Goal: Task Accomplishment & Management: Manage account settings

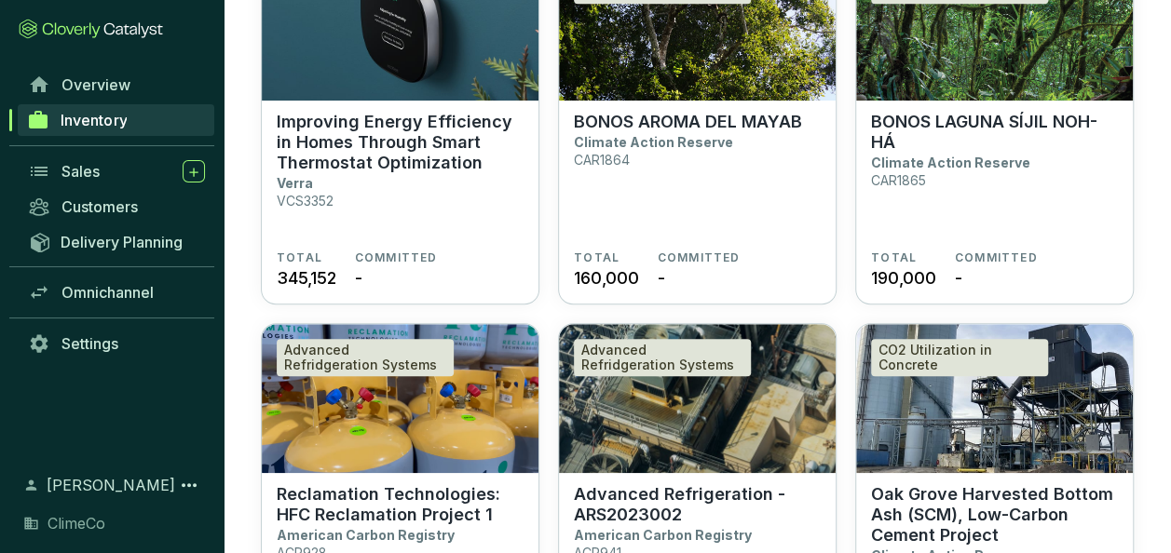
scroll to position [466, 0]
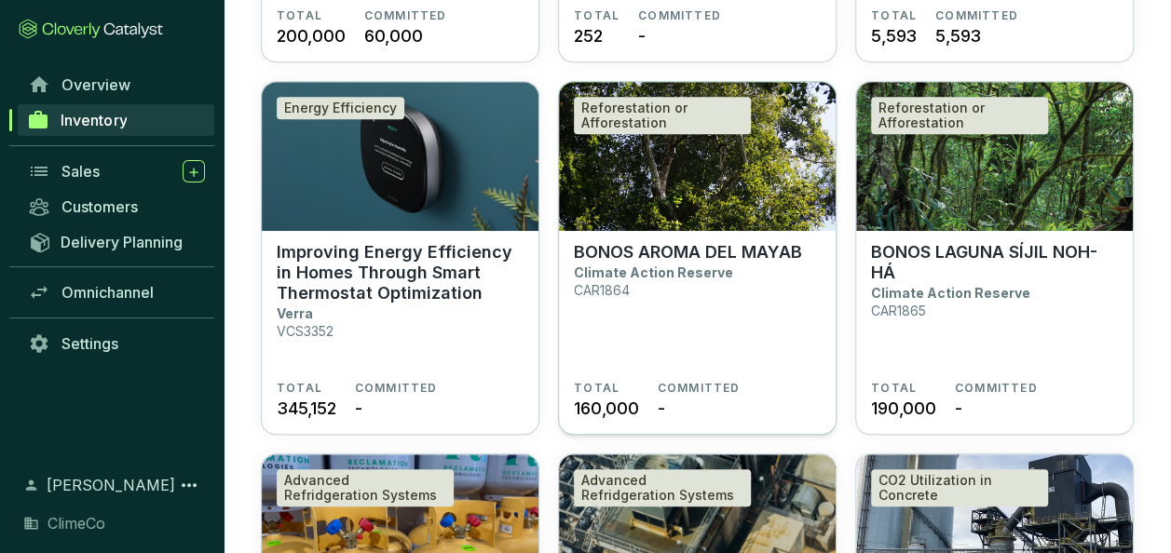
click at [668, 253] on p "BONOS AROMA DEL MAYAB" at bounding box center [688, 252] width 228 height 20
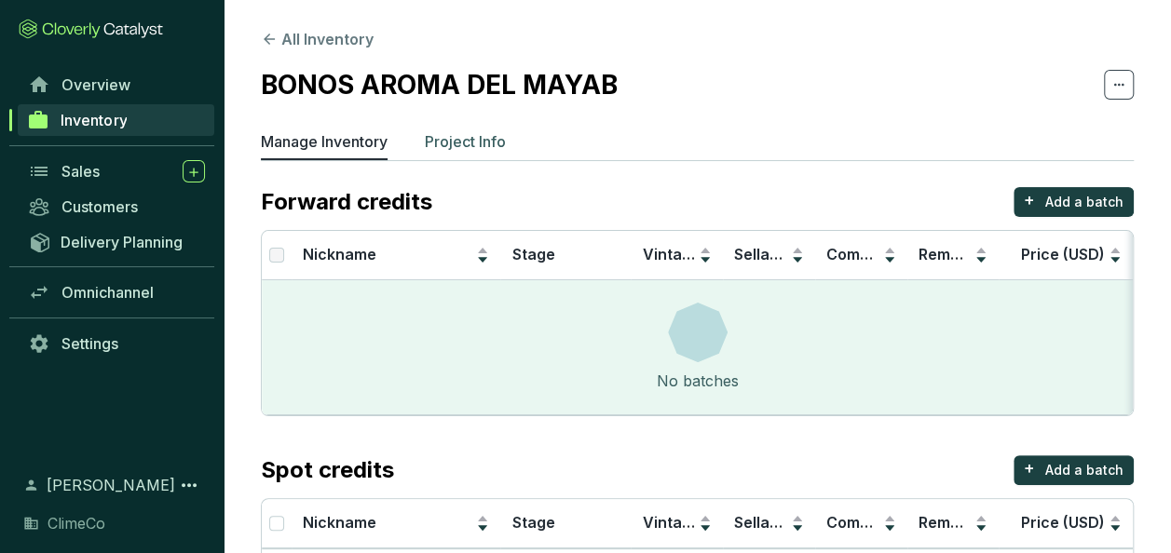
click at [451, 147] on p "Project Info" at bounding box center [465, 141] width 81 height 22
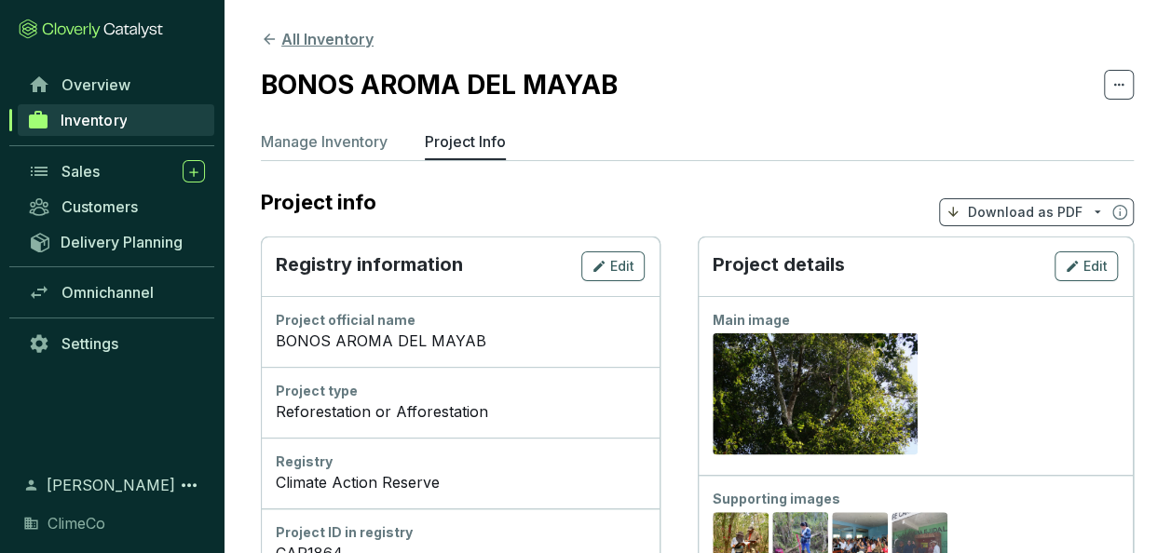
click at [307, 40] on button "All Inventory" at bounding box center [317, 39] width 113 height 22
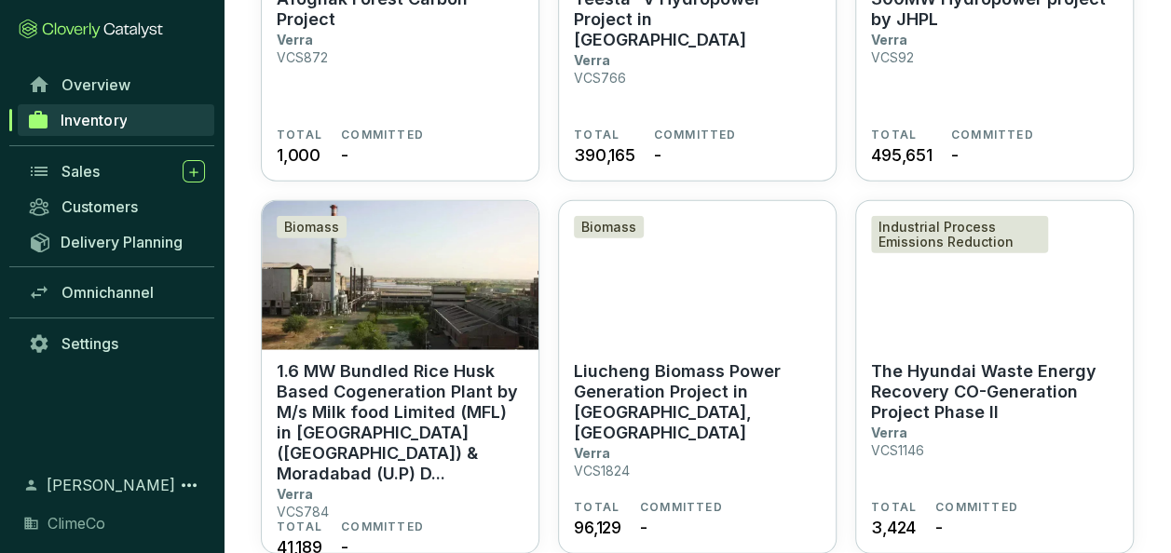
scroll to position [2328, 0]
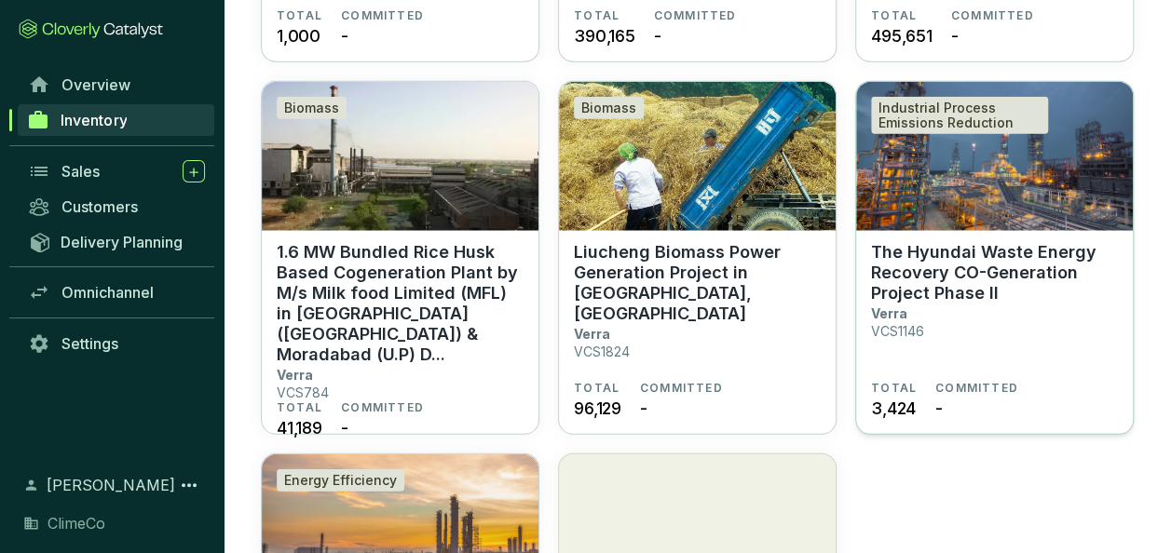
click at [997, 287] on p "The Hyundai Waste Energy Recovery CO-Generation Project Phase II" at bounding box center [994, 272] width 247 height 61
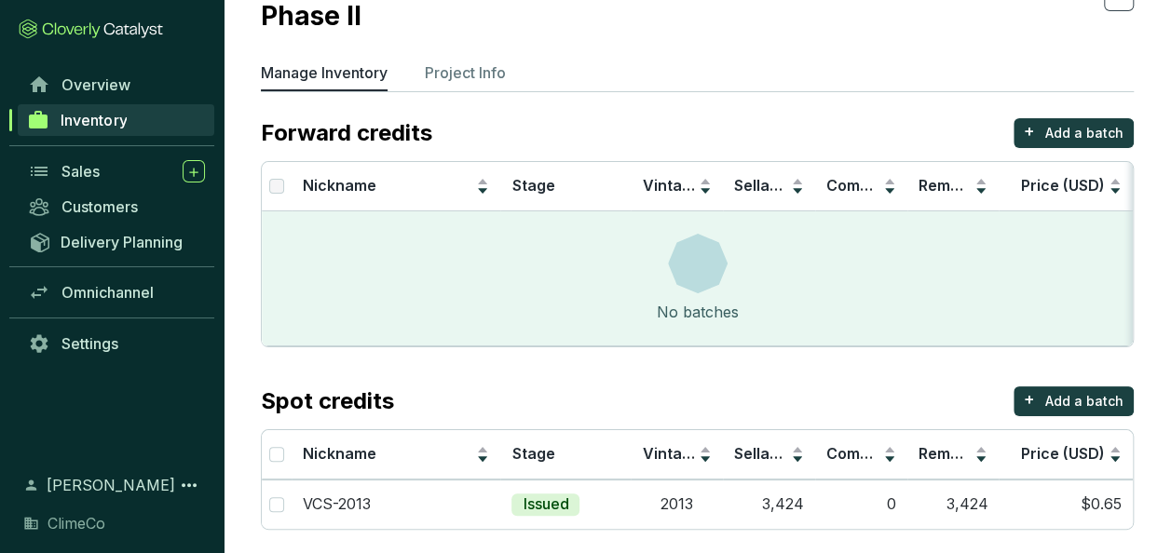
scroll to position [118, 0]
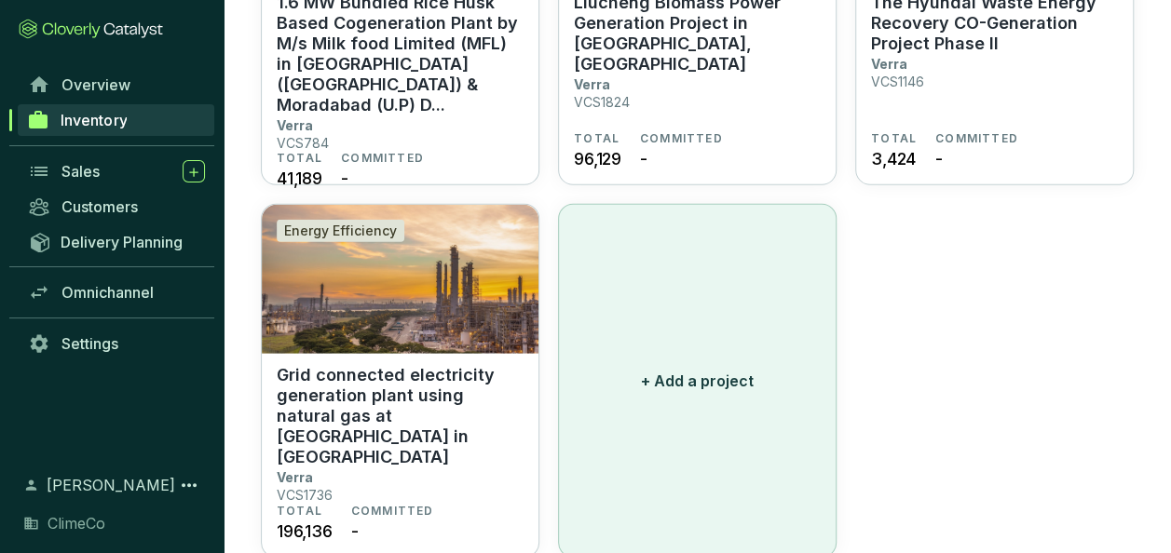
scroll to position [2608, 0]
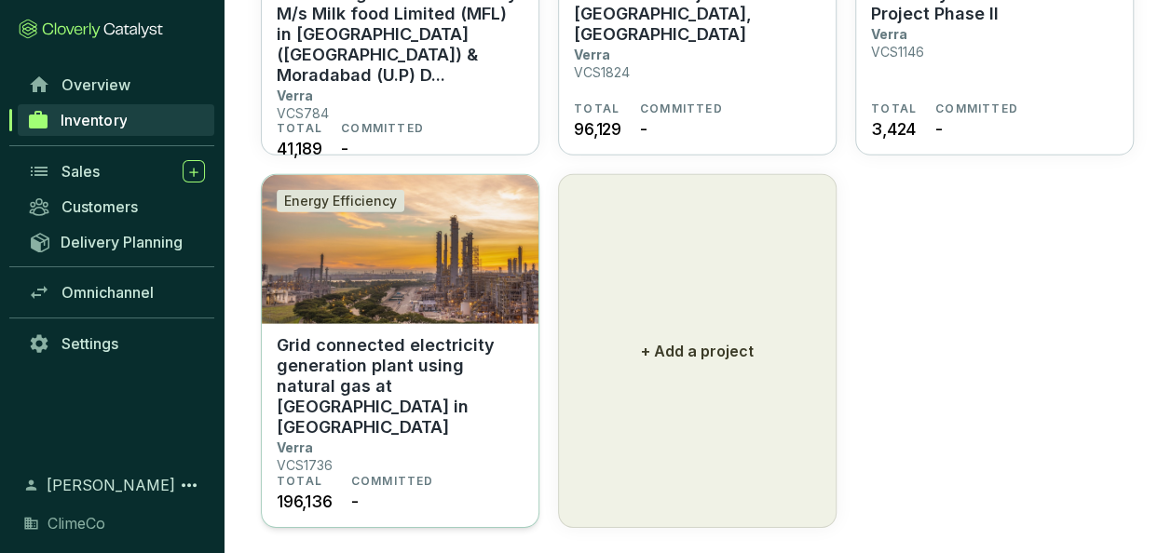
click at [415, 367] on p "Grid connected electricity generation plant using natural gas at [GEOGRAPHIC_DA…" at bounding box center [400, 386] width 247 height 102
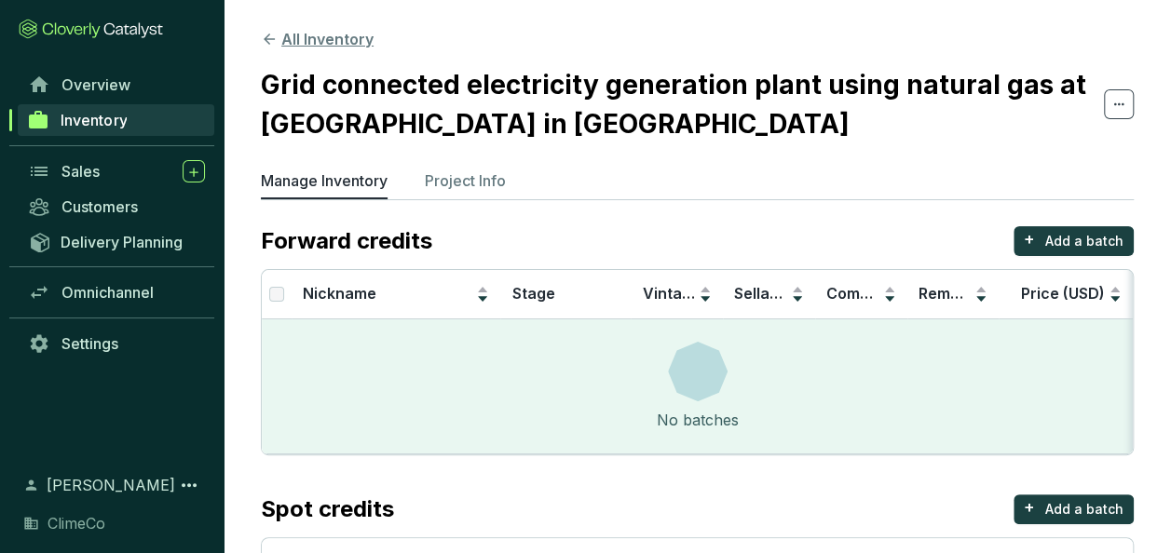
click at [311, 41] on button "All Inventory" at bounding box center [317, 39] width 113 height 22
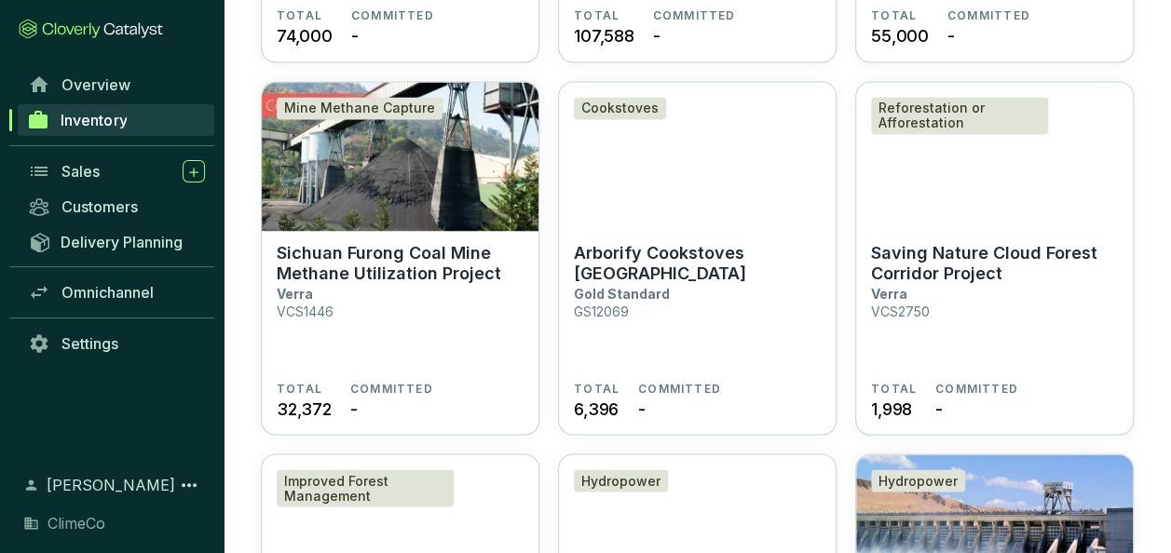
scroll to position [1490, 0]
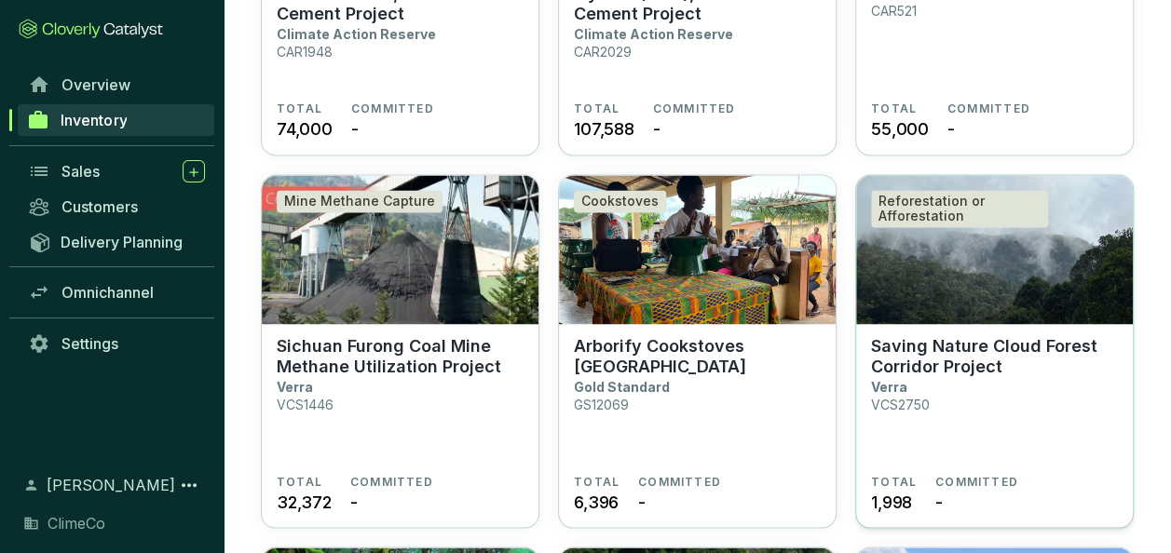
click at [946, 381] on section "Saving Nature Cloud Forest Corridor Project Verra VCS2750" at bounding box center [994, 404] width 247 height 139
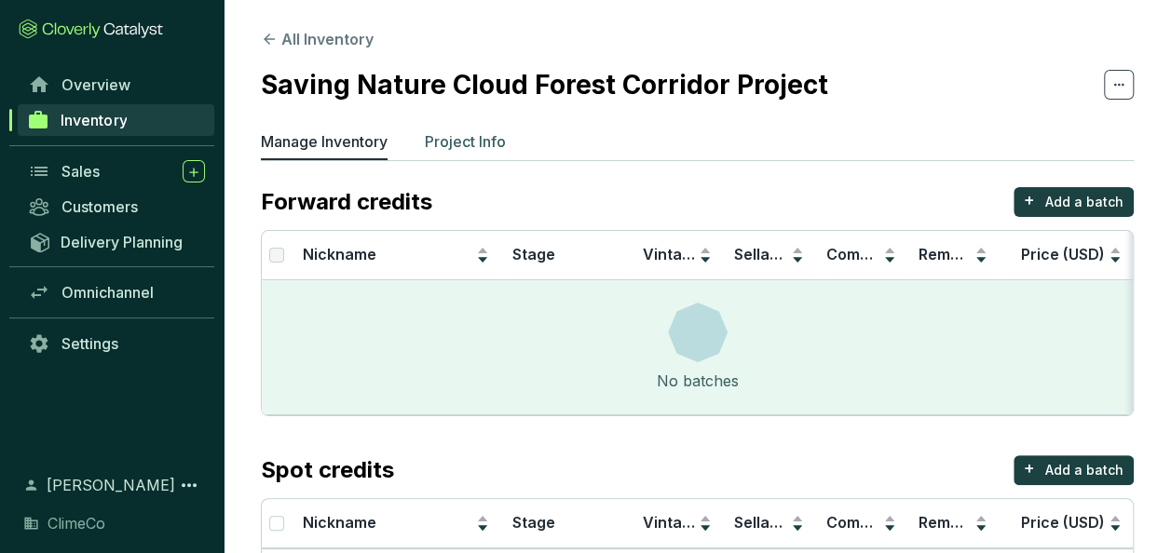
click at [486, 142] on p "Project Info" at bounding box center [465, 141] width 81 height 22
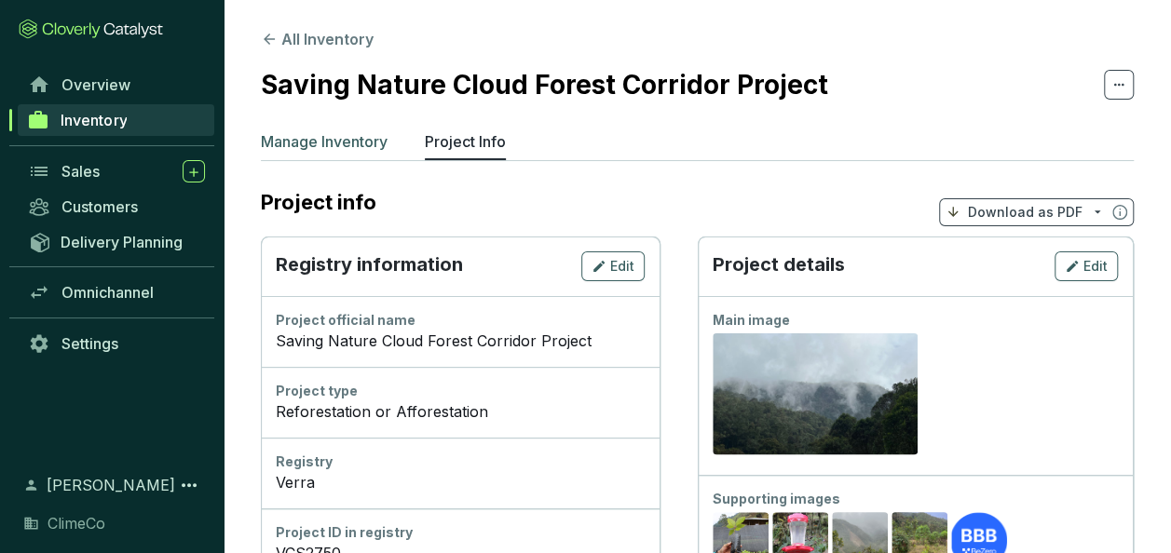
click at [351, 143] on p "Manage Inventory" at bounding box center [324, 141] width 127 height 22
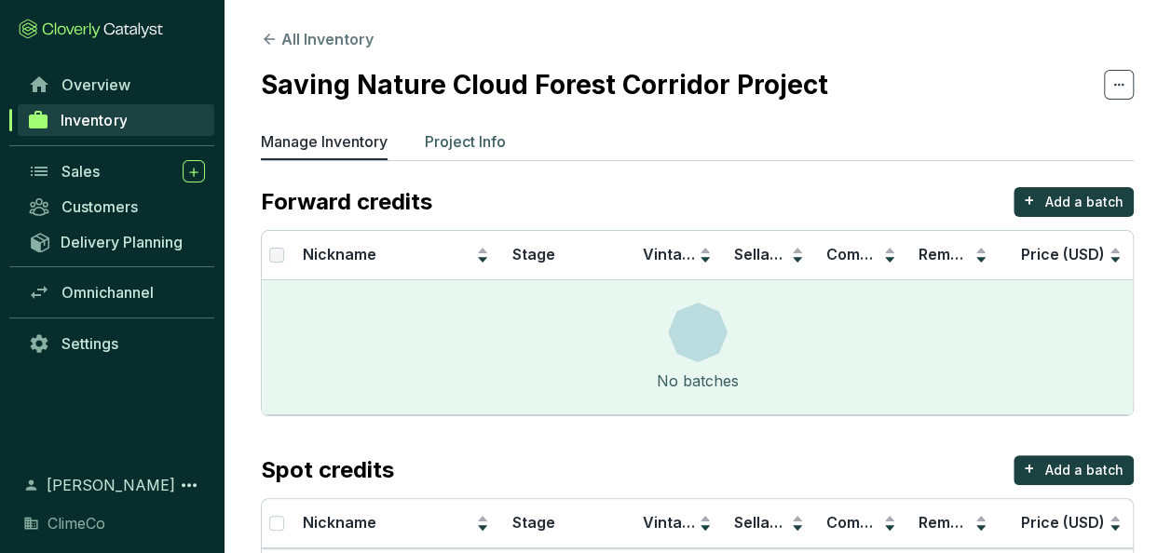
click at [453, 144] on p "Project Info" at bounding box center [465, 141] width 81 height 22
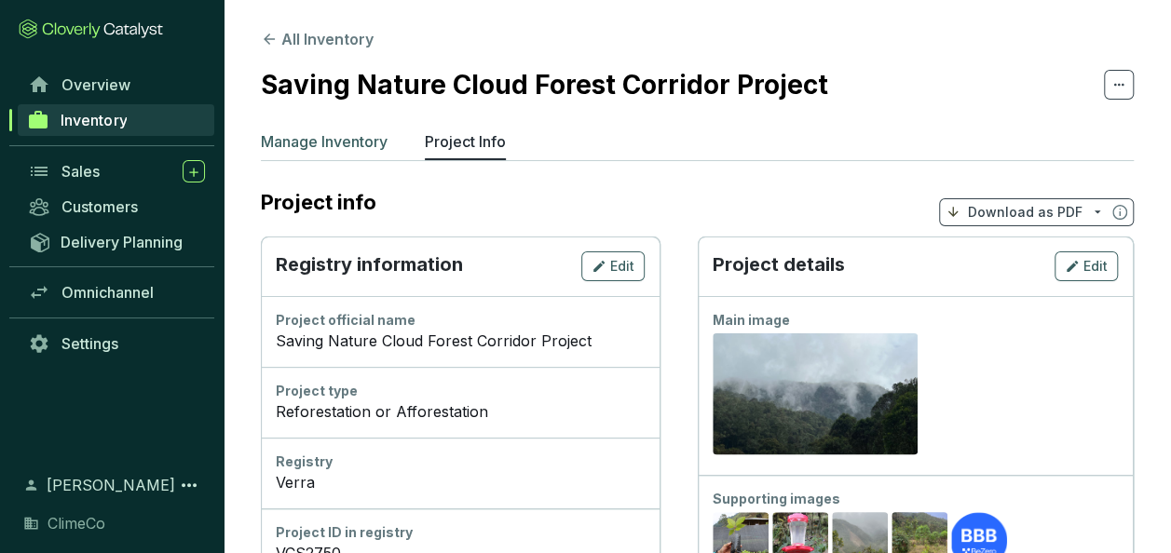
click at [346, 142] on p "Manage Inventory" at bounding box center [324, 141] width 127 height 22
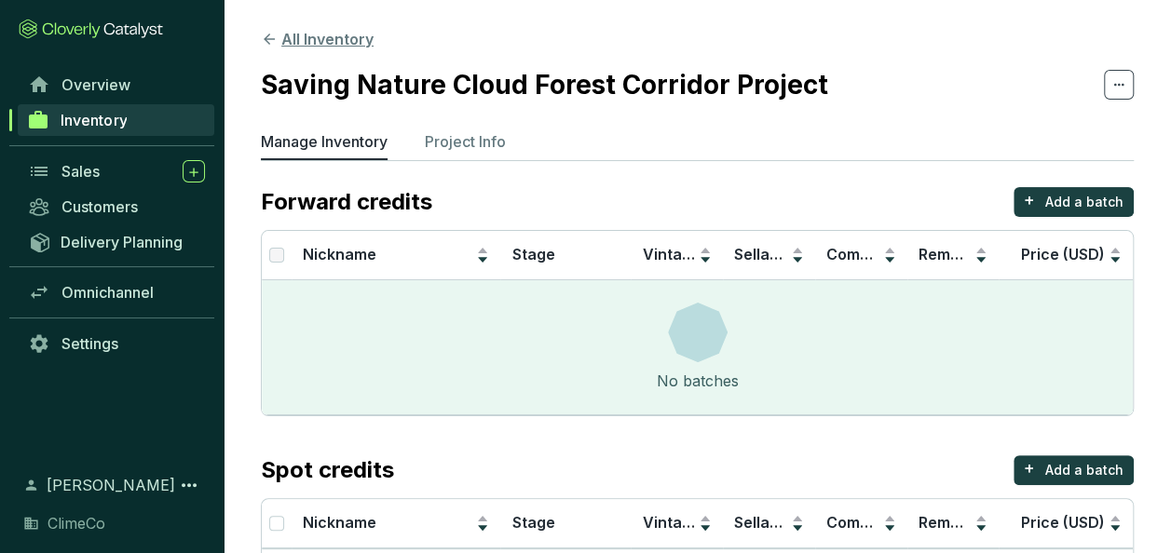
click at [330, 37] on button "All Inventory" at bounding box center [317, 39] width 113 height 22
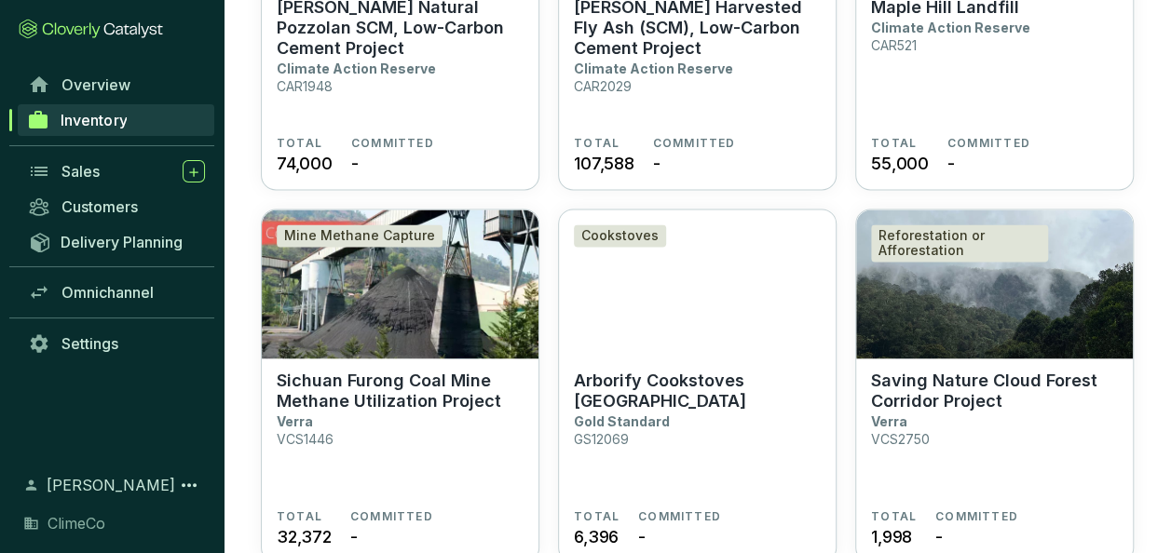
scroll to position [1490, 0]
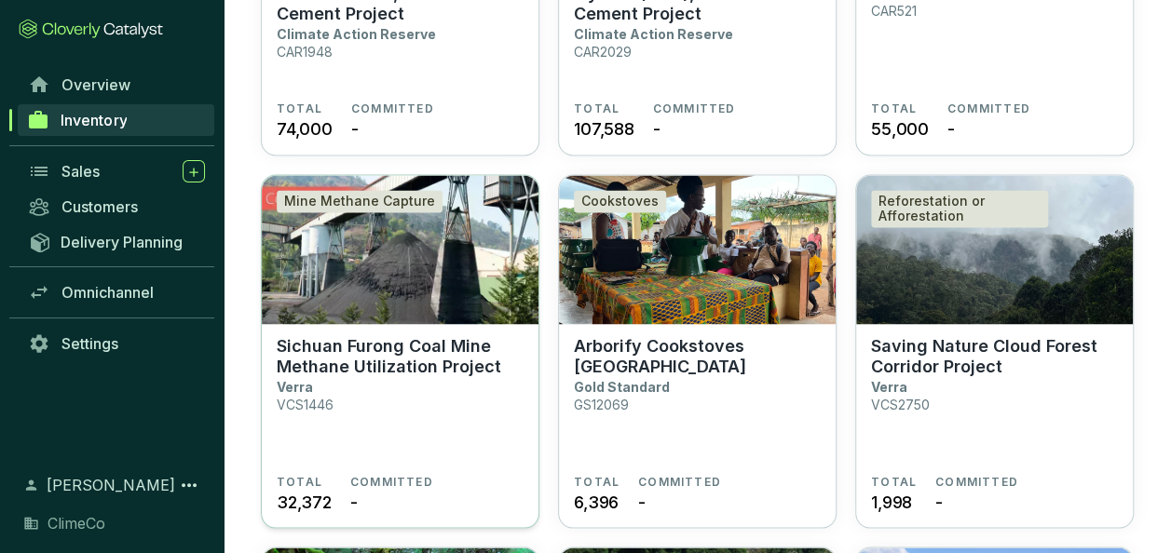
click at [441, 355] on p "Sichuan Furong Coal Mine Methane Utilization Project" at bounding box center [400, 355] width 247 height 41
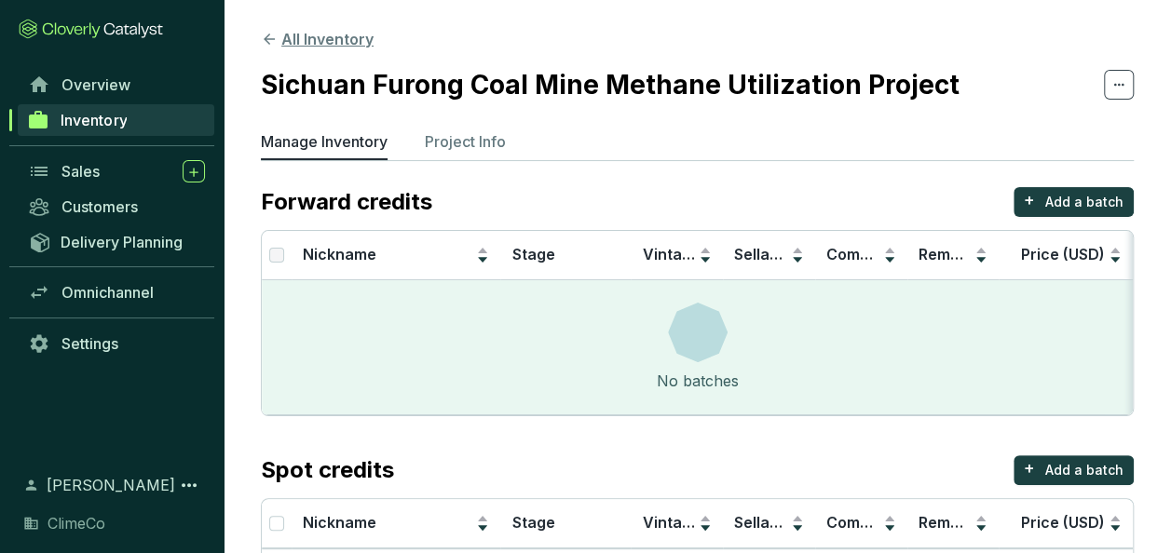
click at [314, 38] on button "All Inventory" at bounding box center [317, 39] width 113 height 22
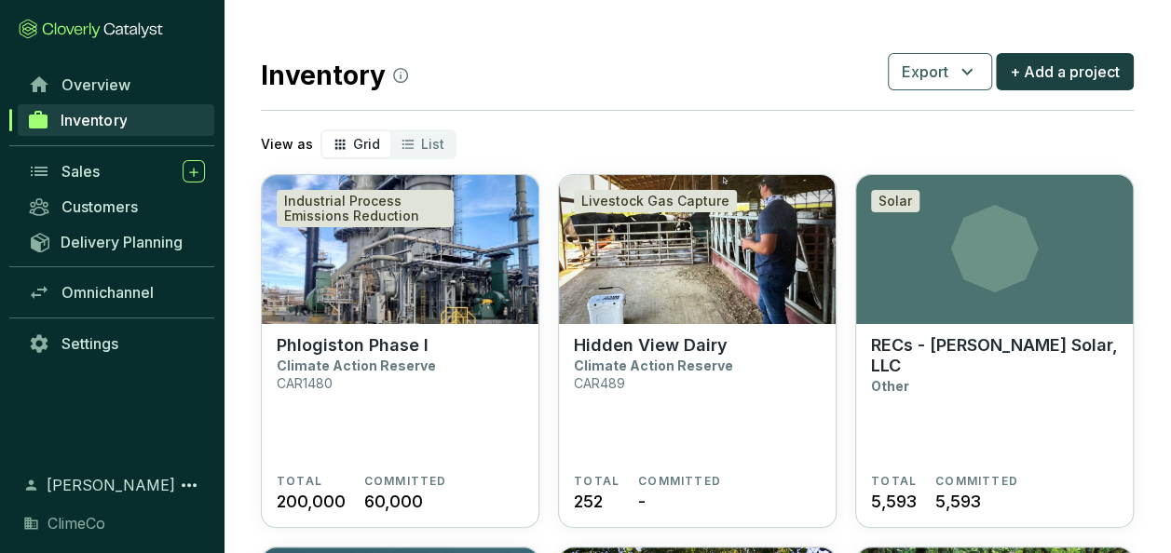
click at [538, 67] on div "Inventory Export + Add a project" at bounding box center [697, 71] width 873 height 47
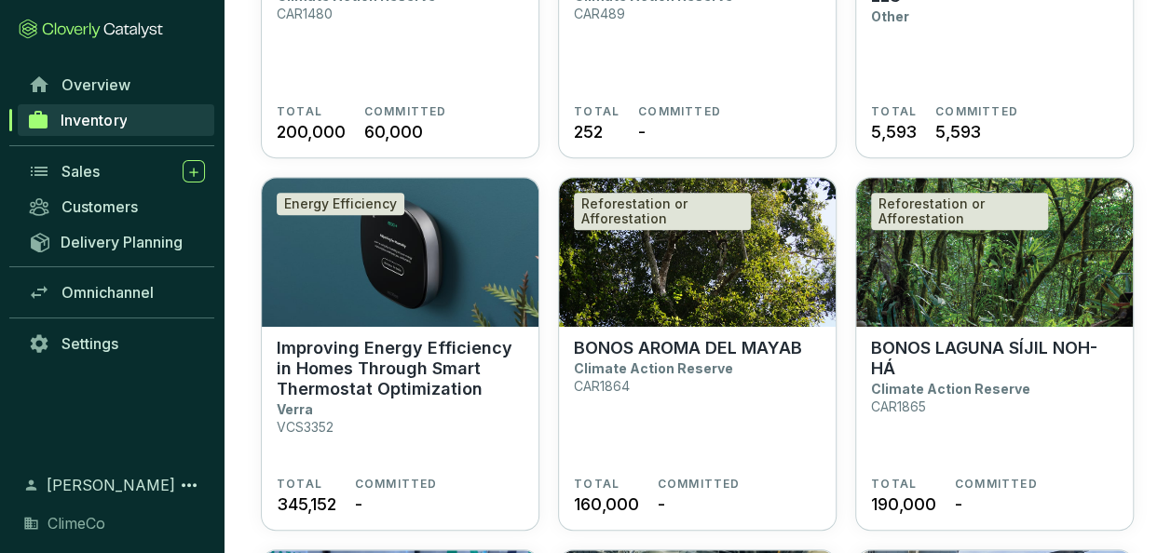
scroll to position [373, 0]
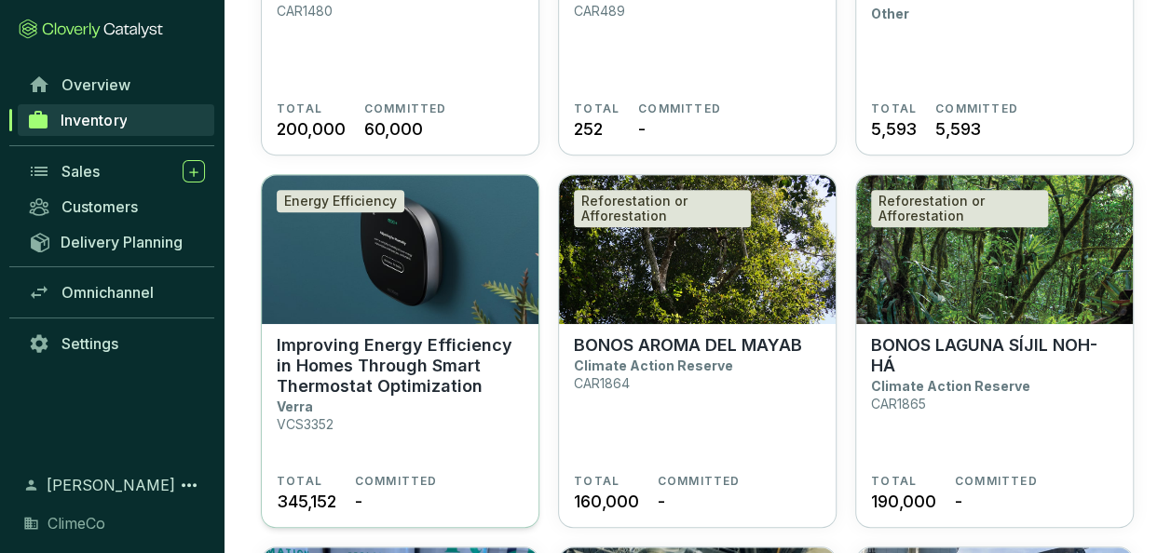
click at [381, 383] on p "Improving Energy Efficiency in Homes Through Smart Thermostat Optimization" at bounding box center [400, 365] width 247 height 61
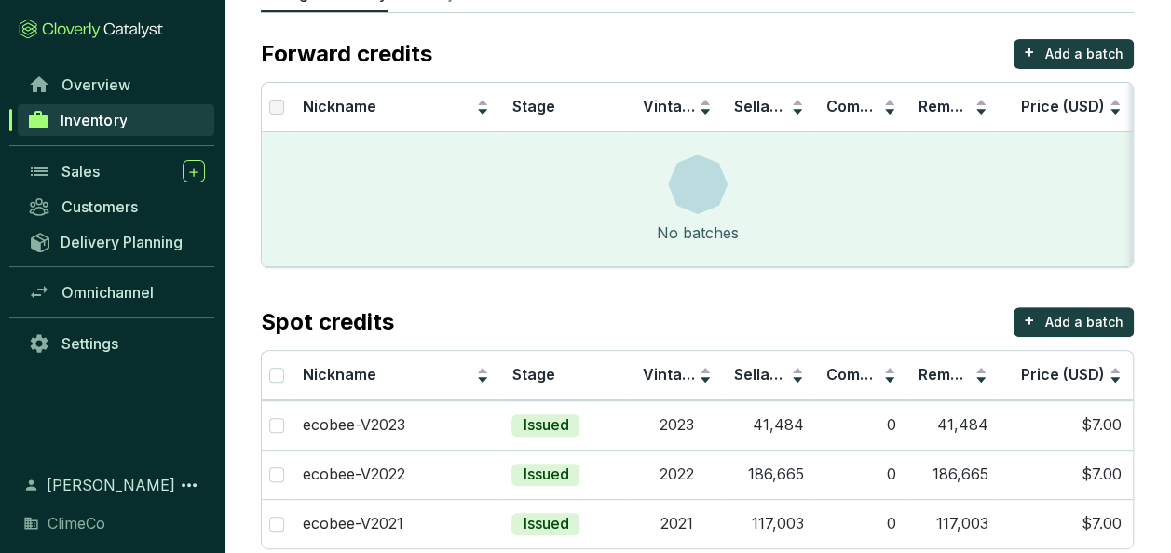
scroll to position [216, 0]
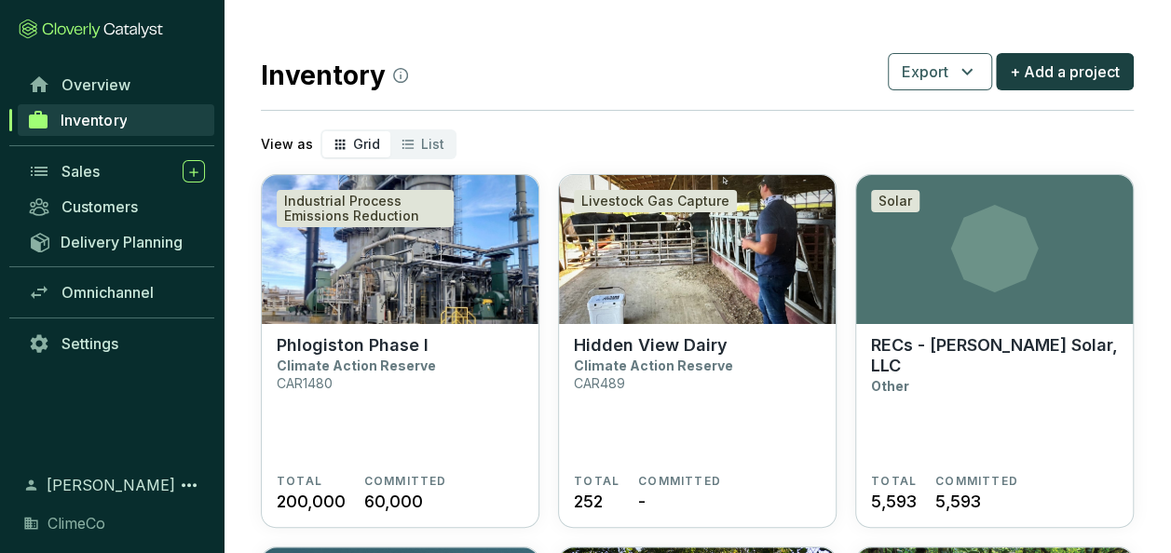
scroll to position [93, 0]
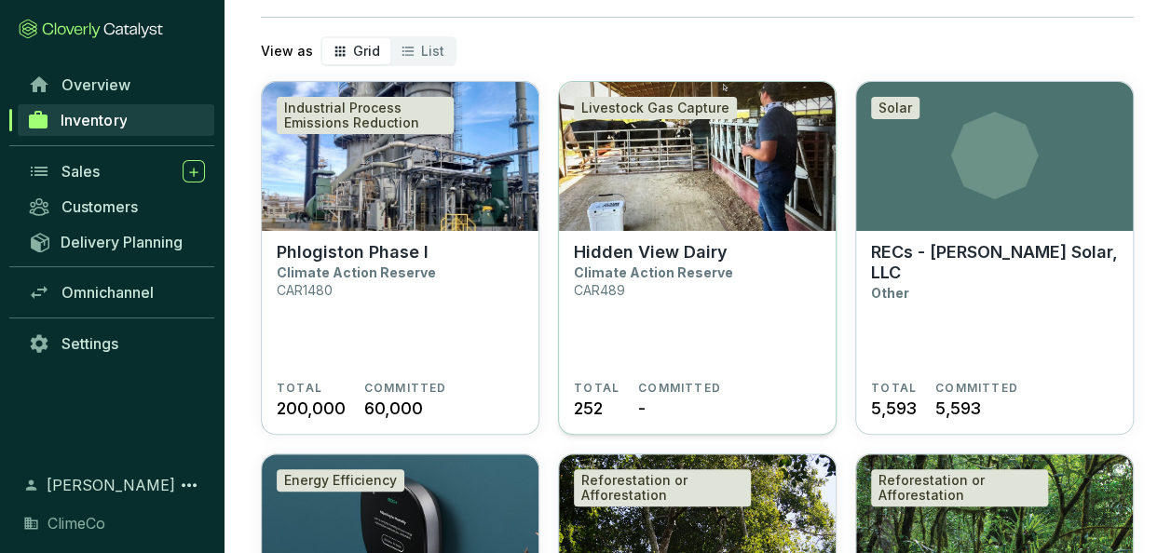
click at [702, 215] on img at bounding box center [697, 156] width 277 height 149
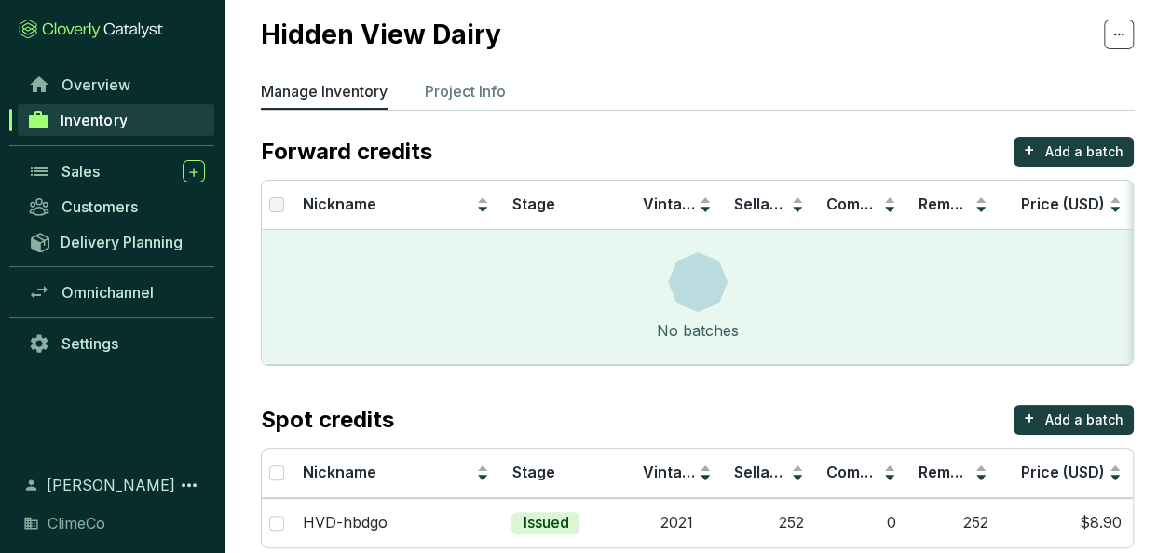
scroll to position [79, 0]
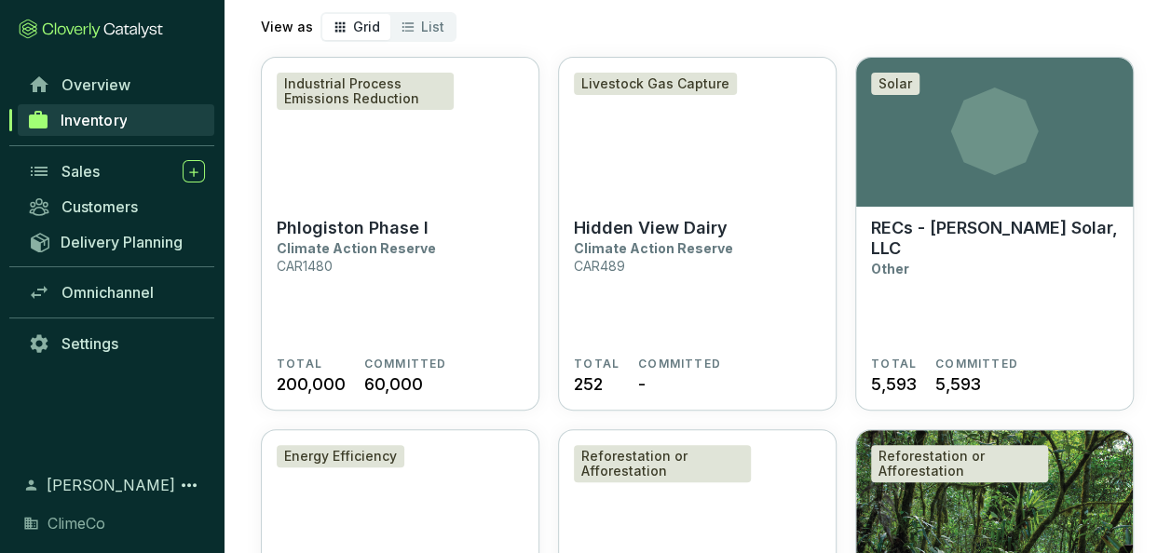
scroll to position [93, 0]
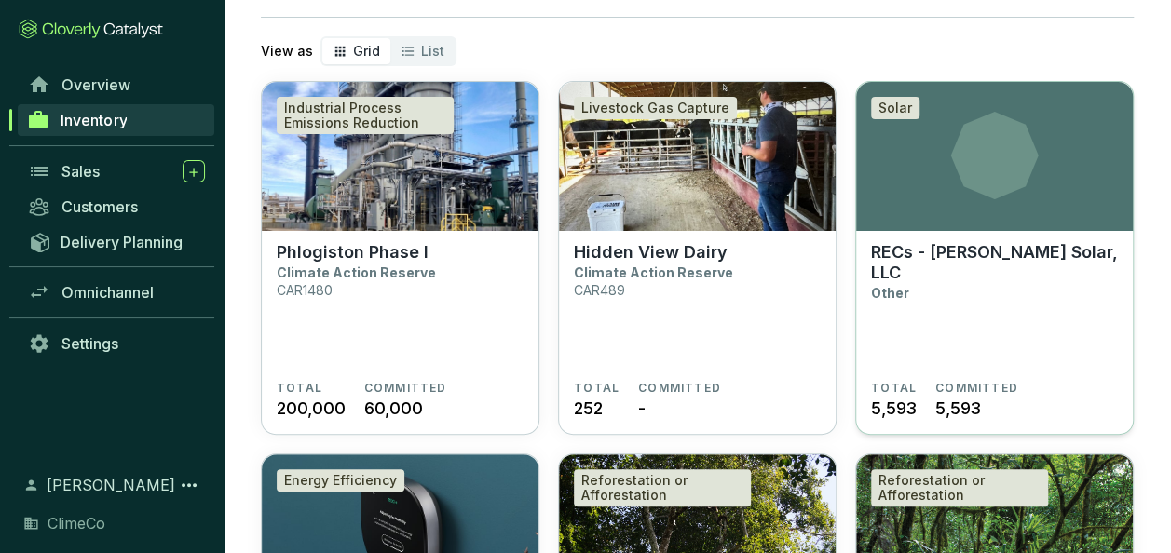
click at [957, 257] on p "RECs - [PERSON_NAME] Solar, LLC" at bounding box center [994, 262] width 247 height 41
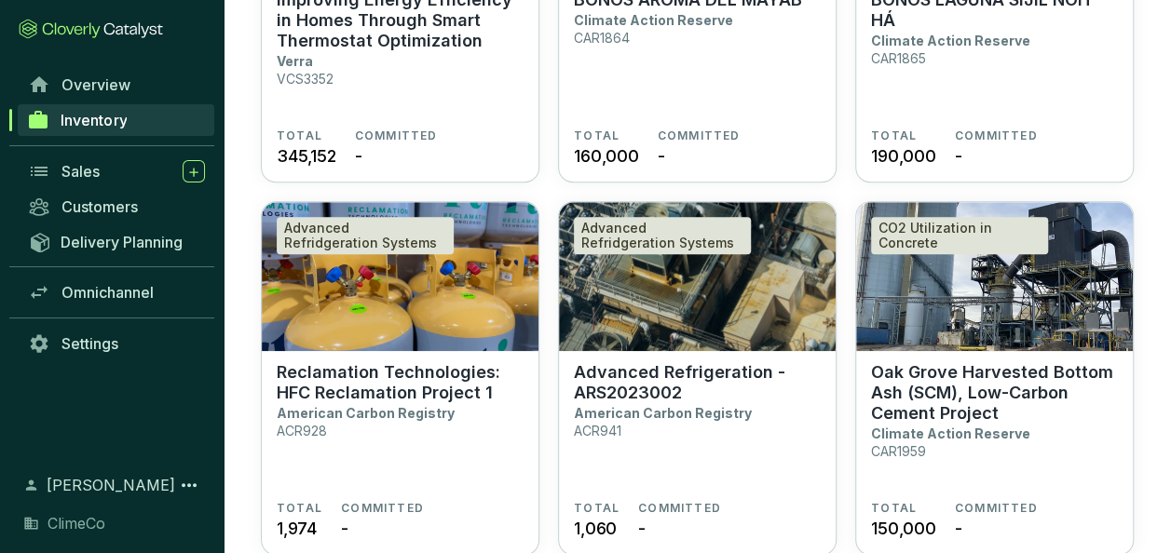
scroll to position [745, 0]
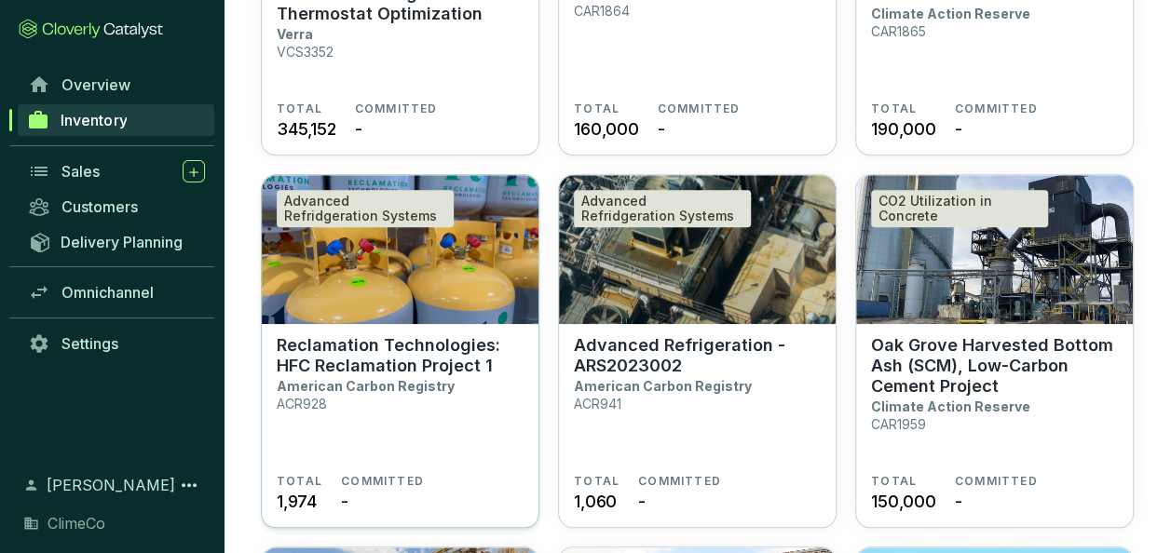
click at [391, 359] on p "Reclamation Technologies: HFC Reclamation Project 1" at bounding box center [400, 355] width 247 height 41
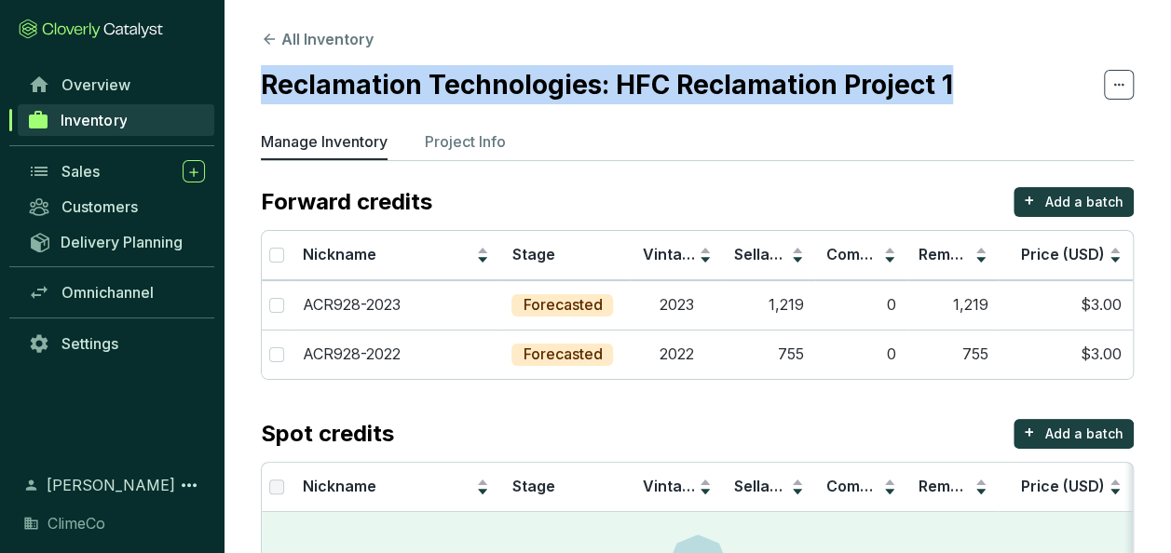
drag, startPoint x: 946, startPoint y: 84, endPoint x: 267, endPoint y: 72, distance: 679.1
click at [267, 72] on section "Reclamation Technologies: HFC Reclamation Project 1" at bounding box center [697, 84] width 873 height 39
copy h2 "Reclamation Technologies: HFC Reclamation Project 1"
click at [438, 142] on p "Project Info" at bounding box center [465, 141] width 81 height 22
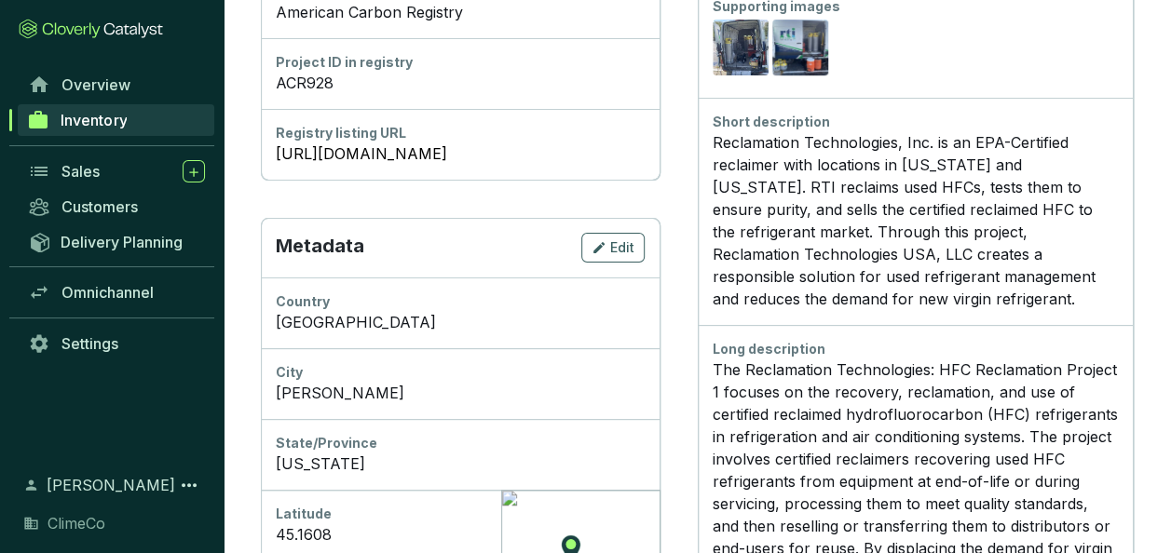
scroll to position [93, 0]
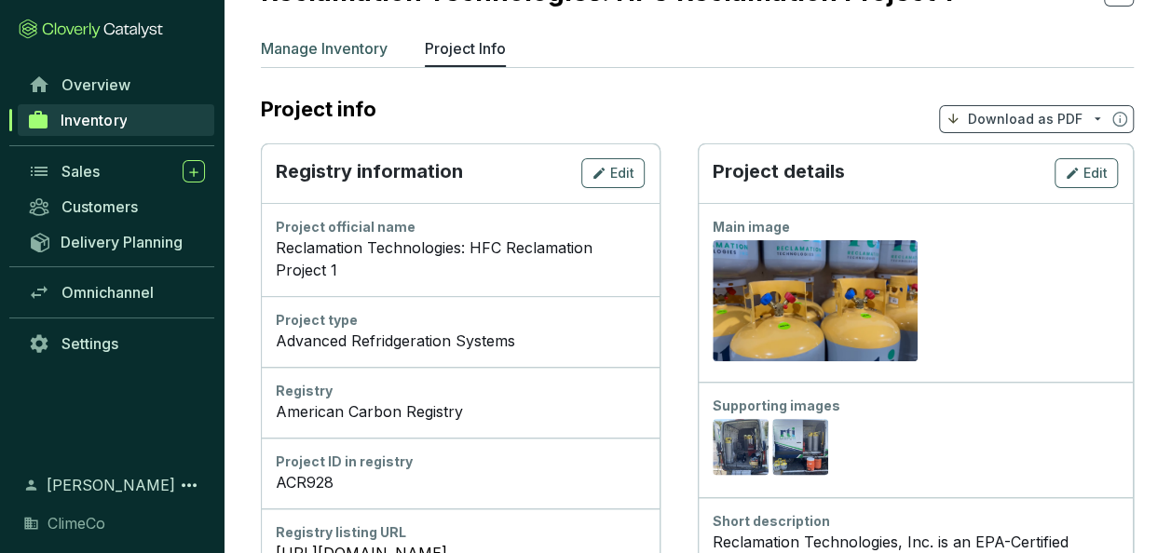
click at [342, 65] on li "Manage Inventory" at bounding box center [324, 52] width 127 height 30
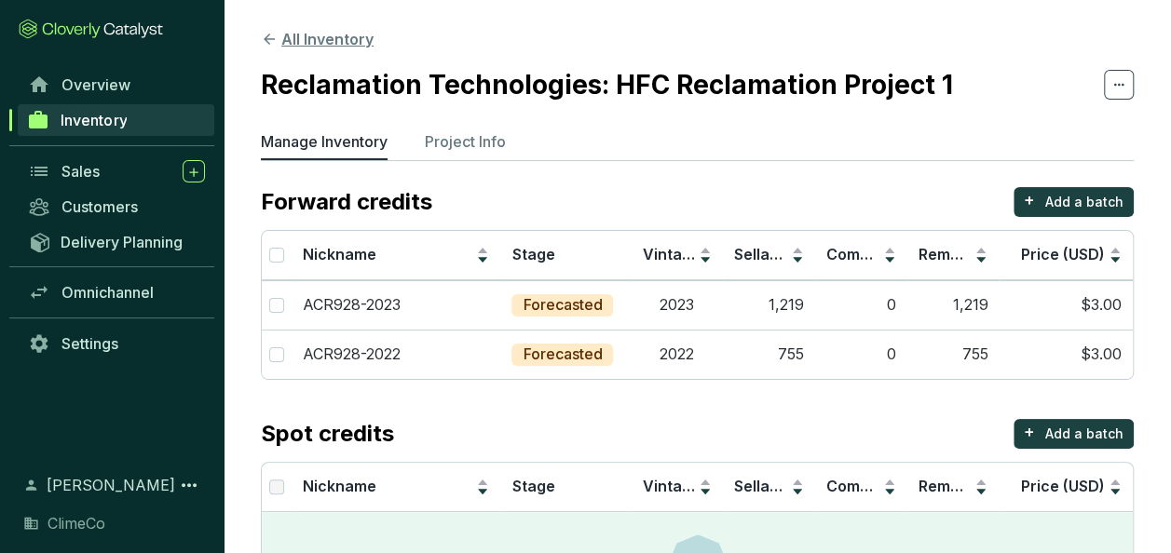
click at [315, 37] on button "All Inventory" at bounding box center [317, 39] width 113 height 22
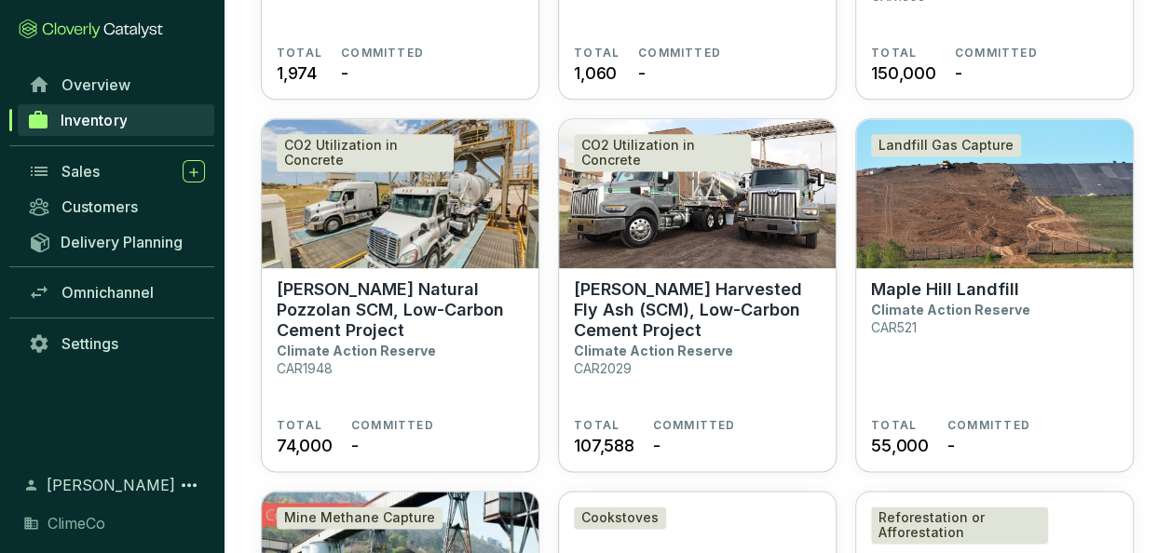
scroll to position [1211, 0]
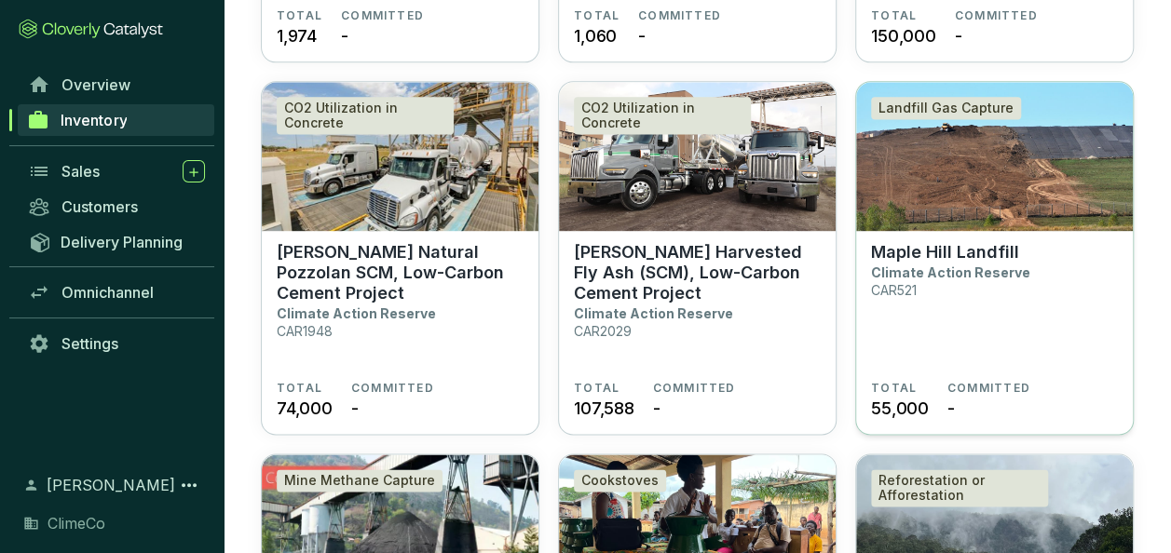
click at [974, 256] on p "Maple Hill Landfill" at bounding box center [945, 252] width 148 height 20
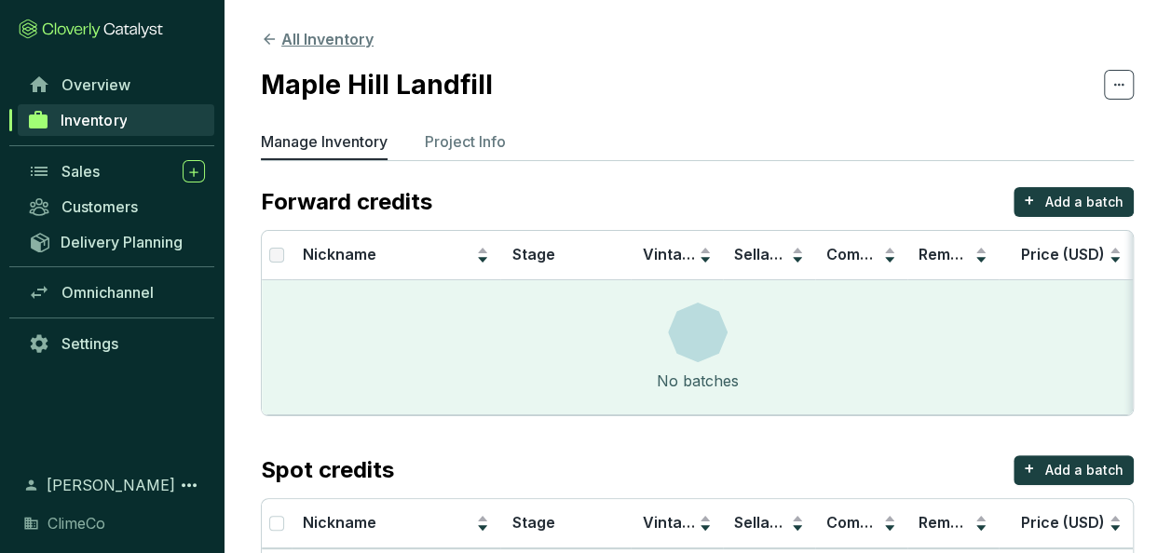
click at [313, 41] on button "All Inventory" at bounding box center [317, 39] width 113 height 22
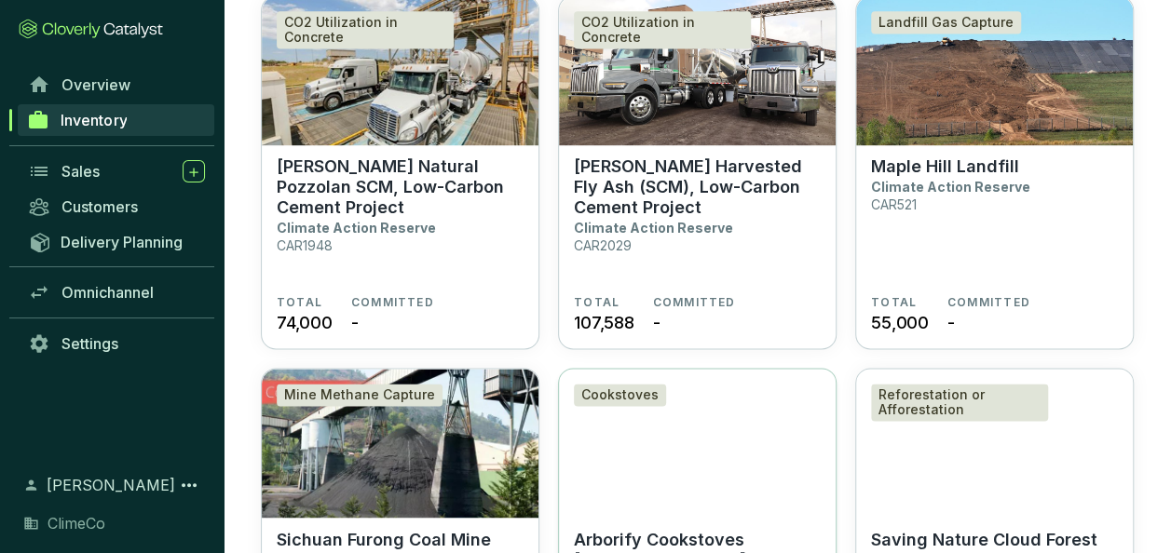
scroll to position [1490, 0]
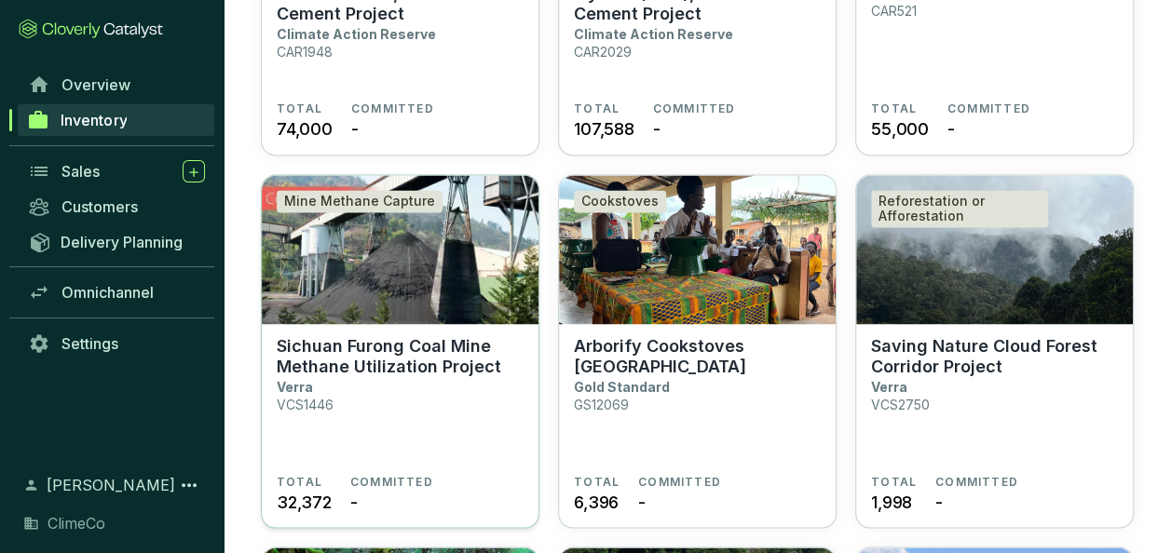
click at [456, 344] on p "Sichuan Furong Coal Mine Methane Utilization Project" at bounding box center [400, 355] width 247 height 41
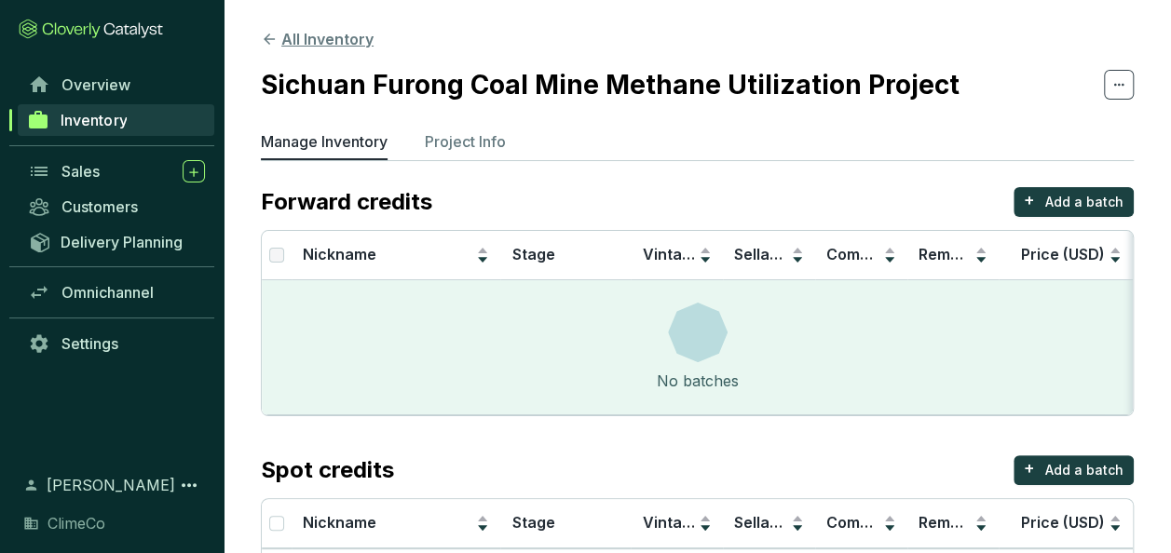
click at [320, 45] on button "All Inventory" at bounding box center [317, 39] width 113 height 22
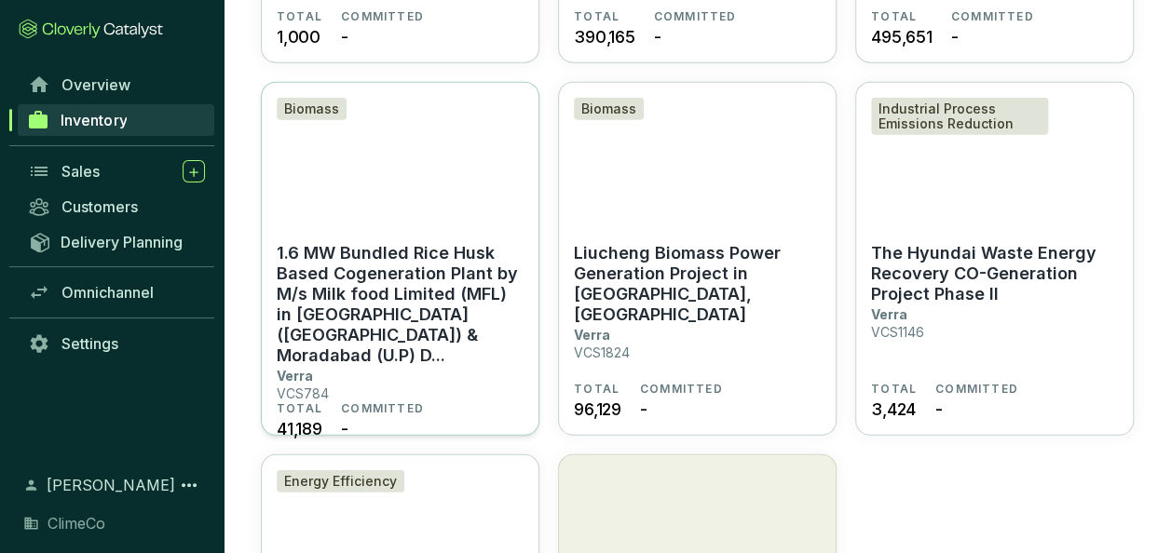
scroll to position [2328, 0]
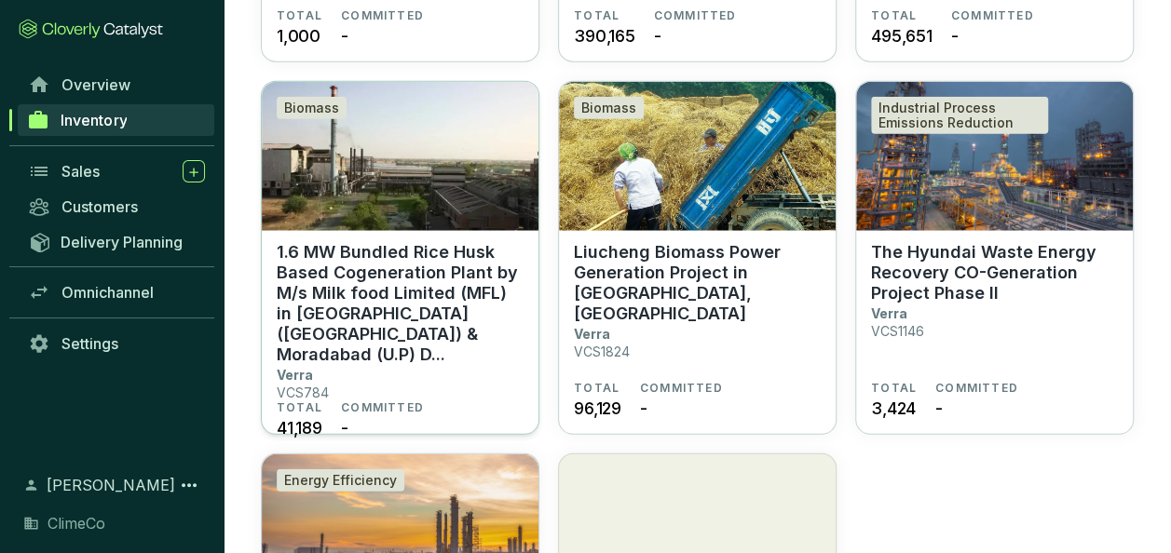
click at [454, 304] on p "1.6 MW Bundled Rice Husk Based Cogeneration Plant by M/s Milk food Limited (MFL…" at bounding box center [400, 303] width 247 height 123
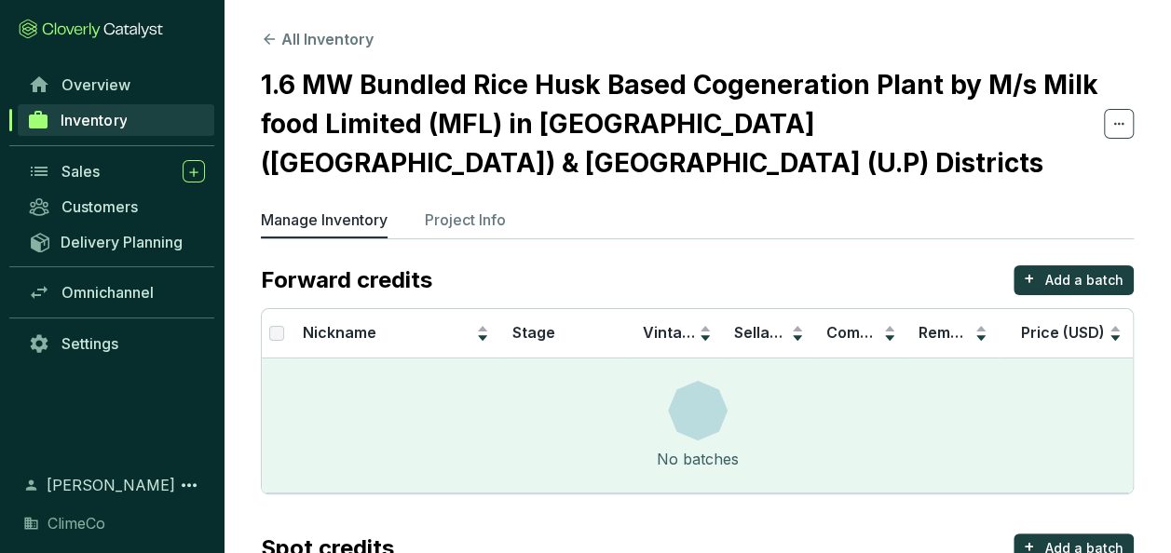
click at [416, 88] on h2 "1.6 MW Bundled Rice Husk Based Cogeneration Plant by M/s Milk food Limited (MFL…" at bounding box center [682, 123] width 843 height 117
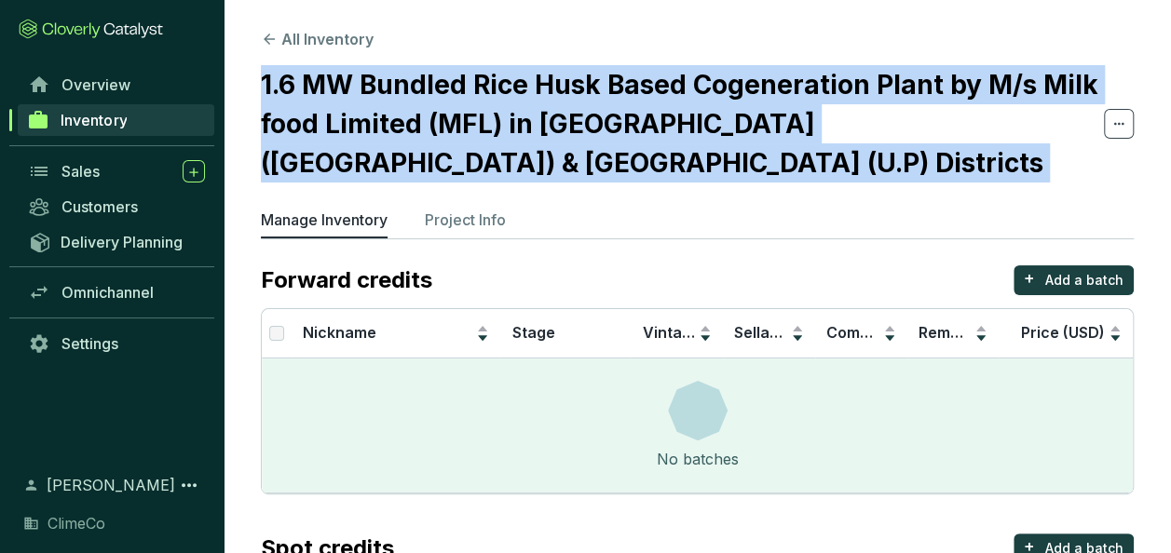
click at [416, 88] on h2 "1.6 MW Bundled Rice Husk Based Cogeneration Plant by M/s Milk food Limited (MFL…" at bounding box center [682, 123] width 843 height 117
copy section "1.6 MW Bundled Rice Husk Based Cogeneration Plant by M/s Milk food Limited (MFL…"
click at [336, 44] on button "All Inventory" at bounding box center [317, 39] width 113 height 22
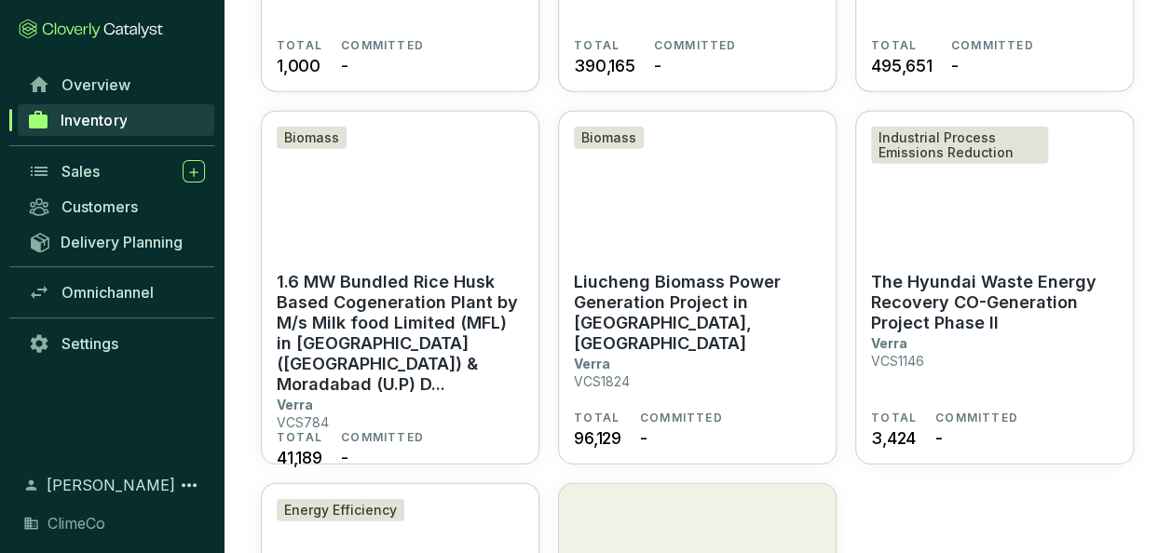
scroll to position [2328, 0]
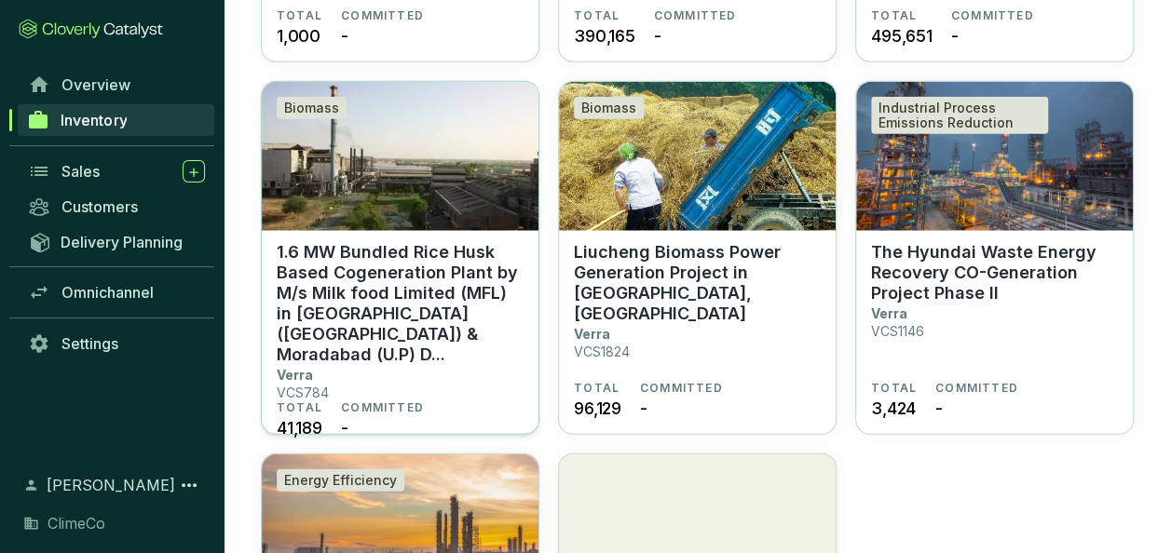
click at [466, 293] on p "1.6 MW Bundled Rice Husk Based Cogeneration Plant by M/s Milk food Limited (MFL…" at bounding box center [400, 303] width 247 height 123
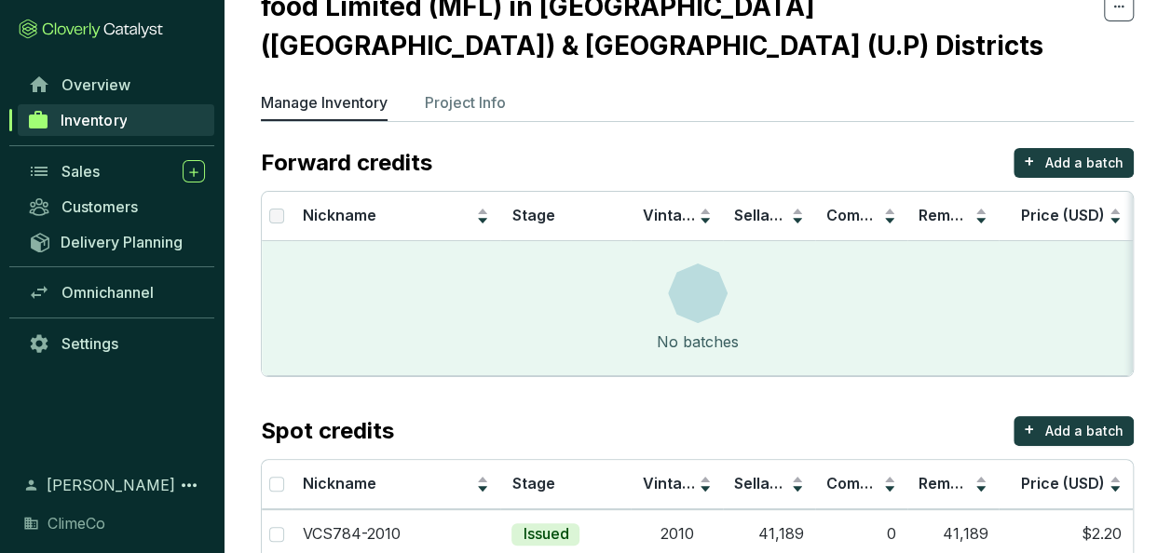
scroll to position [118, 0]
click at [478, 90] on li "Project Info" at bounding box center [465, 105] width 81 height 30
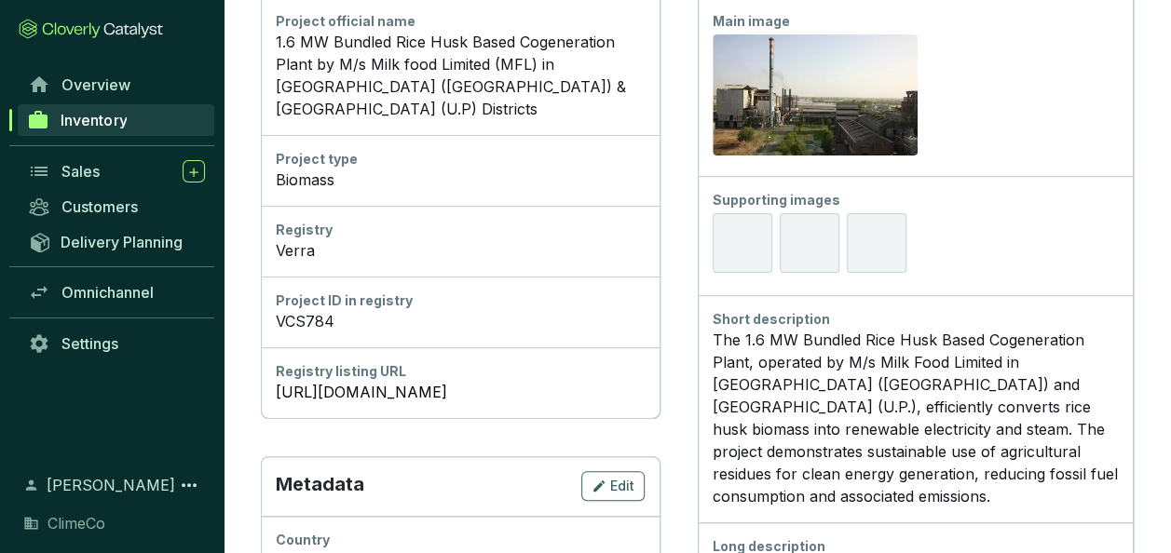
scroll to position [559, 0]
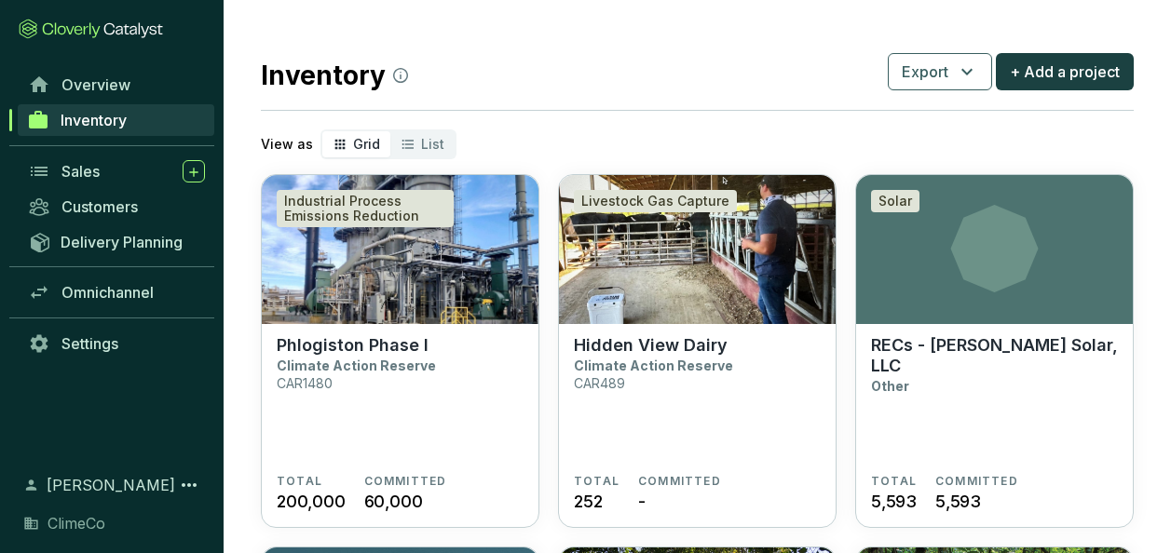
scroll to position [2328, 0]
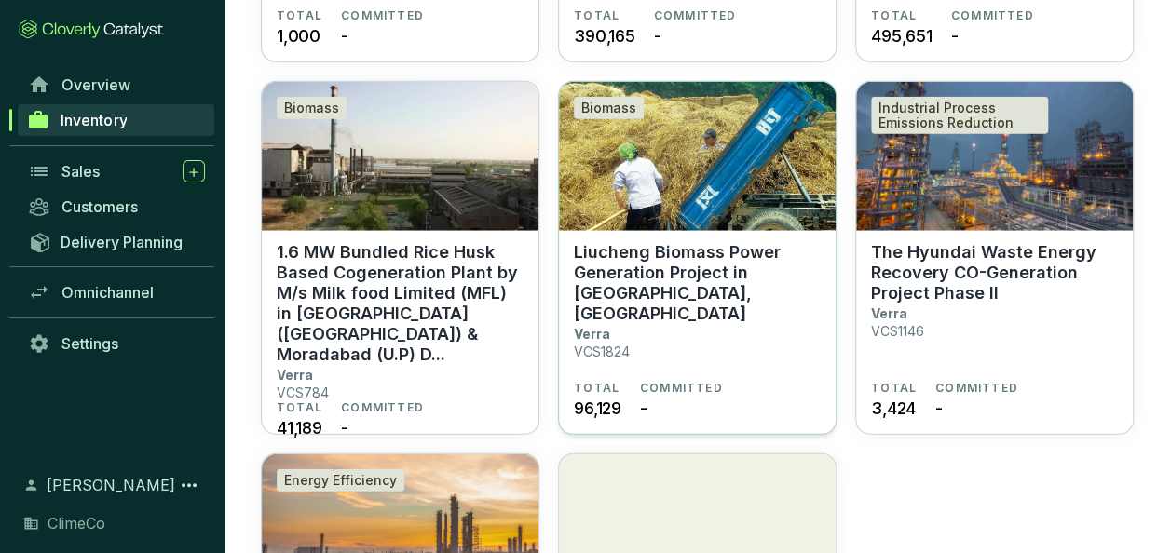
click at [631, 300] on p "Liucheng Biomass Power Generation Project in [GEOGRAPHIC_DATA], [GEOGRAPHIC_DAT…" at bounding box center [697, 283] width 247 height 82
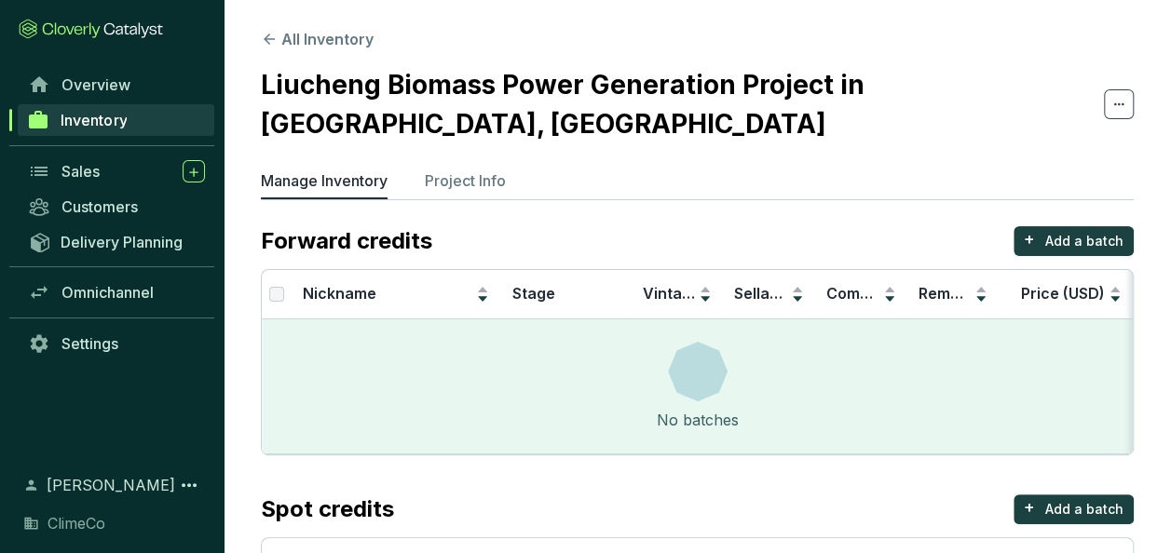
click at [434, 80] on h2 "Liucheng Biomass Power Generation Project in [GEOGRAPHIC_DATA], [GEOGRAPHIC_DAT…" at bounding box center [682, 104] width 843 height 78
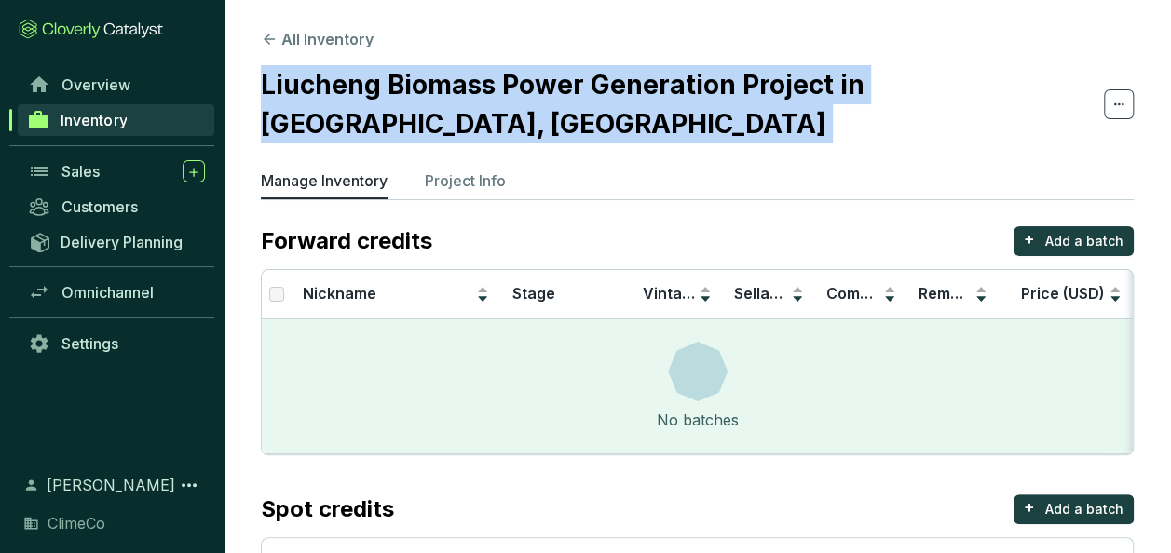
click at [434, 80] on h2 "Liucheng Biomass Power Generation Project in [GEOGRAPHIC_DATA], [GEOGRAPHIC_DAT…" at bounding box center [682, 104] width 843 height 78
copy section "Liucheng Biomass Power Generation Project in [GEOGRAPHIC_DATA], [GEOGRAPHIC_DAT…"
click at [504, 186] on p "Project Info" at bounding box center [465, 181] width 81 height 22
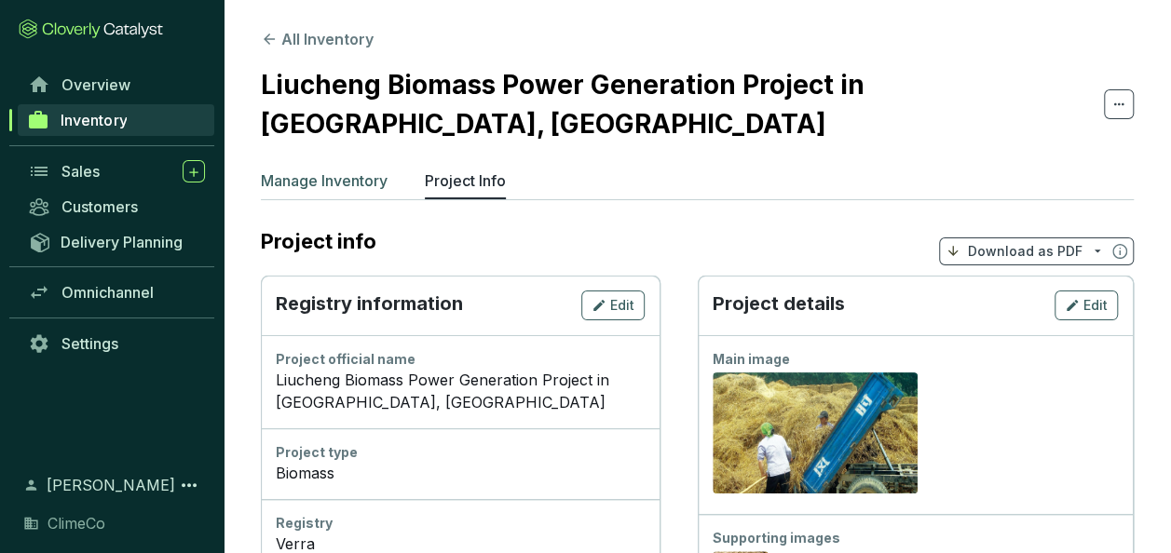
click at [360, 195] on li "Manage Inventory" at bounding box center [324, 185] width 127 height 30
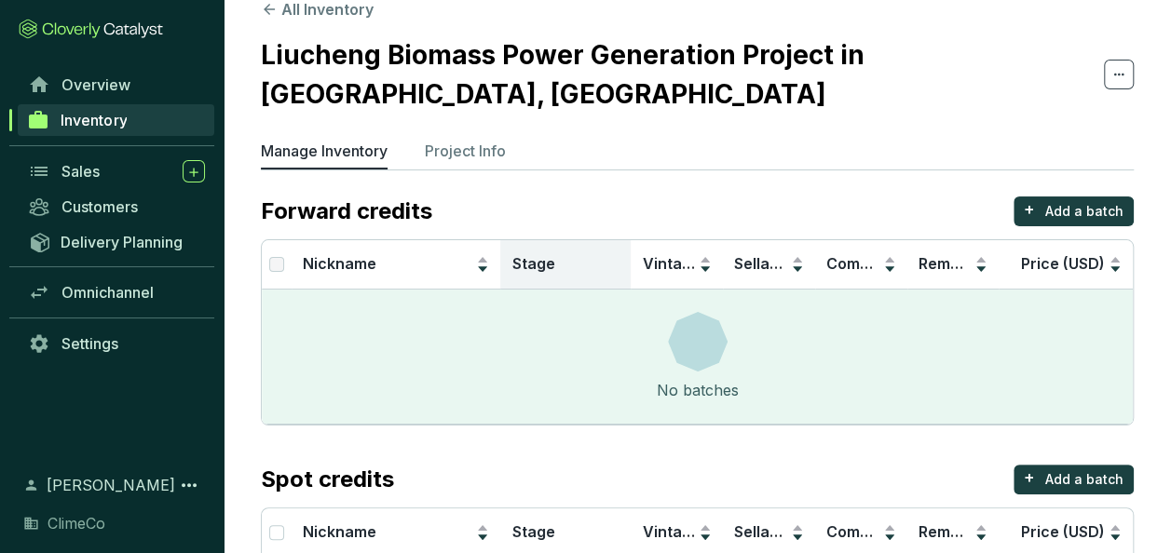
scroll to position [168, 0]
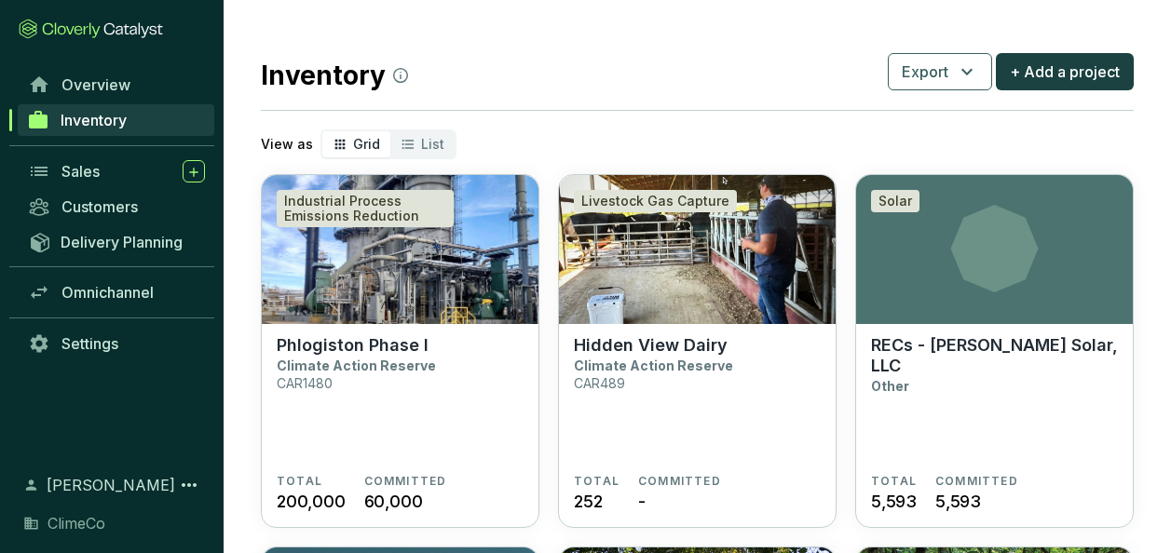
scroll to position [2328, 0]
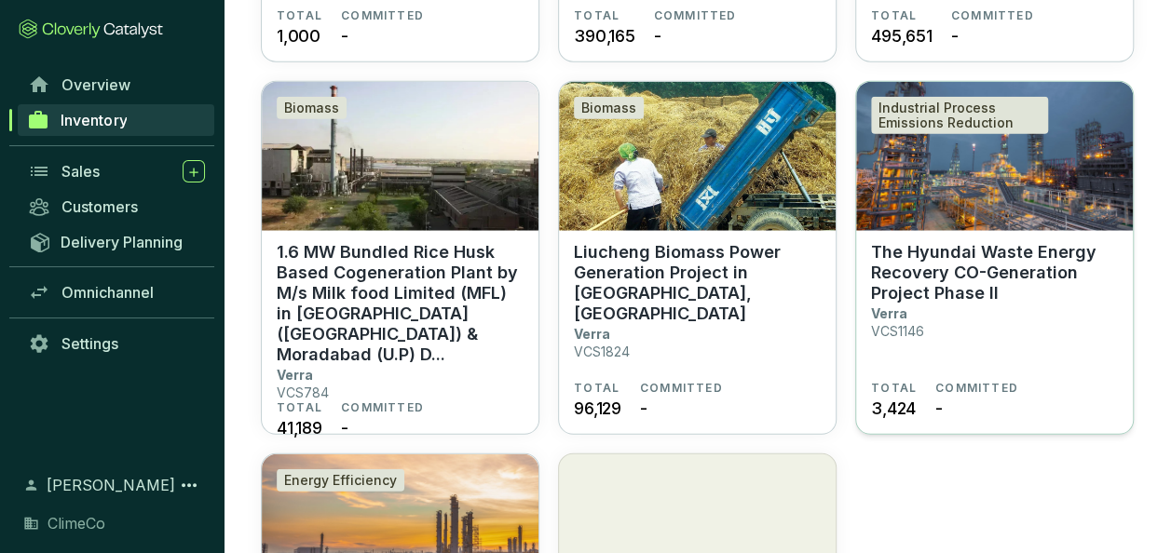
click at [911, 264] on p "The Hyundai Waste Energy Recovery CO-Generation Project Phase II" at bounding box center [994, 272] width 247 height 61
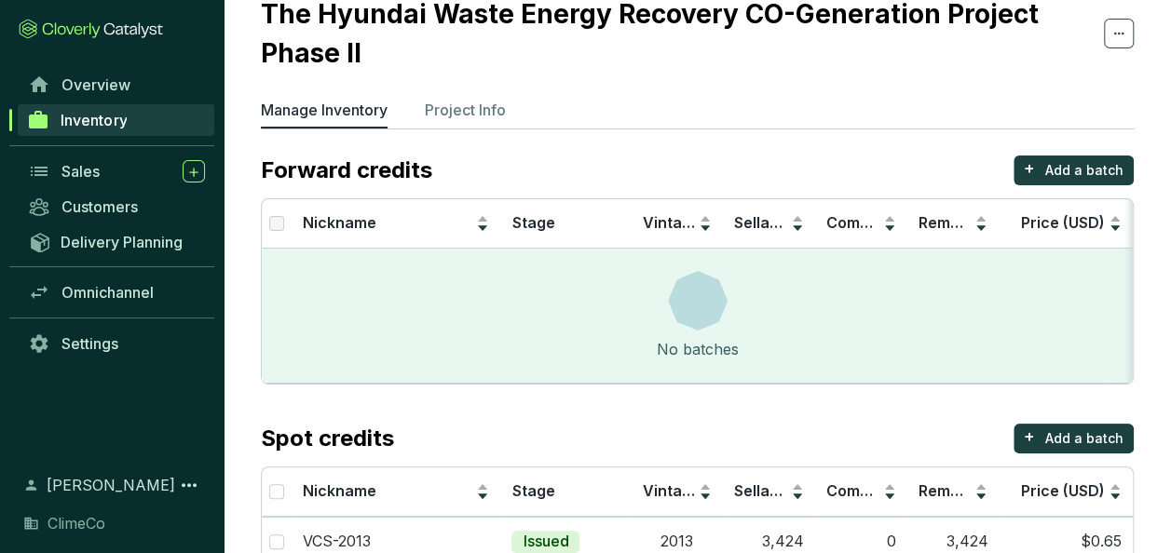
scroll to position [118, 0]
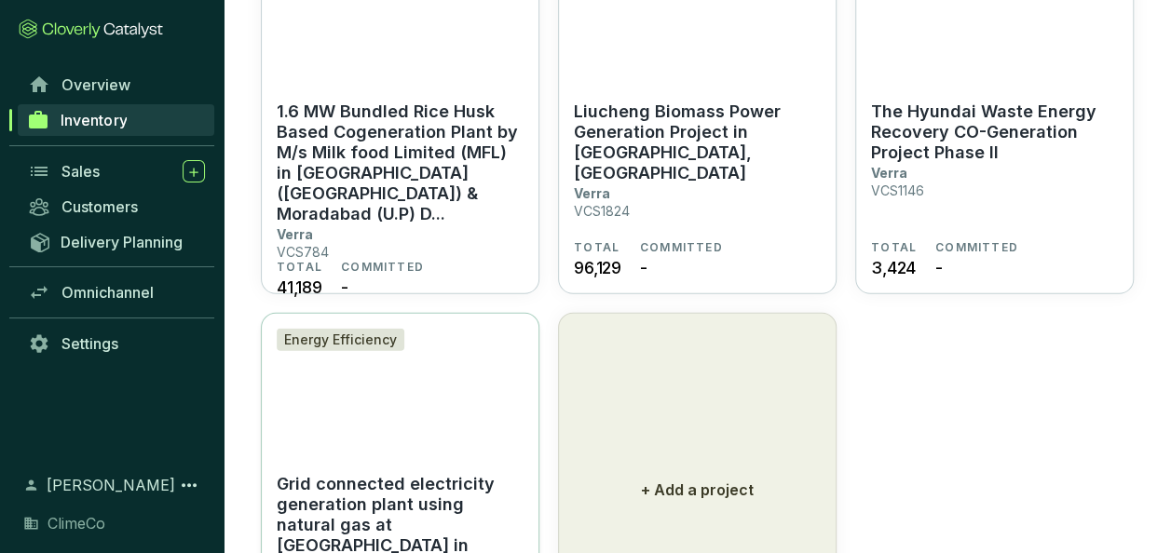
scroll to position [2608, 0]
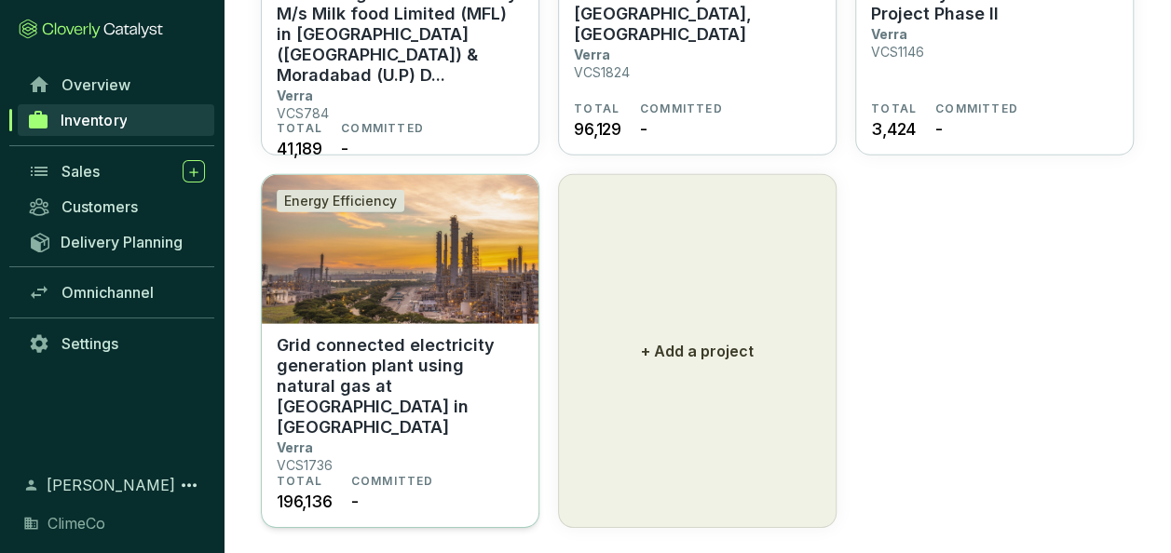
click at [391, 365] on p "Grid connected electricity generation plant using natural gas at [GEOGRAPHIC_DA…" at bounding box center [400, 386] width 247 height 102
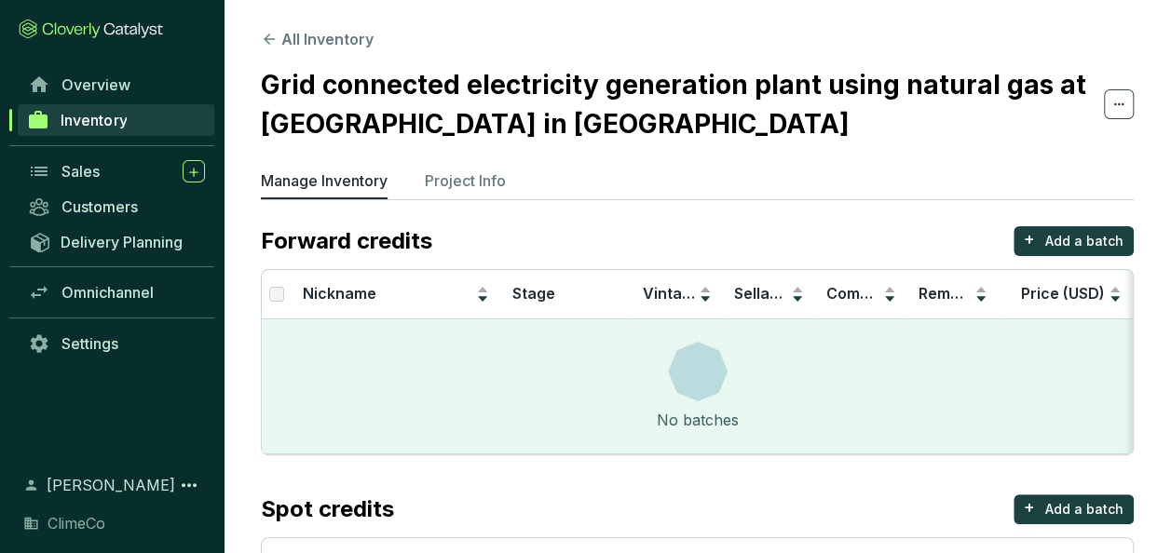
click at [443, 88] on h2 "Grid connected electricity generation plant using natural gas at [GEOGRAPHIC_DA…" at bounding box center [682, 104] width 843 height 78
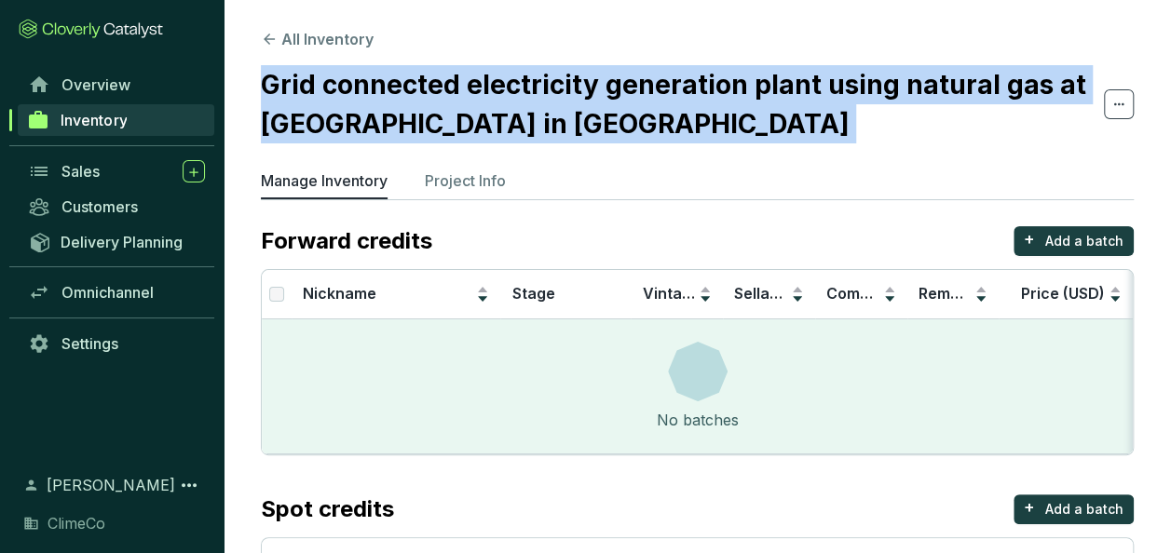
click at [443, 88] on h2 "Grid connected electricity generation plant using natural gas at [GEOGRAPHIC_DA…" at bounding box center [682, 104] width 843 height 78
copy section "Grid connected electricity generation plant using natural gas at [GEOGRAPHIC_DA…"
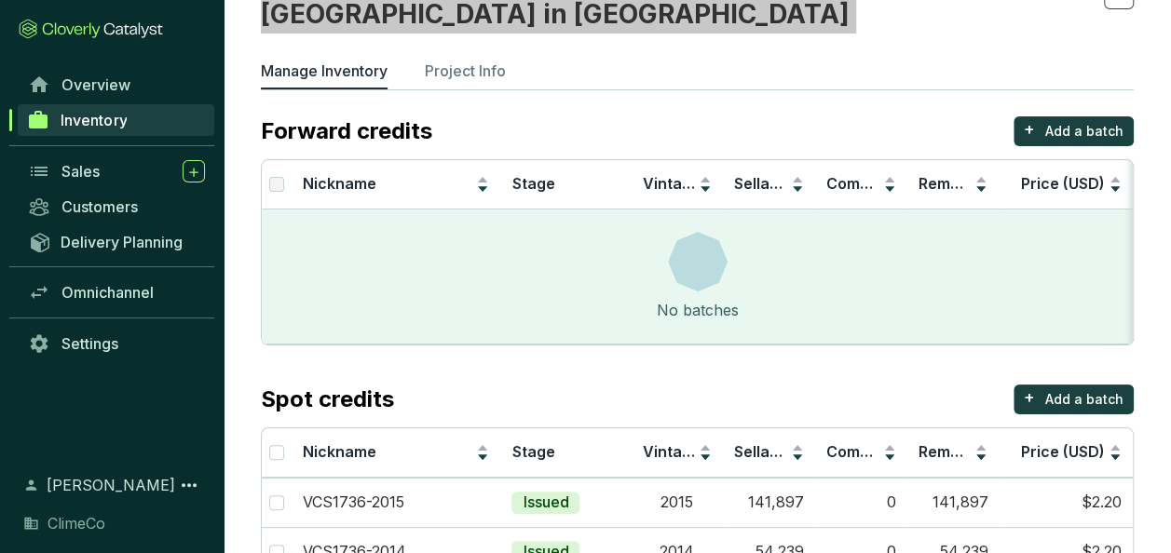
scroll to position [168, 0]
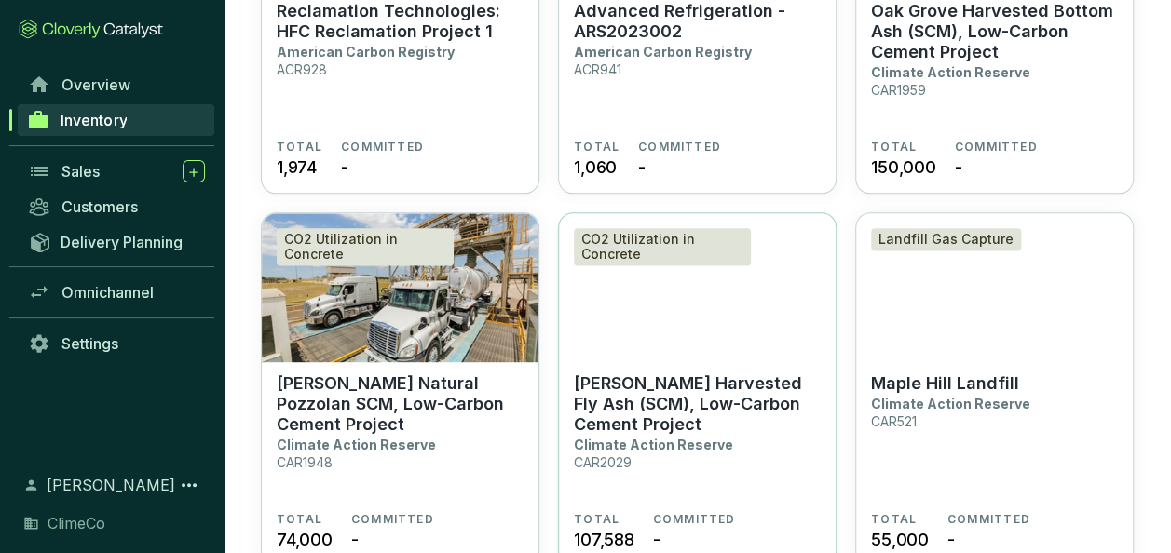
scroll to position [1118, 0]
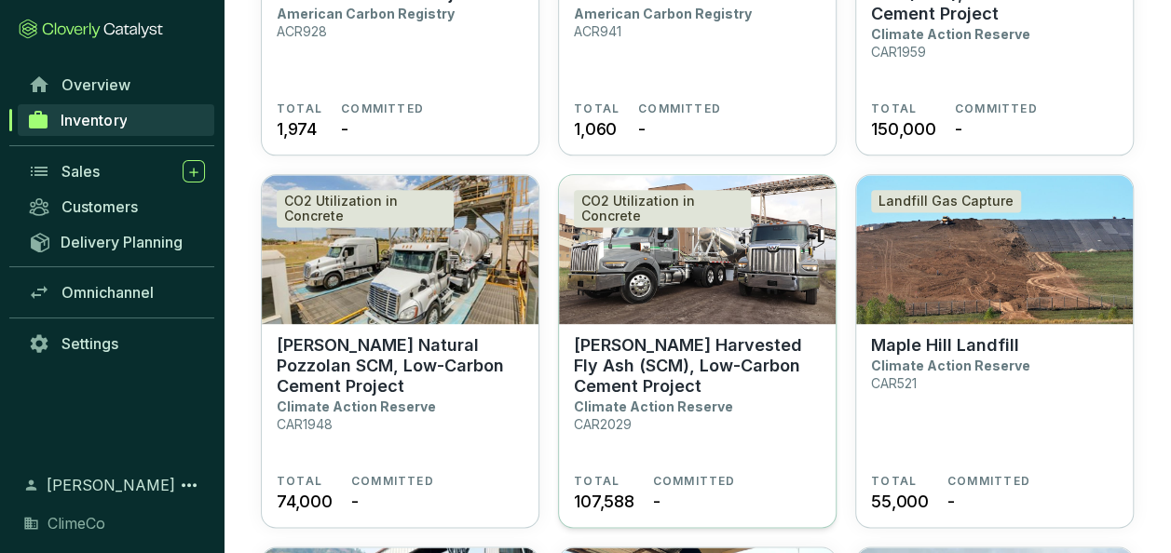
click at [690, 400] on p "Climate Action Reserve" at bounding box center [653, 407] width 159 height 16
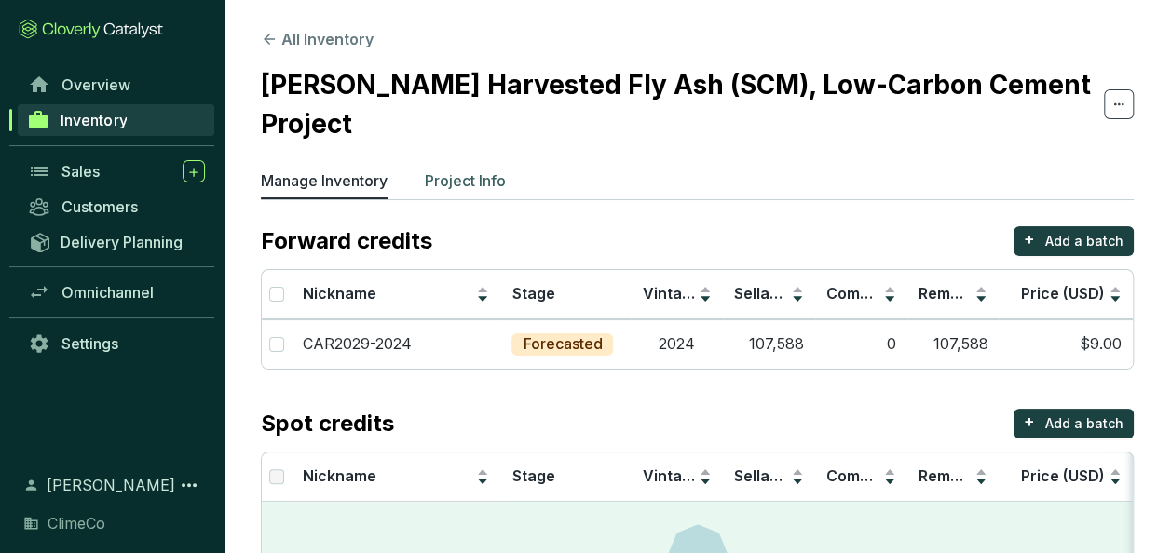
click at [481, 170] on p "Project Info" at bounding box center [465, 181] width 81 height 22
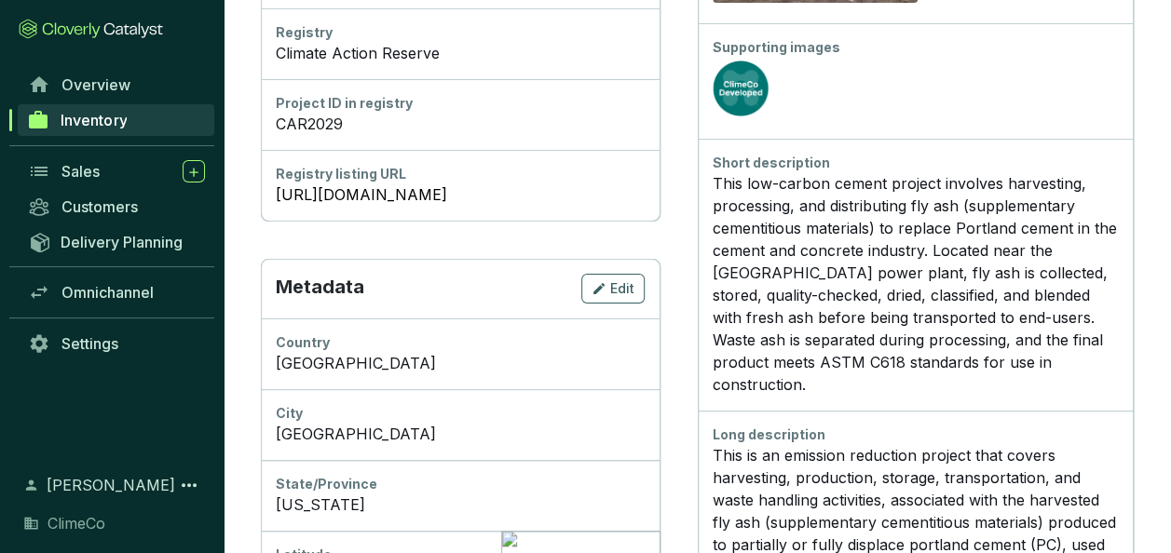
scroll to position [559, 0]
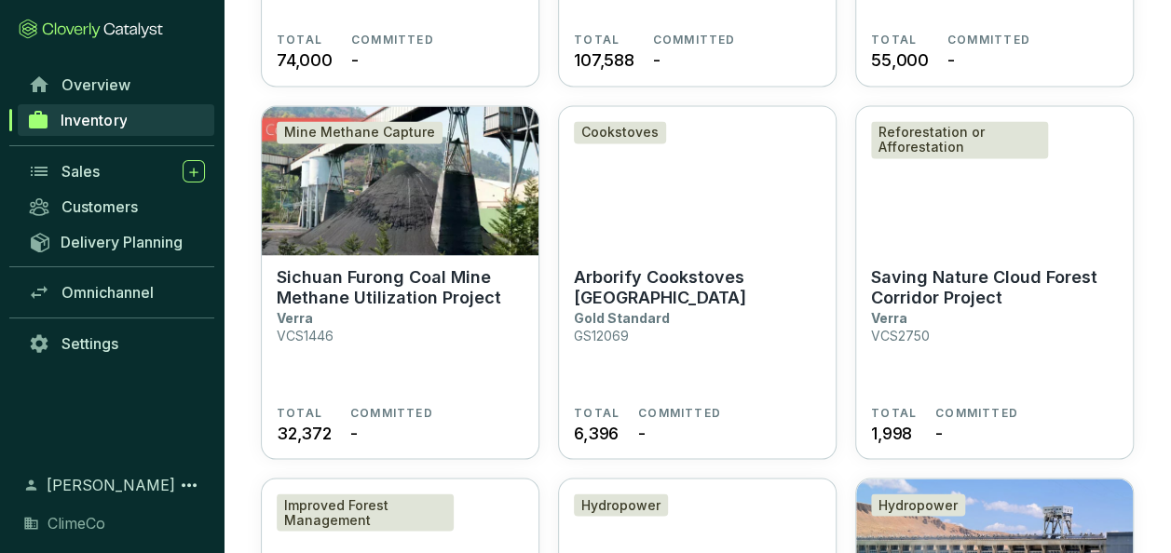
scroll to position [1583, 0]
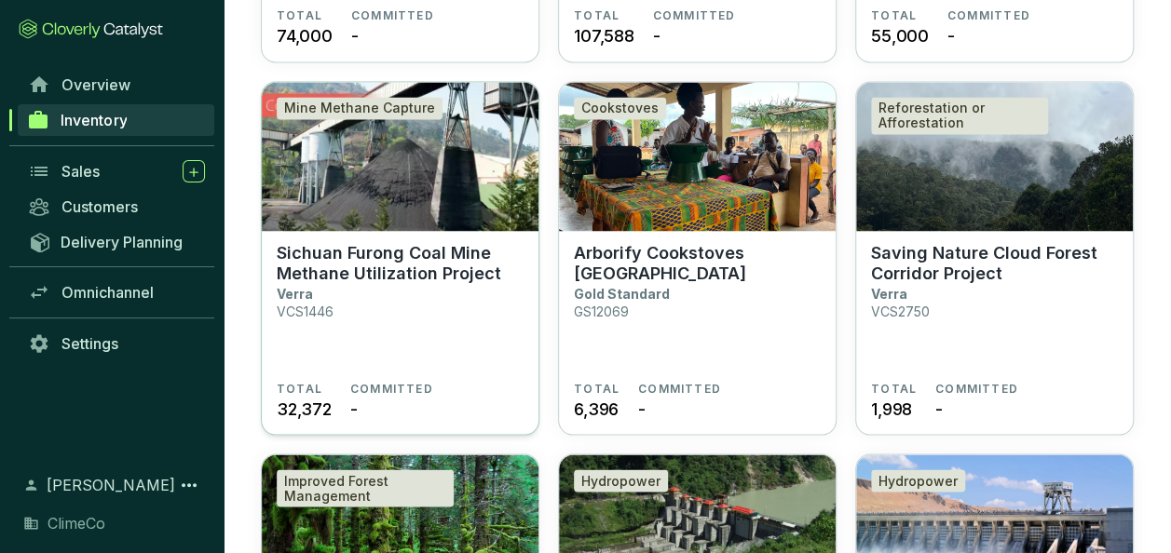
click at [432, 296] on section "Sichuan Furong Coal Mine Methane Utilization Project Verra VCS1446" at bounding box center [400, 311] width 247 height 139
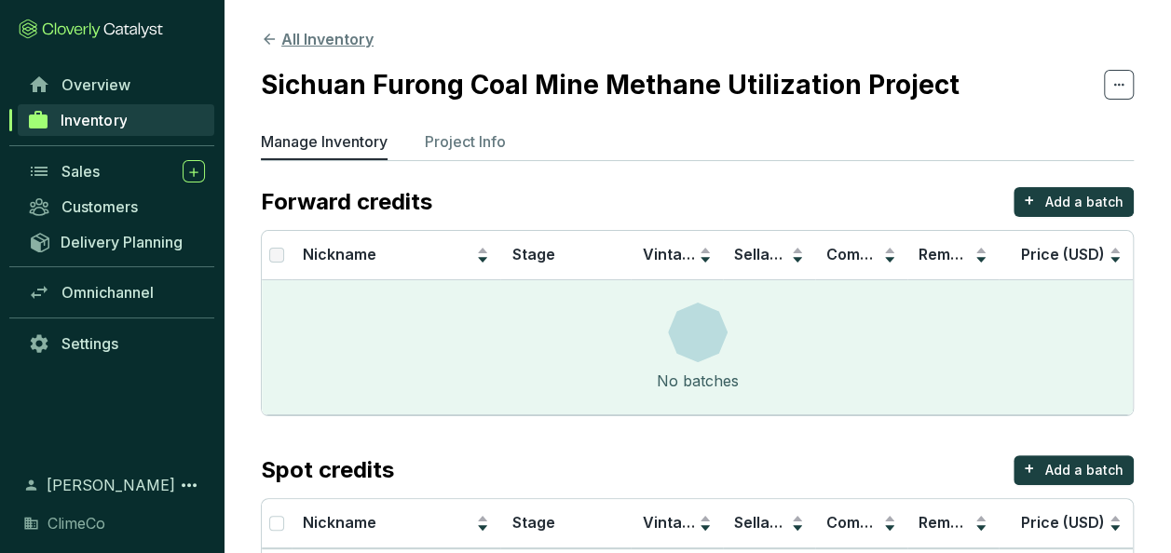
click at [287, 47] on button "All Inventory" at bounding box center [317, 39] width 113 height 22
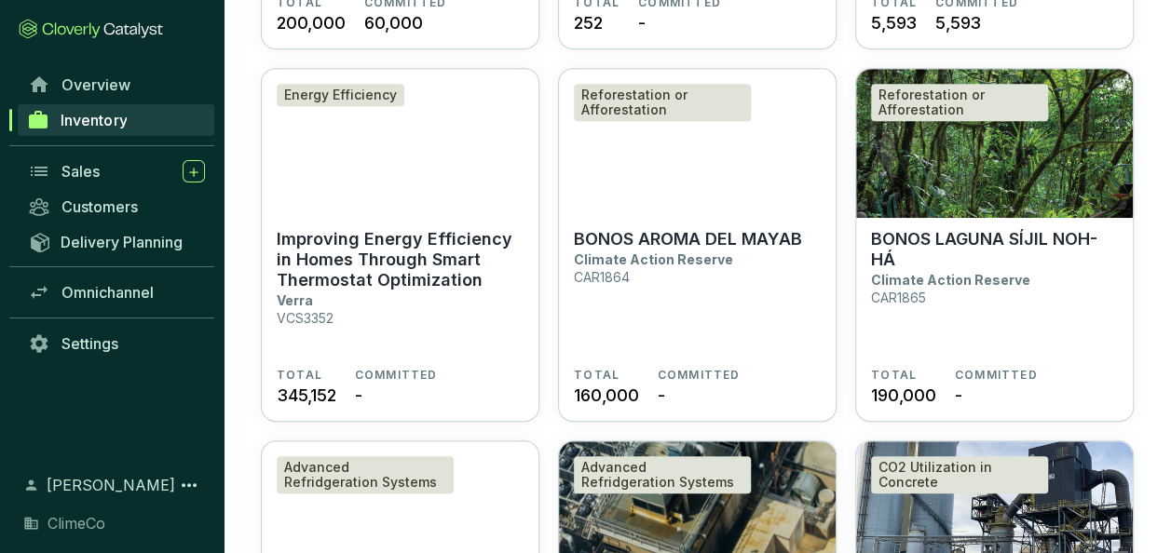
scroll to position [559, 0]
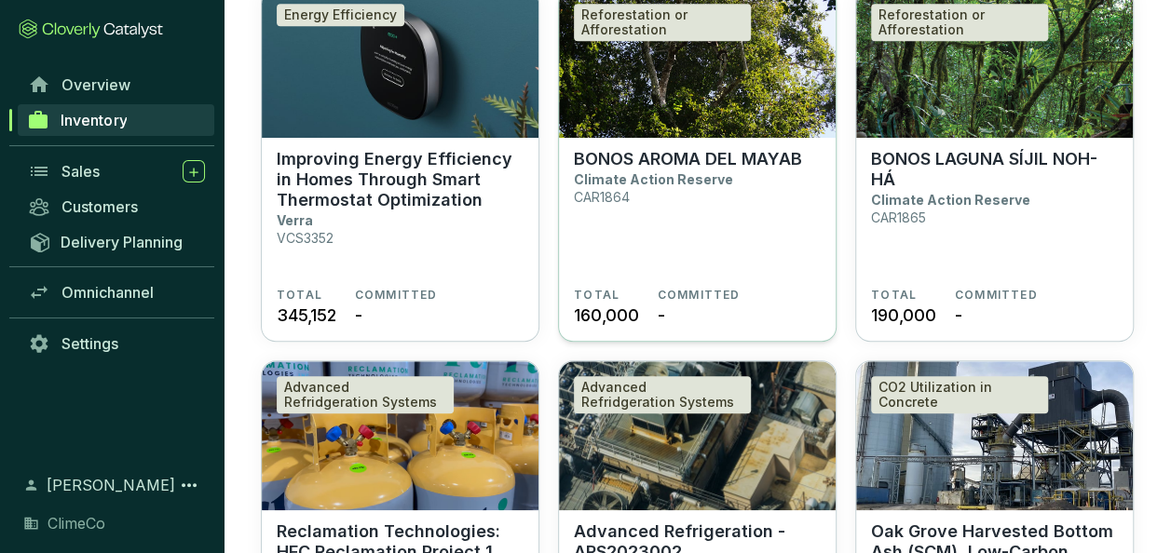
click at [637, 162] on p "BONOS AROMA DEL MAYAB" at bounding box center [688, 159] width 228 height 20
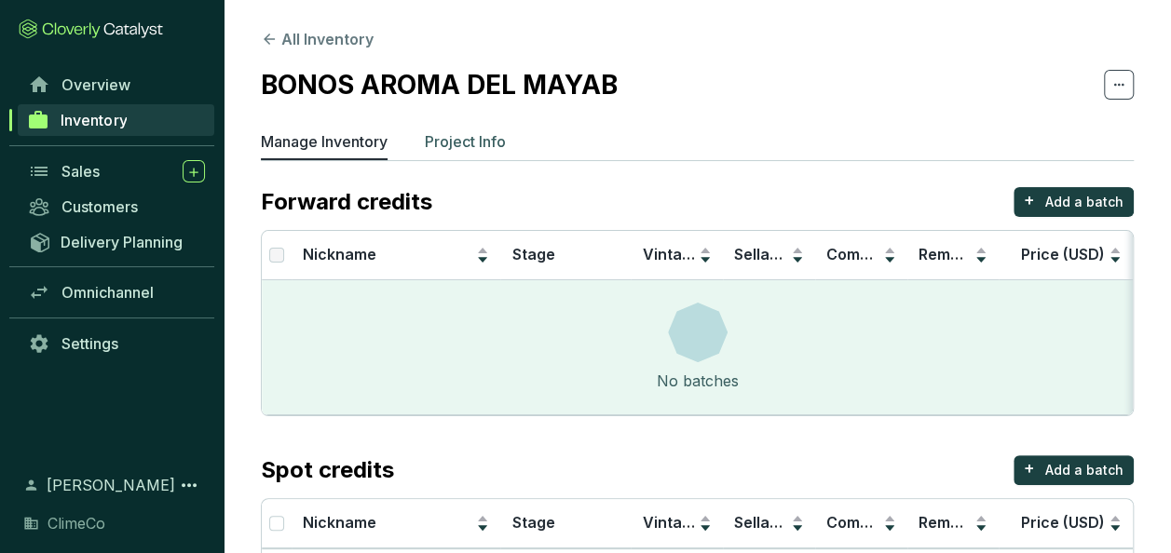
click at [480, 138] on p "Project Info" at bounding box center [465, 141] width 81 height 22
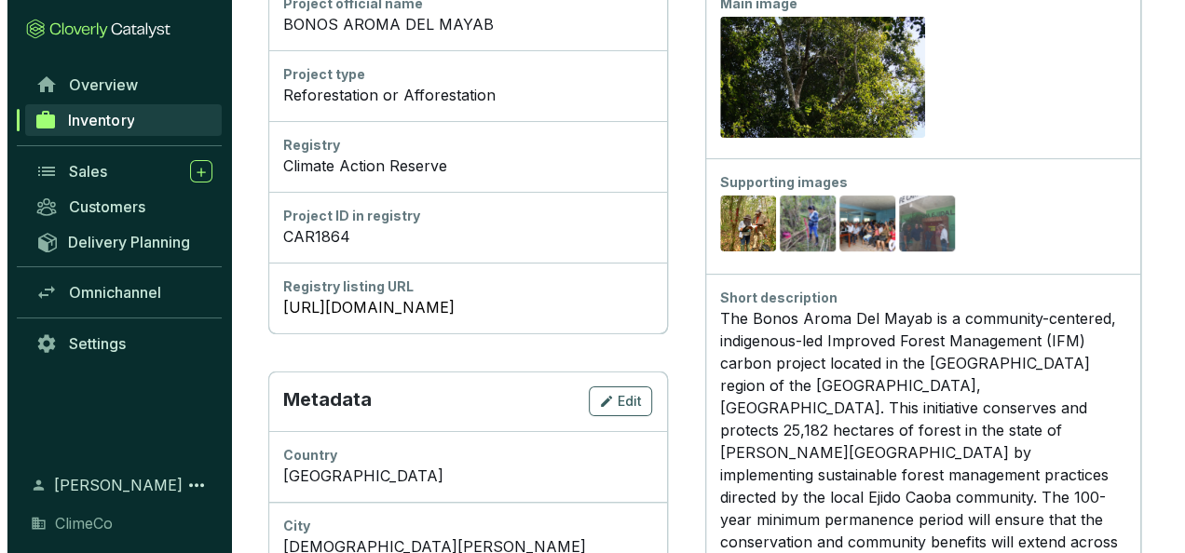
scroll to position [186, 0]
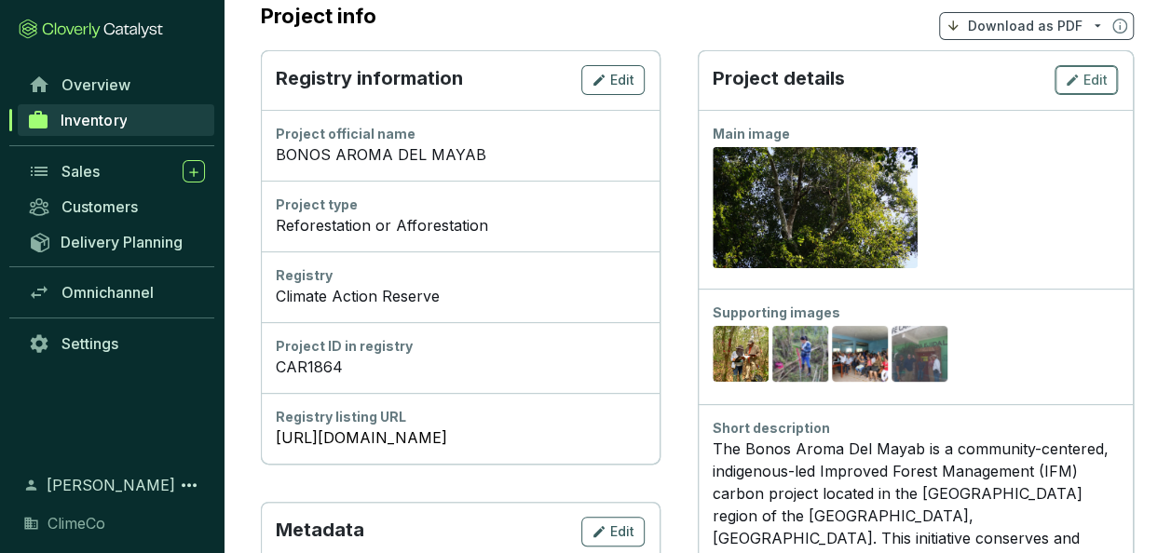
click at [1087, 86] on span "Edit" at bounding box center [1095, 80] width 24 height 19
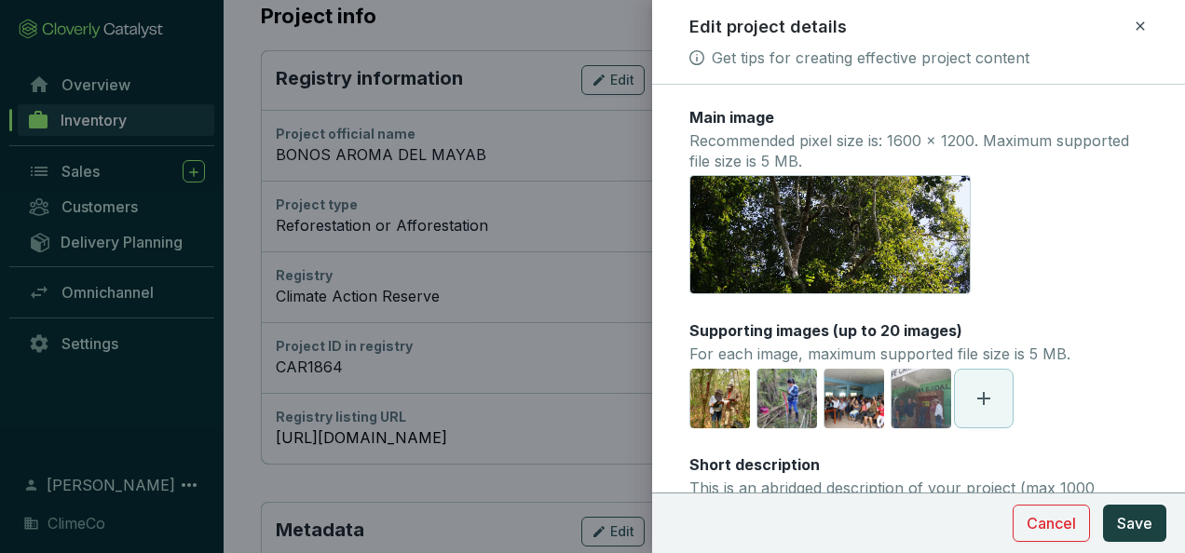
click at [981, 414] on span at bounding box center [984, 399] width 58 height 58
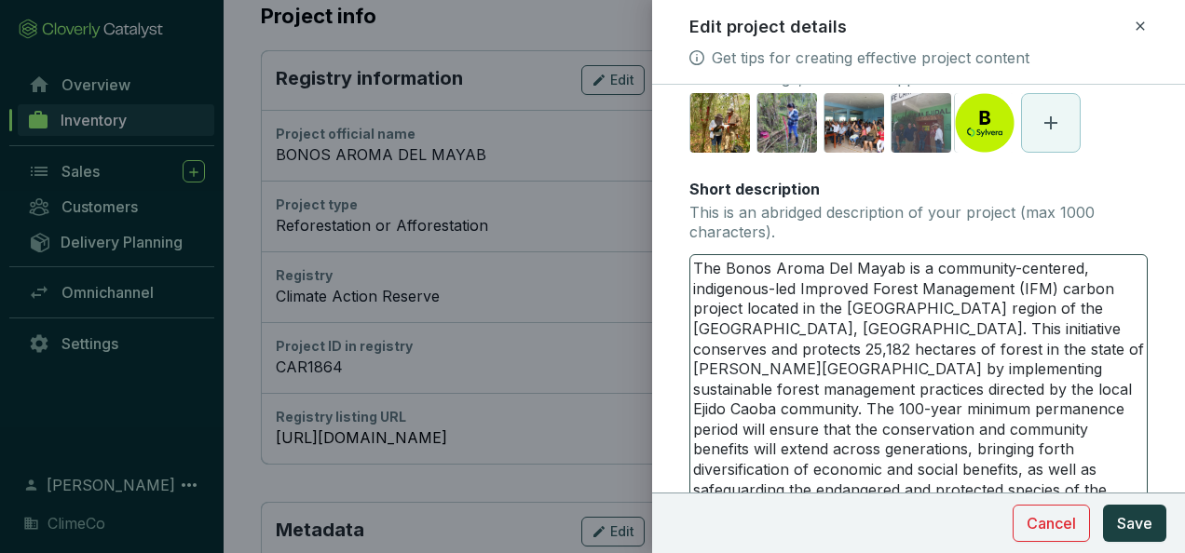
scroll to position [373, 0]
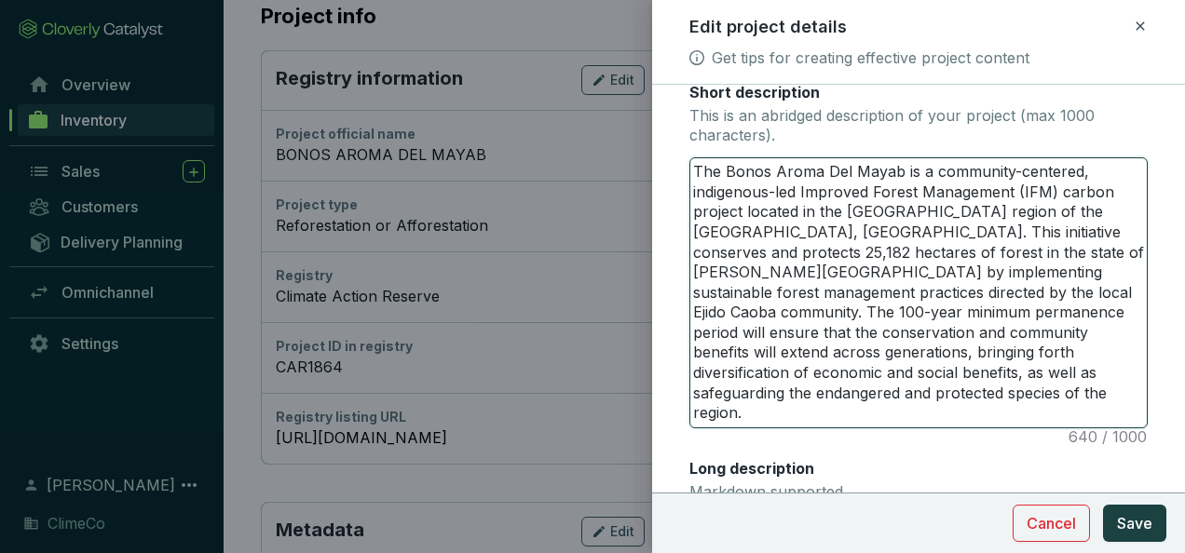
click at [767, 397] on textarea "The Bonos Aroma Del Mayab is a community-centered, indigenous-led Improved Fore…" at bounding box center [918, 292] width 456 height 269
click at [736, 417] on textarea "The Bonos Aroma Del Mayab is a community-centered, indigenous-led Improved Fore…" at bounding box center [918, 292] width 456 height 269
type textarea "The Bonos Aroma Del Mayab is a community-centered, indigenous-led Improved Fore…"
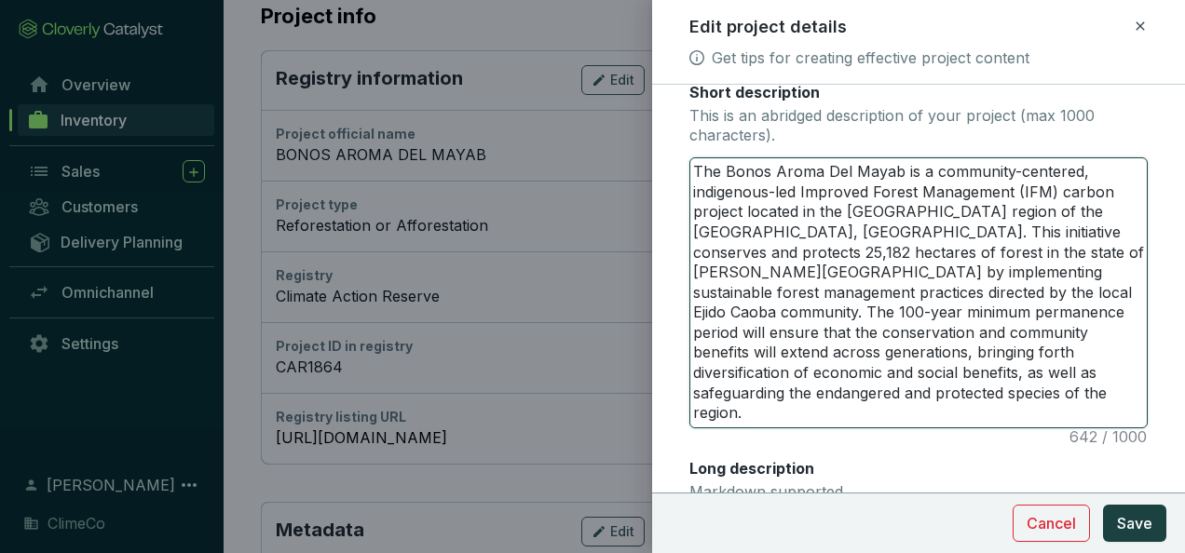
type textarea "The Bonos Aroma Del Mayab is a community-centered, indigenous-led Improved Fore…"
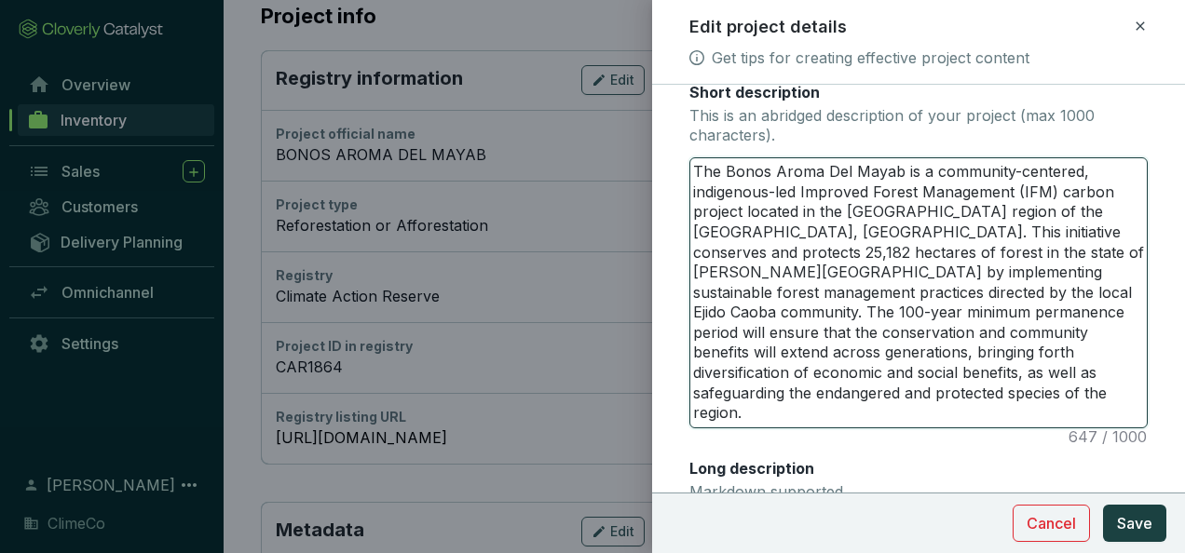
type textarea "The Bonos Aroma Del Mayab is a community-centered, indigenous-led Improved Fore…"
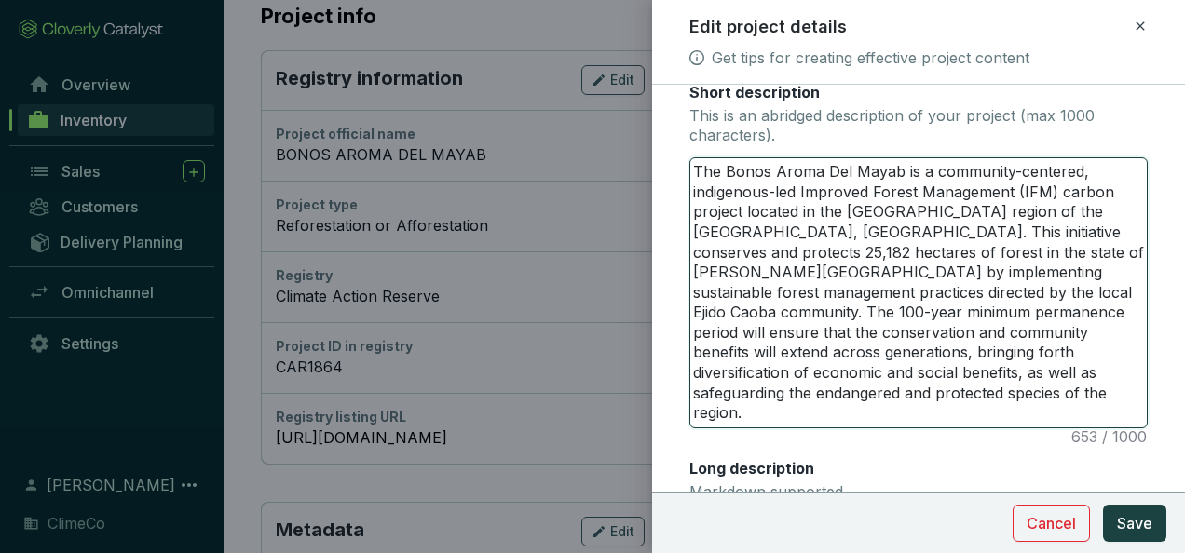
type textarea "The Bonos Aroma Del Mayab is a community-centered, indigenous-led Improved Fore…"
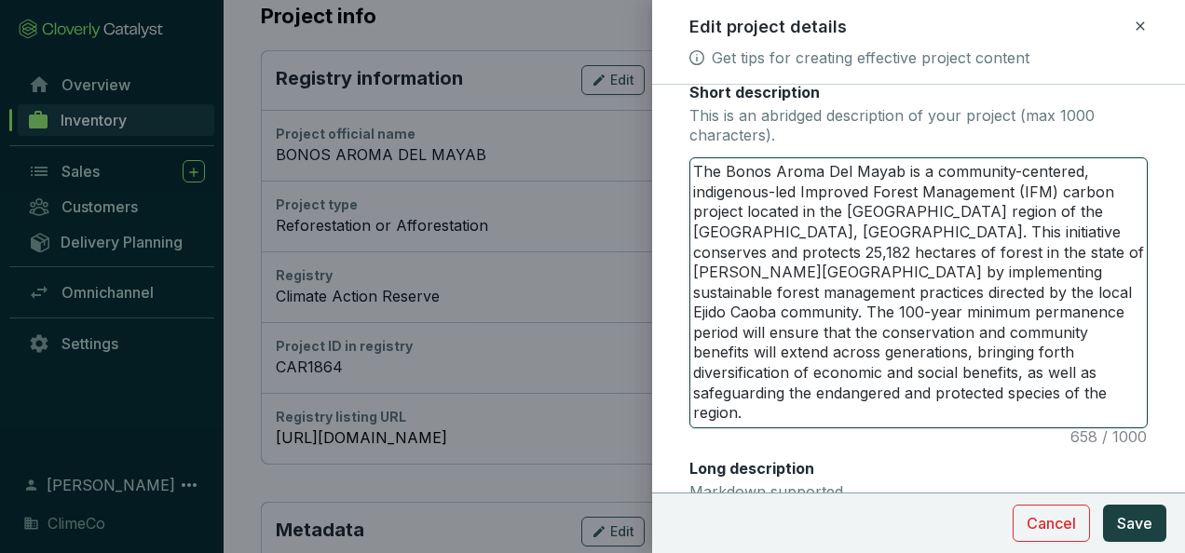
type textarea "The Bonos Aroma Del Mayab is a community-centered, indigenous-led Improved Fore…"
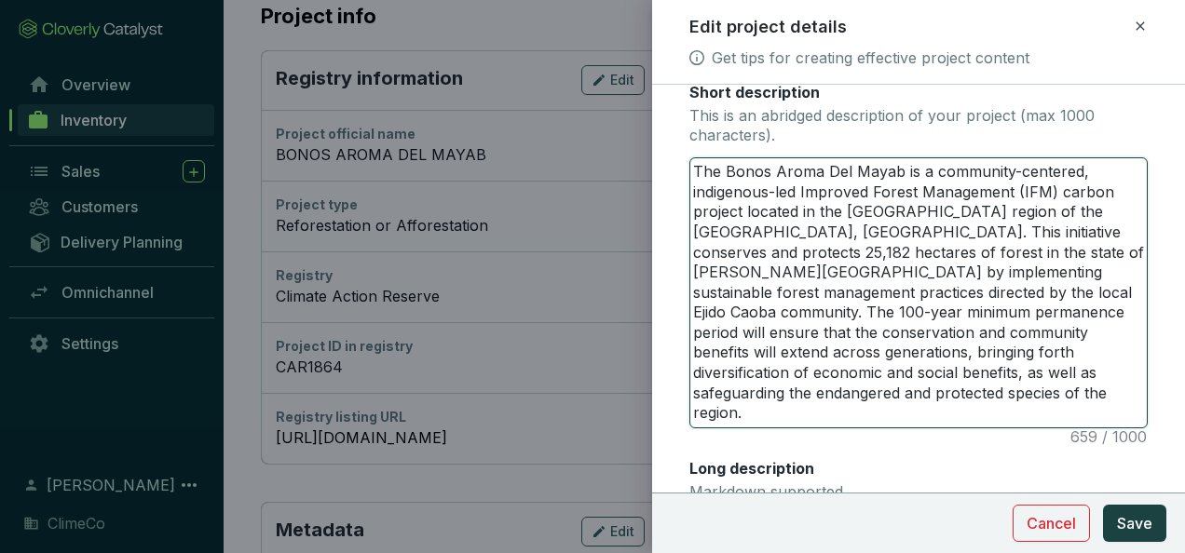
type textarea "The Bonos Aroma Del Mayab is a community-centered, indigenous-led Improved Fore…"
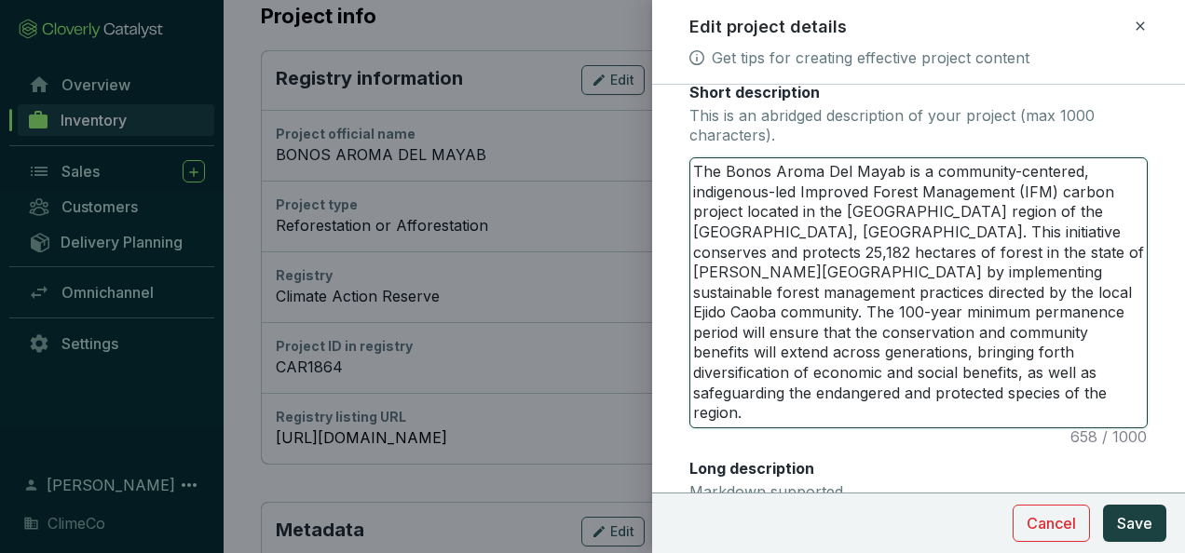
type textarea "The Bonos Aroma Del Mayab is a community-centered, indigenous-led Improved Fore…"
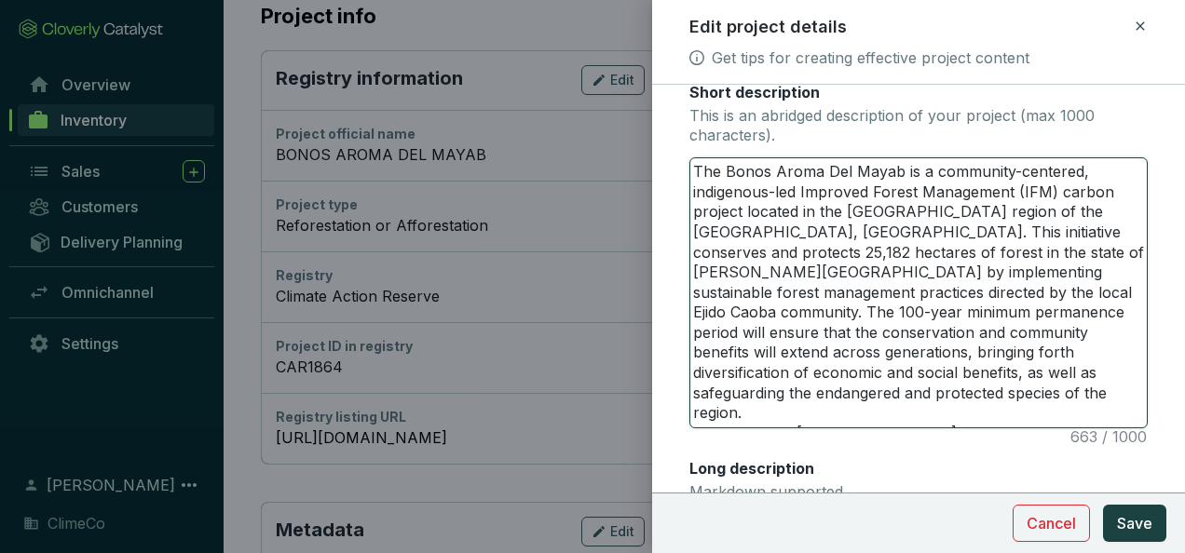
type textarea "The Bonos Aroma Del Mayab is a community-centered, indigenous-led Improved Fore…"
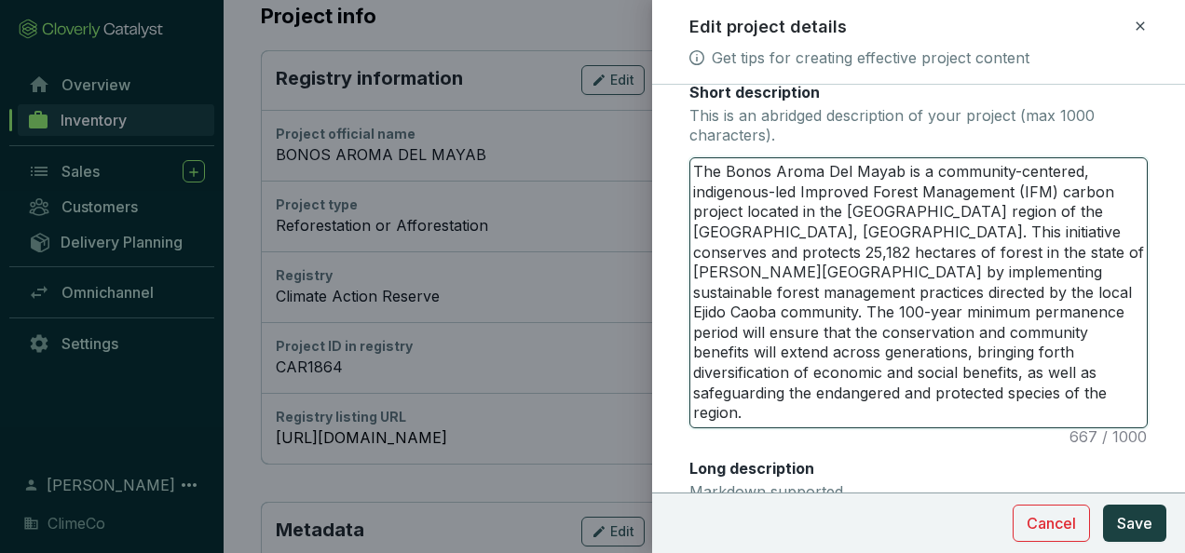
type textarea "The Bonos Aroma Del Mayab is a community-centered, indigenous-led Improved Fore…"
drag, startPoint x: 923, startPoint y: 412, endPoint x: 691, endPoint y: 414, distance: 231.9
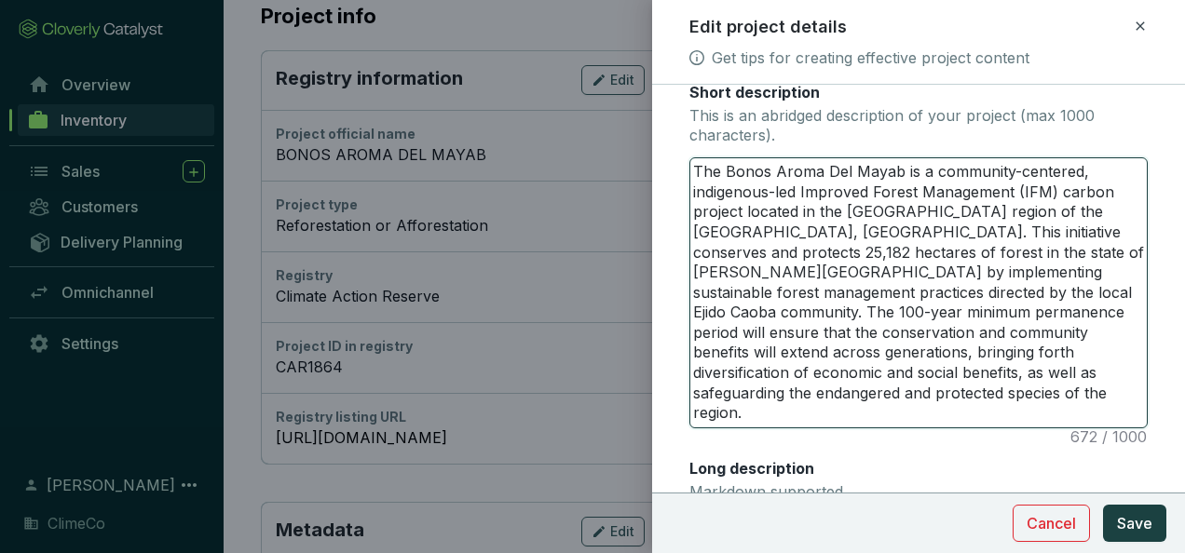
click at [691, 414] on textarea "The Bonos Aroma Del Mayab is a community-centered, indigenous-led Improved Fore…" at bounding box center [918, 292] width 456 height 269
click at [924, 417] on textarea "The Bonos Aroma Del Mayab is a community-centered, indigenous-led Improved Fore…" at bounding box center [918, 292] width 456 height 269
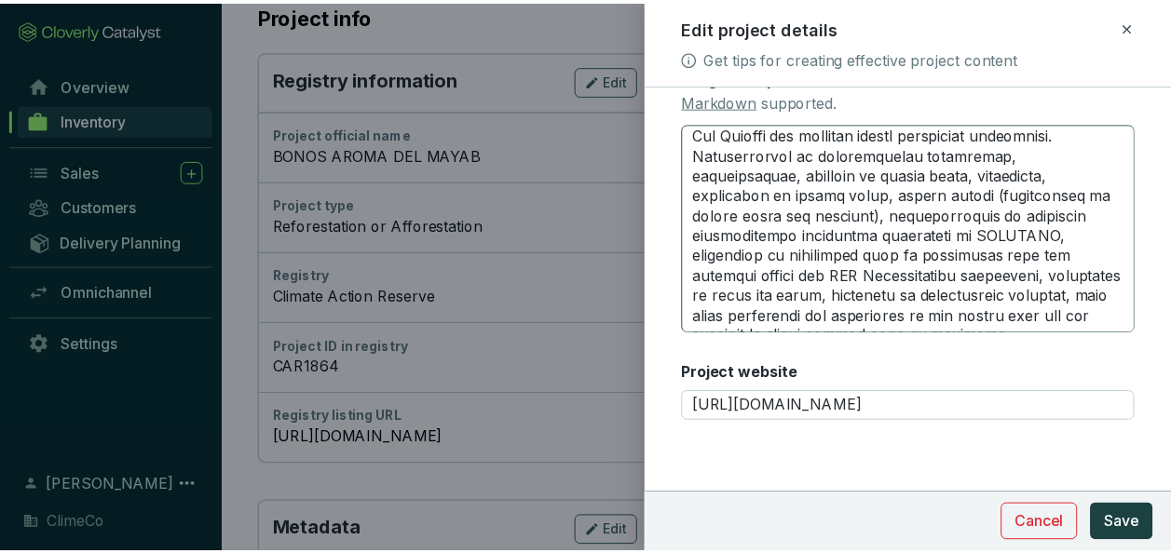
scroll to position [502, 0]
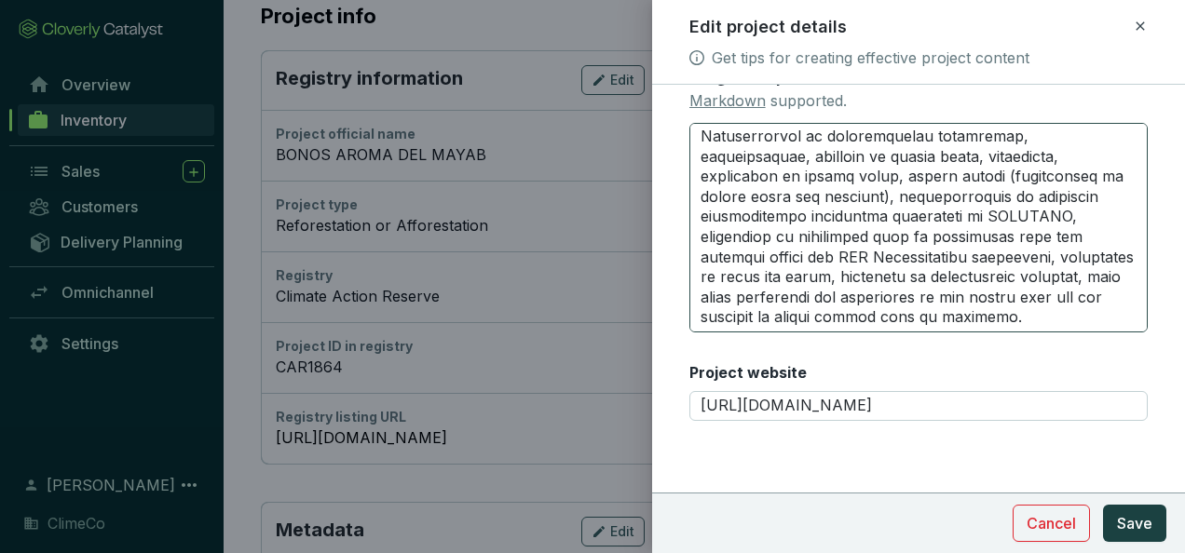
type textarea "The Bonos Aroma Del Mayab is a community-centered, indigenous-led Improved Fore…"
click at [1017, 300] on textarea "Long description Markdown supported." at bounding box center [918, 228] width 458 height 210
click at [997, 311] on textarea "Long description Markdown supported." at bounding box center [918, 228] width 458 height 210
paste textarea "This project is Sylvera-B rated."
type textarea "Loremip dolorsitametc, adipi eli seddo eiusmod temporincidi utlaboree Dolore’m …"
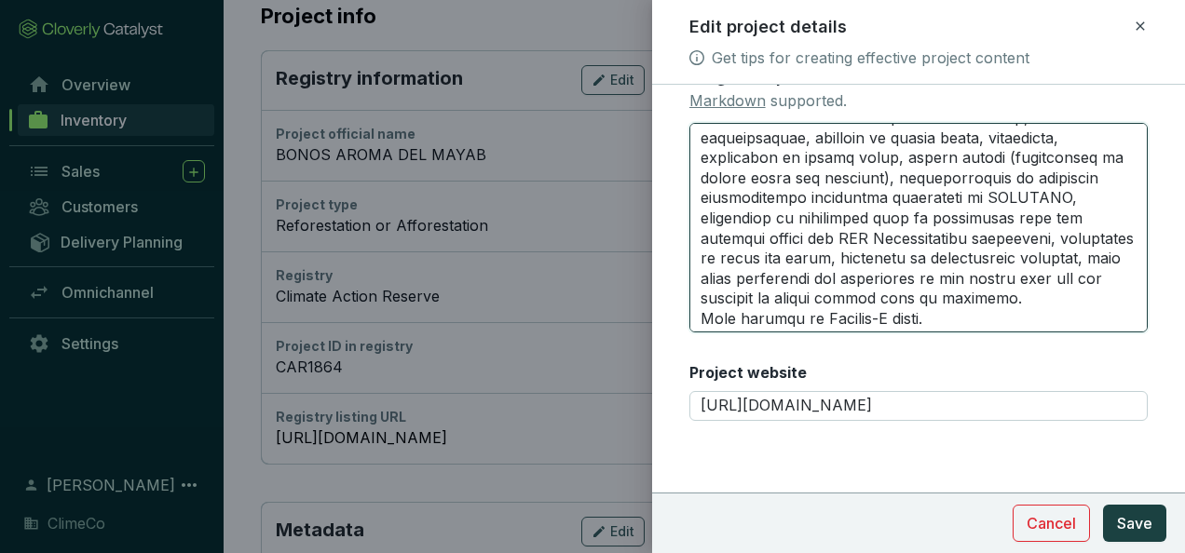
type textarea "Loremip dolorsitametc, adipi eli seddo eiusmod temporincidi utlaboree Dolore’m …"
click at [699, 310] on textarea "Long description Markdown supported." at bounding box center [918, 228] width 458 height 210
type textarea "Loremip dolorsitametc, adipi eli seddo eiusmod temporincidi utlaboree Dolore’m …"
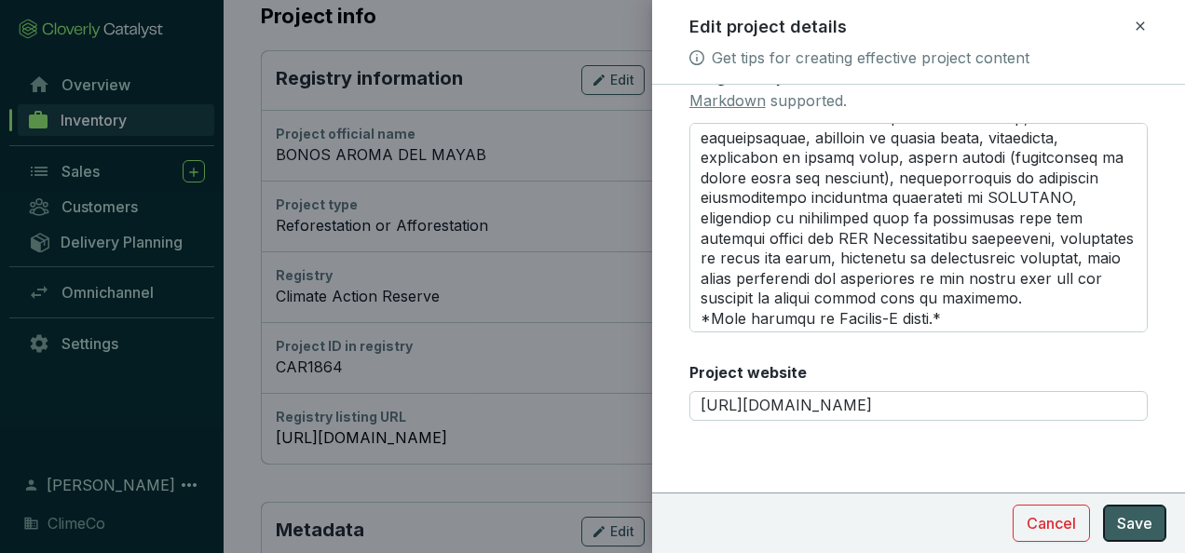
click at [1109, 518] on button "Save" at bounding box center [1134, 523] width 63 height 37
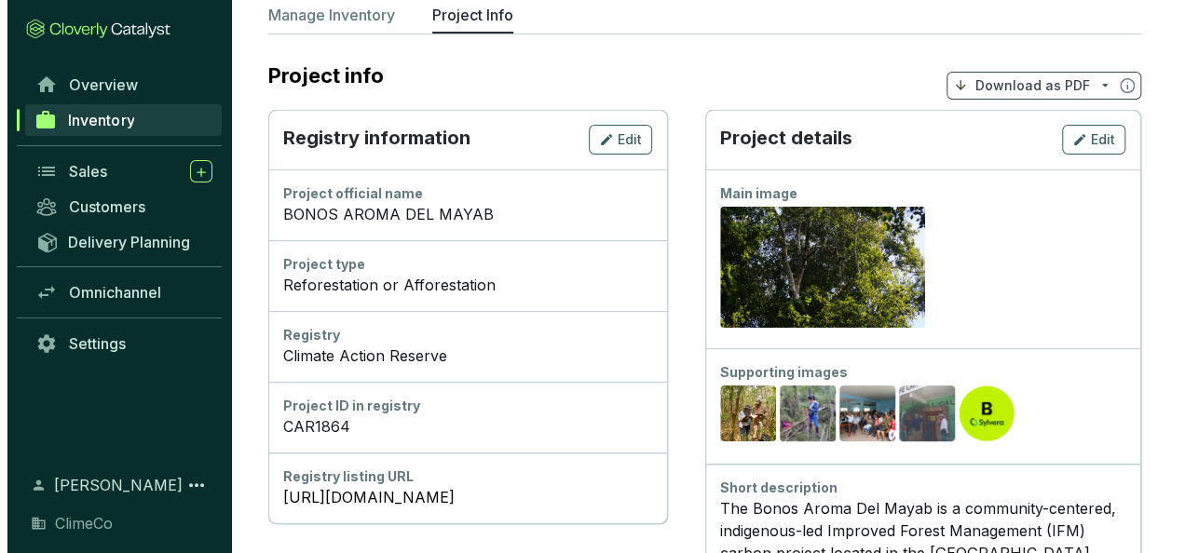
scroll to position [0, 0]
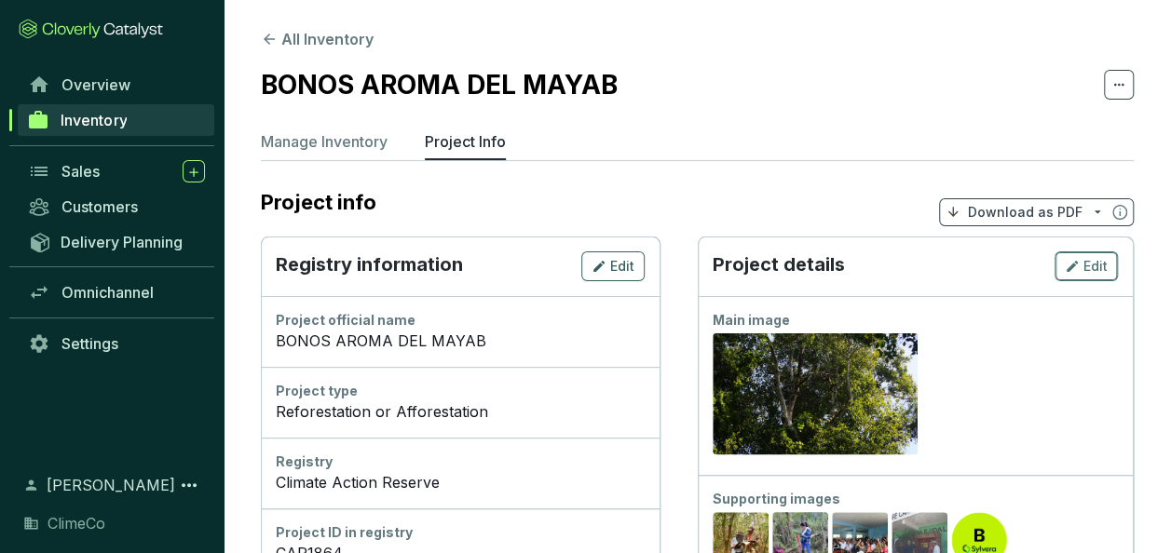
click at [1088, 260] on span "Edit" at bounding box center [1095, 266] width 24 height 19
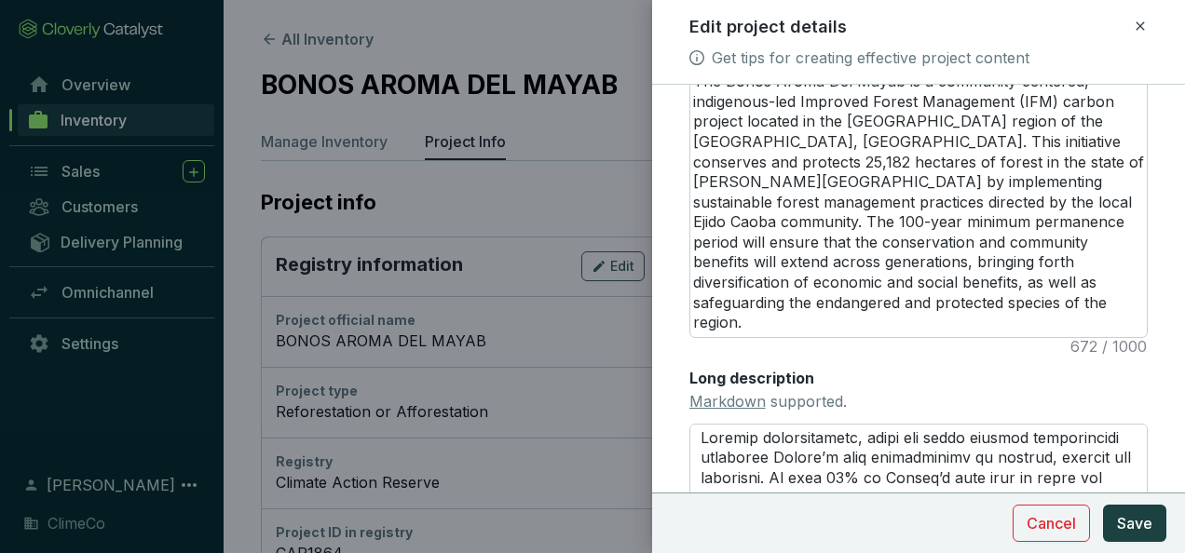
scroll to position [559, 0]
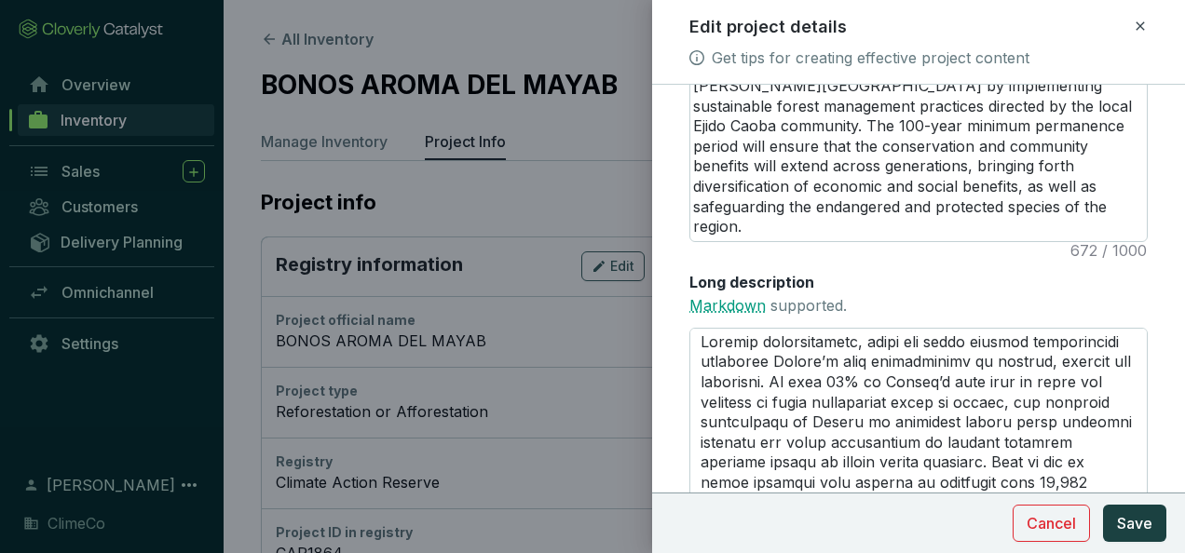
click at [738, 305] on link "Markdown" at bounding box center [727, 305] width 76 height 19
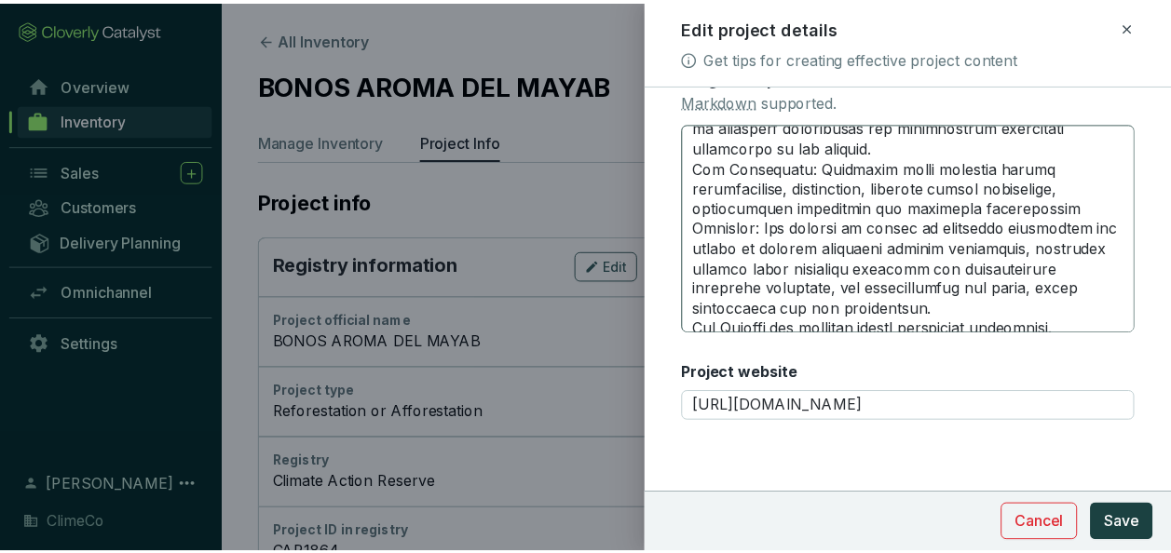
scroll to position [502, 0]
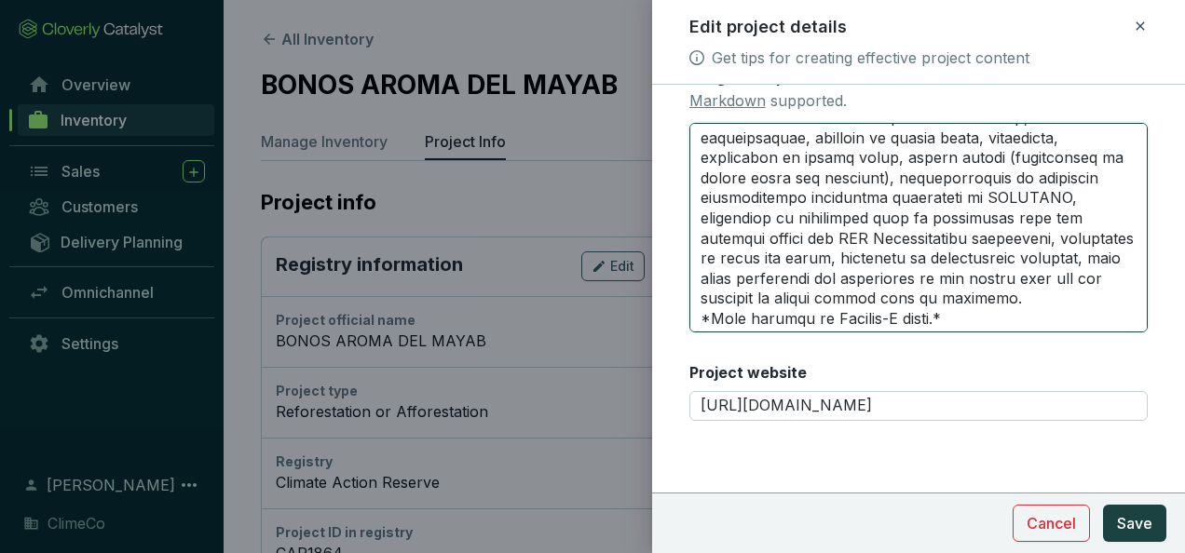
click at [713, 319] on textarea "Long description Markdown supported." at bounding box center [918, 228] width 458 height 210
type textarea "Loremip dolorsitametc, adipi eli seddo eiusmod temporincidi utlaboree Dolore’m …"
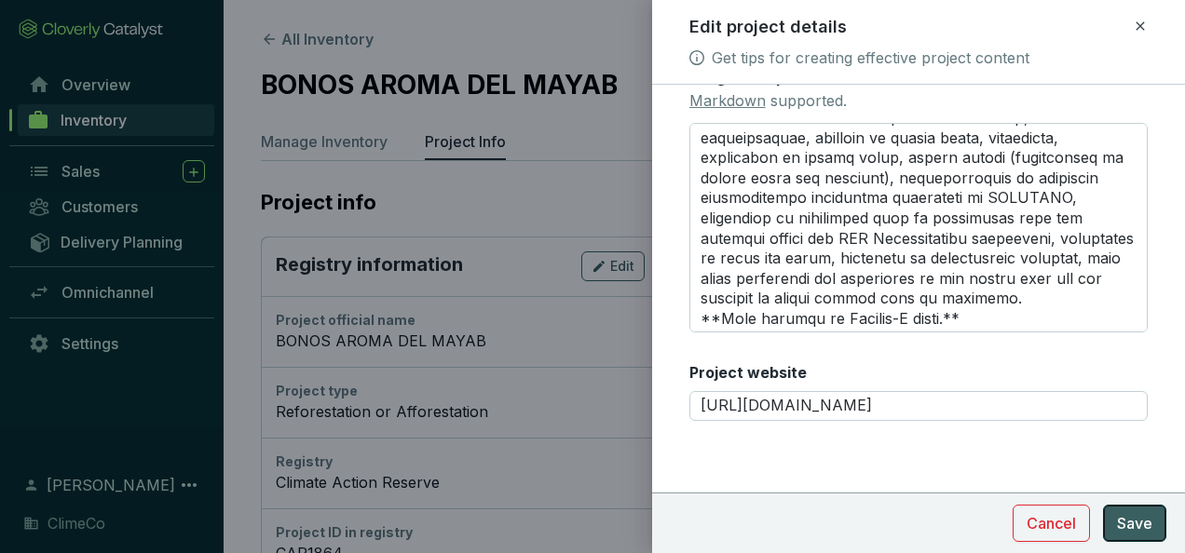
click at [1143, 522] on span "Save" at bounding box center [1134, 523] width 35 height 22
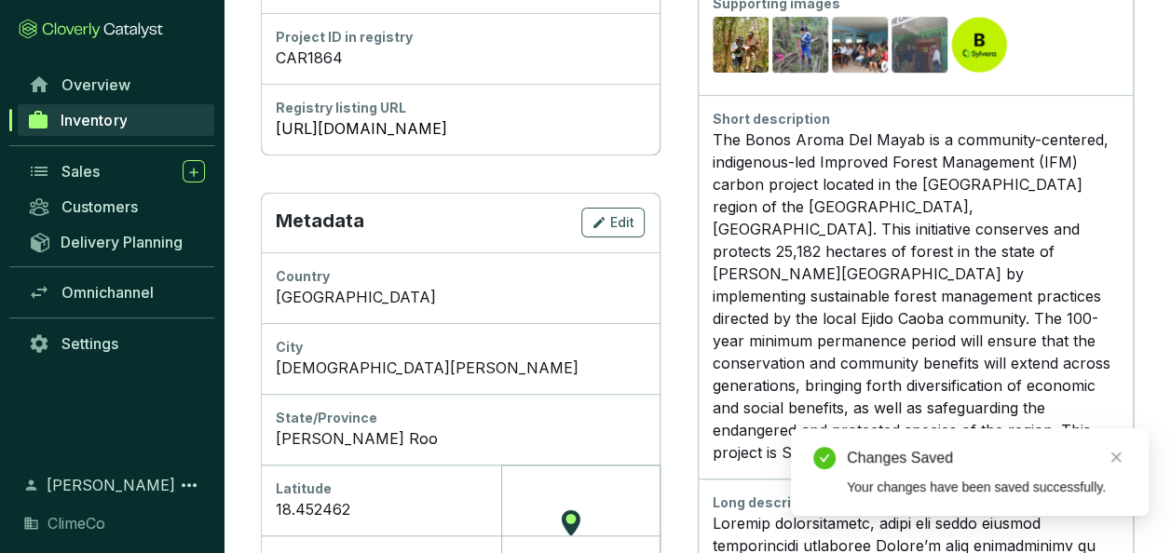
scroll to position [0, 0]
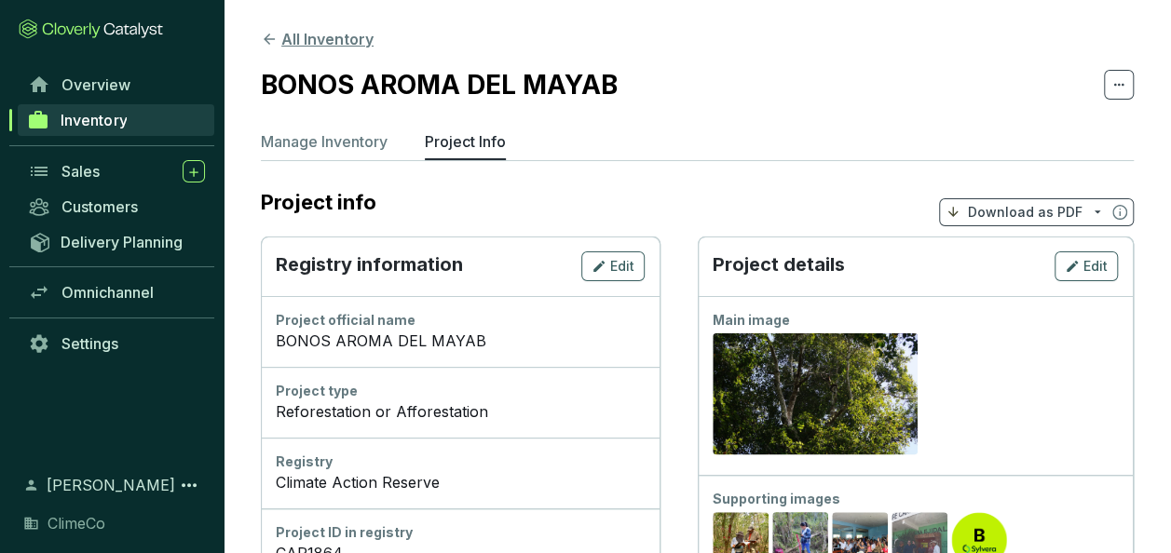
click at [303, 44] on button "All Inventory" at bounding box center [317, 39] width 113 height 22
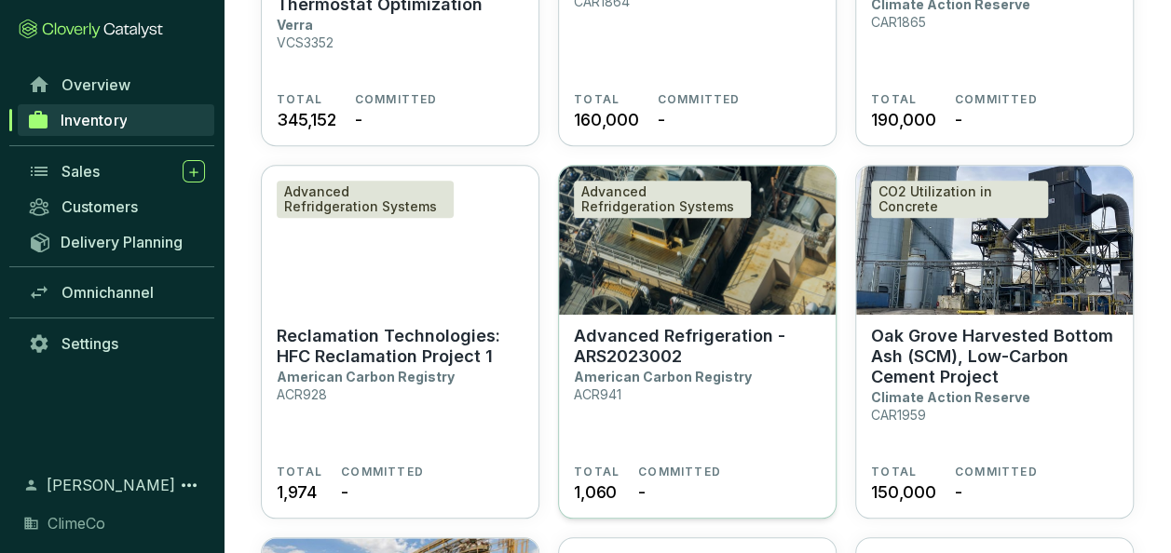
scroll to position [559, 0]
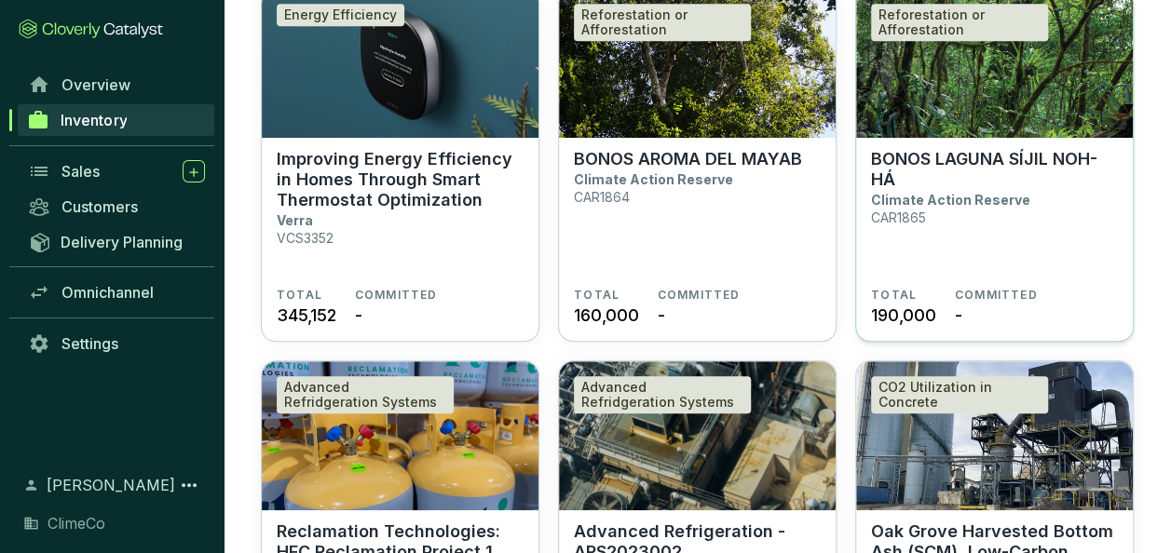
click at [982, 181] on p "BONOS LAGUNA SÍJIL NOH-HÁ" at bounding box center [994, 169] width 247 height 41
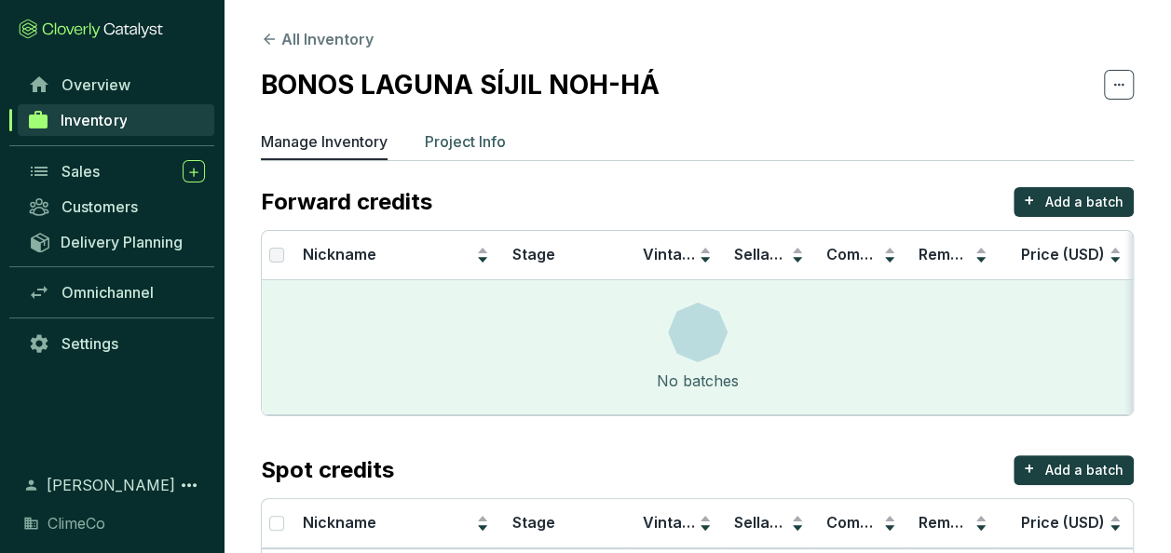
click at [453, 141] on p "Project Info" at bounding box center [465, 141] width 81 height 22
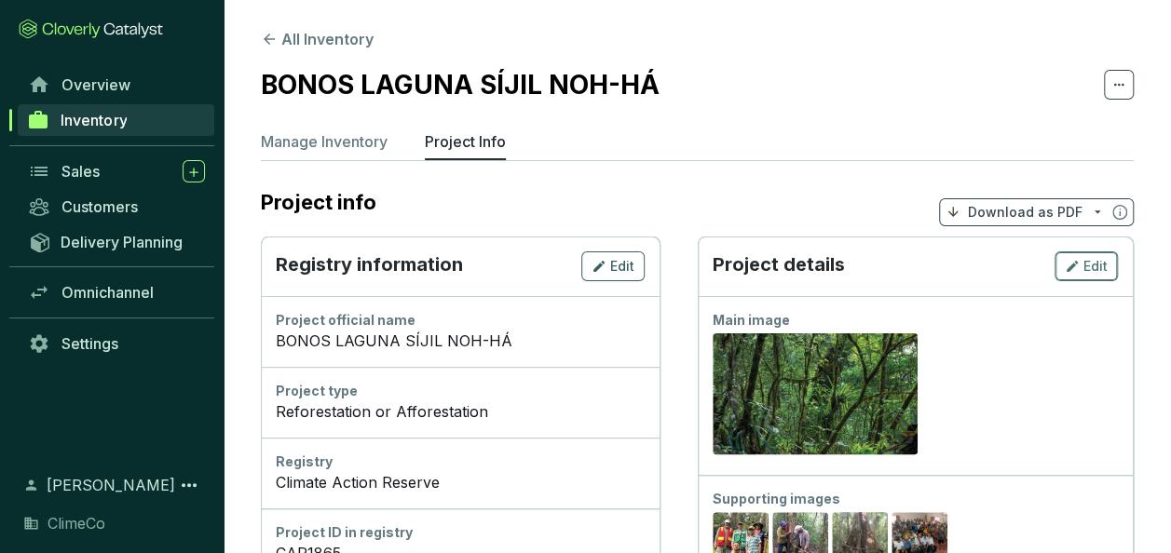
click at [1090, 266] on span "Edit" at bounding box center [1095, 266] width 24 height 19
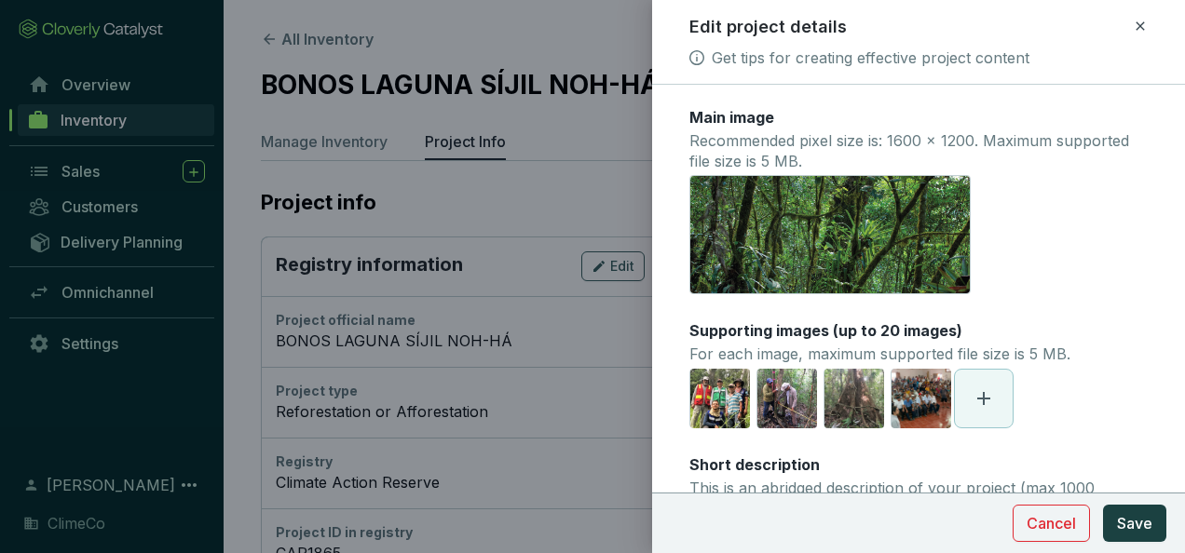
click at [996, 378] on span at bounding box center [984, 399] width 58 height 58
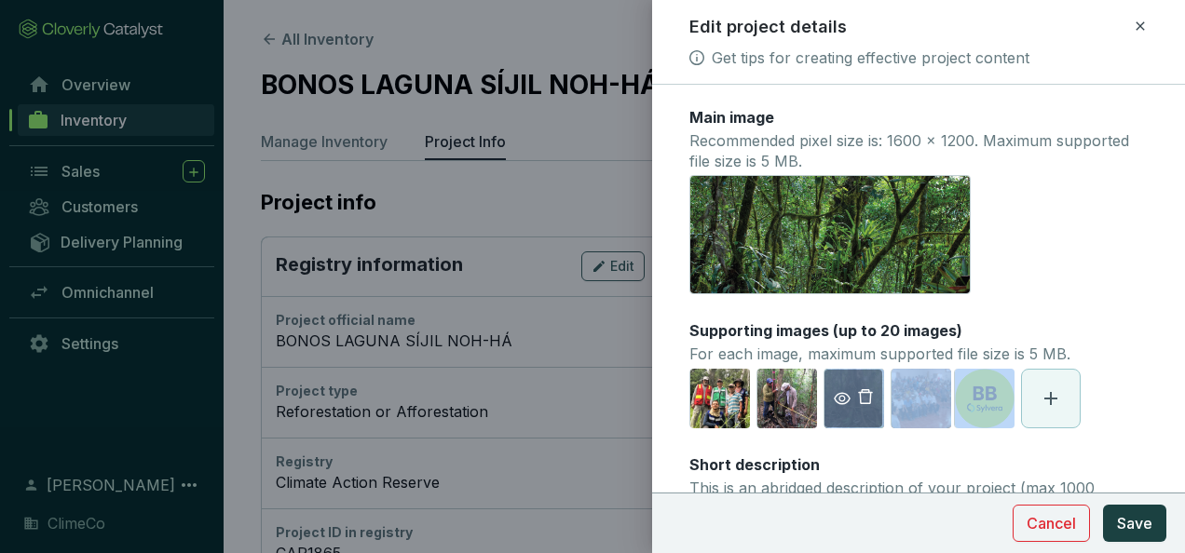
drag, startPoint x: 981, startPoint y: 408, endPoint x: 882, endPoint y: 415, distance: 99.0
click at [882, 415] on section "[URL][DOMAIN_NAME] [URL][DOMAIN_NAME] [URL][DOMAIN_NAME] [URL][DOMAIN_NAME] Syl…" at bounding box center [918, 399] width 458 height 60
drag, startPoint x: 882, startPoint y: 415, endPoint x: 1128, endPoint y: 398, distance: 246.5
click at [1128, 398] on section "[URL][DOMAIN_NAME] [URL][DOMAIN_NAME] [URL][DOMAIN_NAME] [URL][DOMAIN_NAME] Syl…" at bounding box center [918, 399] width 458 height 60
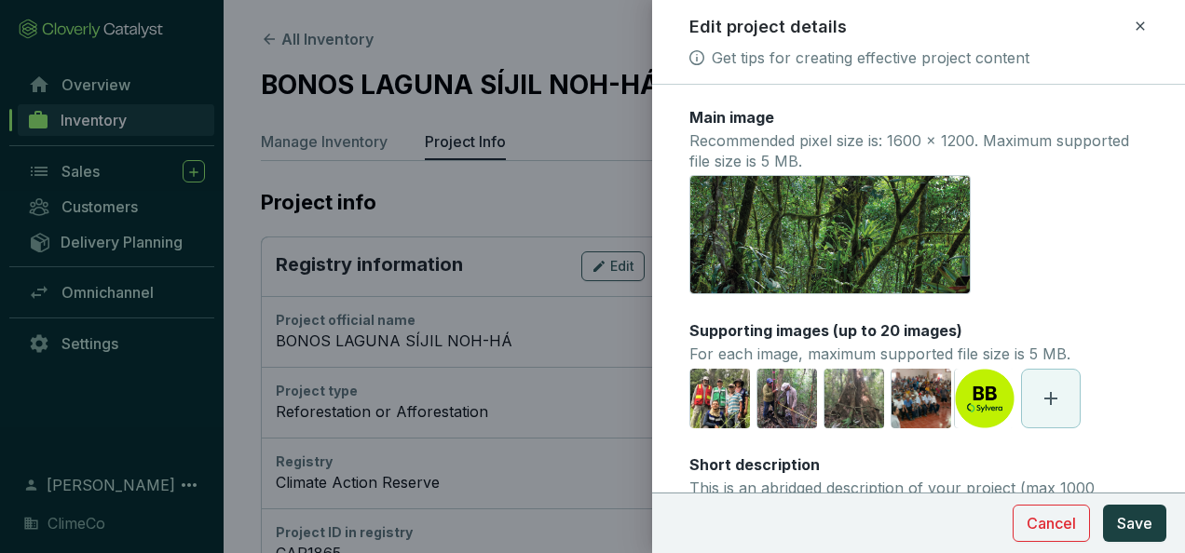
click at [1056, 330] on div "Supporting images (up to 20 images) For each image, maximum supported file size…" at bounding box center [879, 344] width 381 height 48
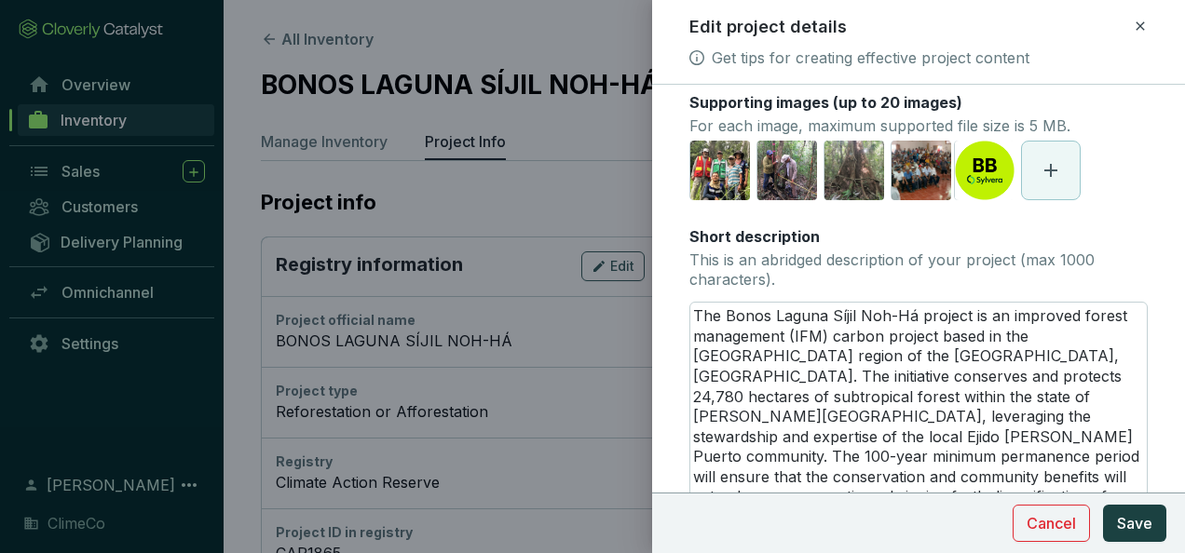
scroll to position [466, 0]
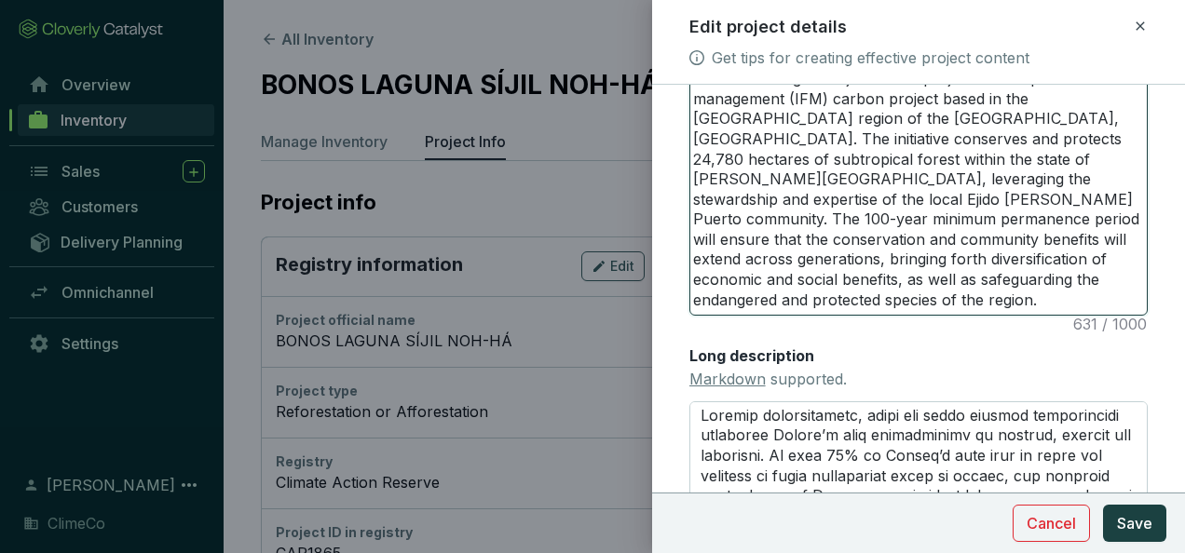
click at [1025, 302] on textarea "The Bonos Laguna Síjil Noh-Há project is an improved forest management (IFM) ca…" at bounding box center [918, 190] width 456 height 250
type textarea "The Bonos Laguna Síjil Noh-Há project is an improved forest management (IFM) ca…"
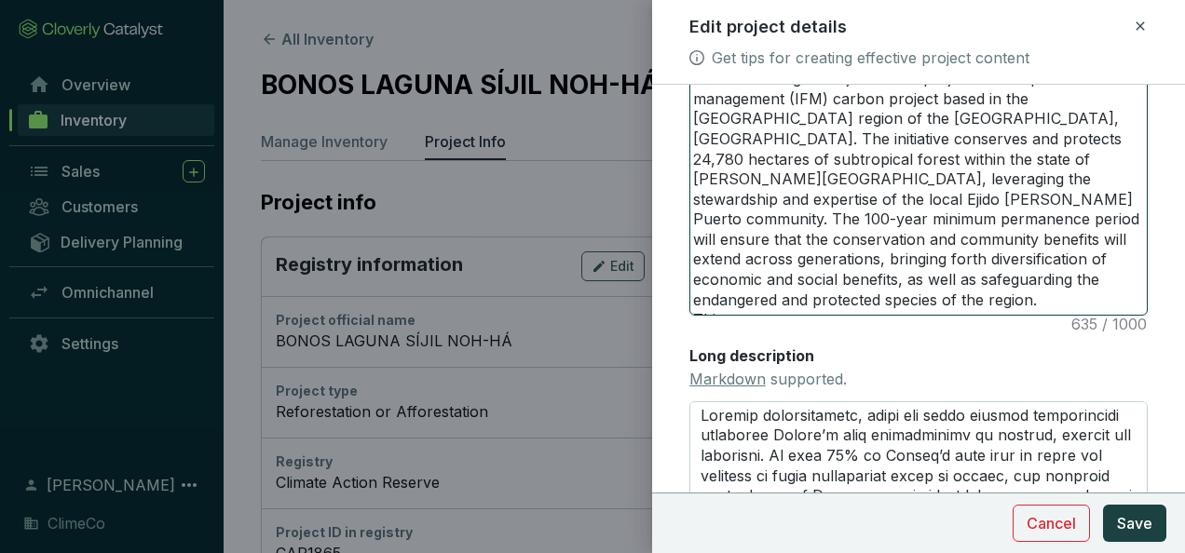
type textarea "The Bonos Laguna Síjil Noh-Há project is an improved forest management (IFM) ca…"
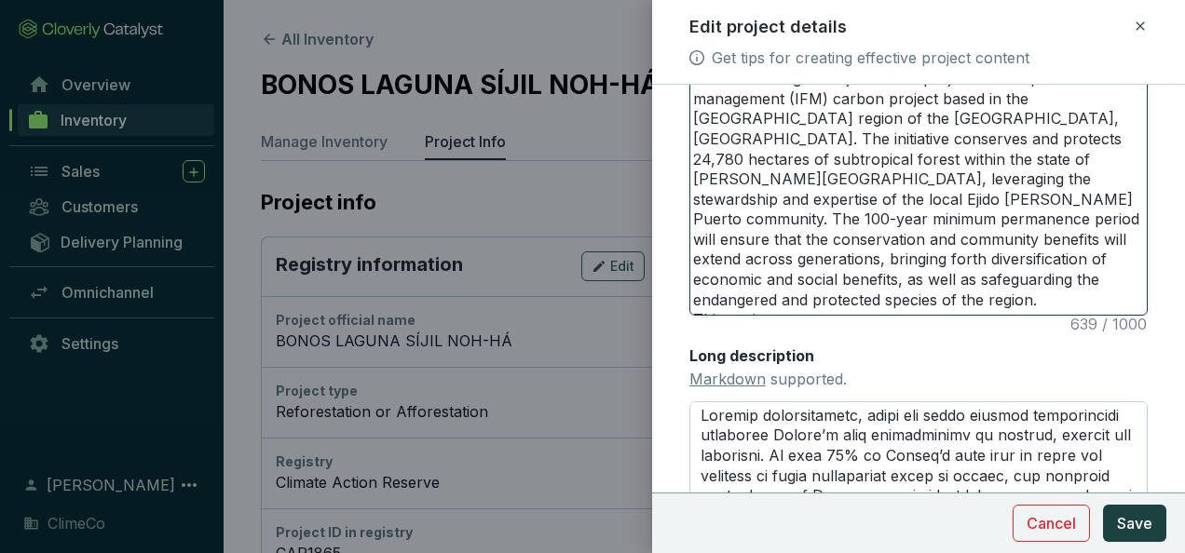
type textarea "The Bonos Laguna Síjil Noh-Há project is an improved forest management (IFM) ca…"
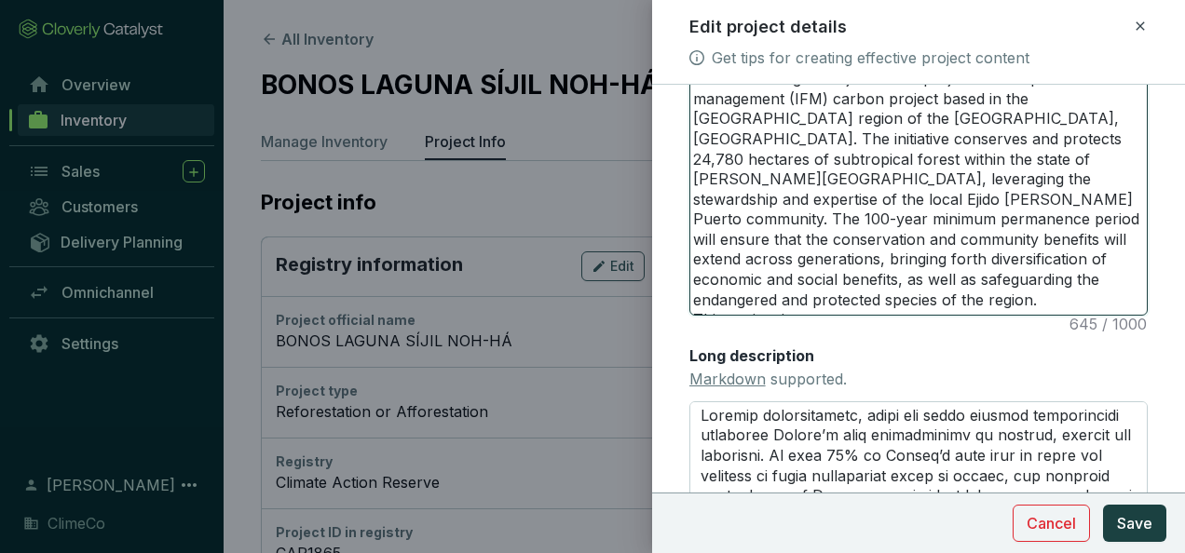
type textarea "The Bonos Laguna Síjil Noh-Há project is an improved forest management (IFM) ca…"
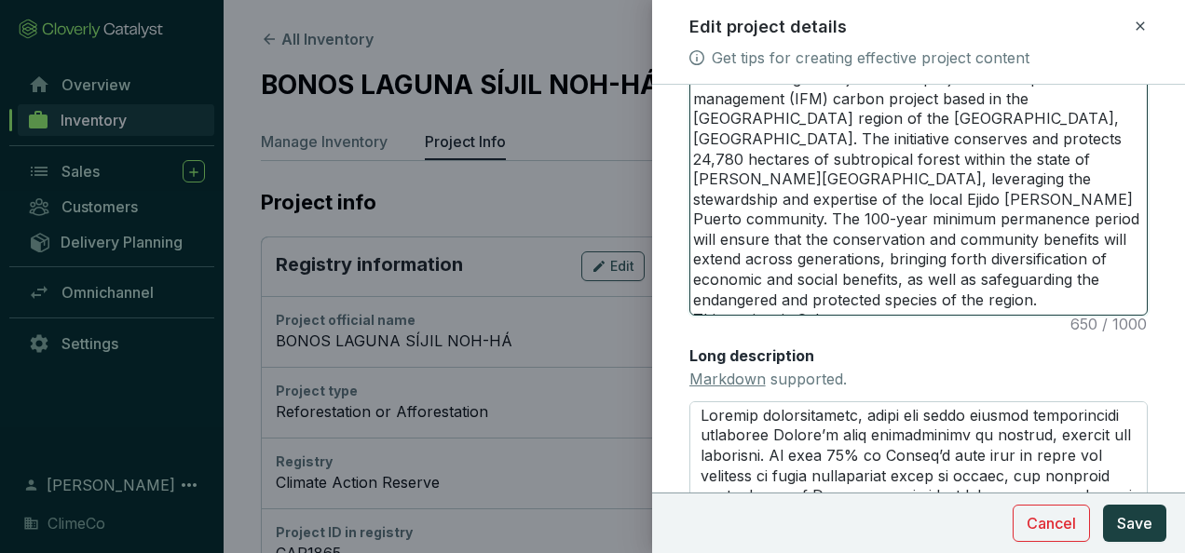
type textarea "The Bonos Laguna Síjil Noh-Há project is an improved forest management (IFM) ca…"
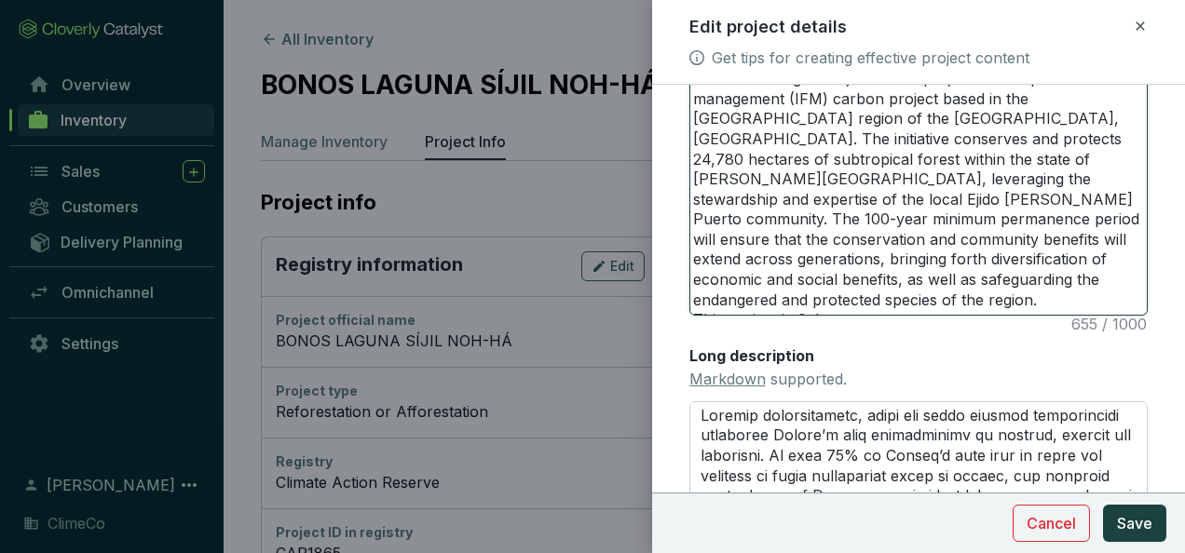
type textarea "The Bonos Laguna Síjil Noh-Há project is an improved forest management (IFM) ca…"
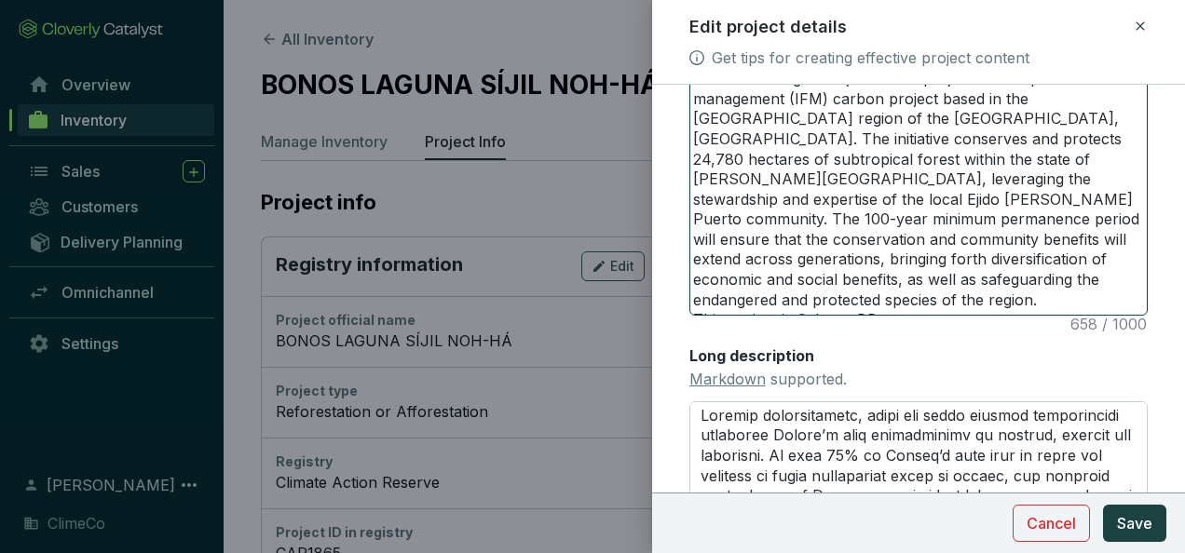
type textarea "The Bonos Laguna Síjil Noh-Há project is an improved forest management (IFM) ca…"
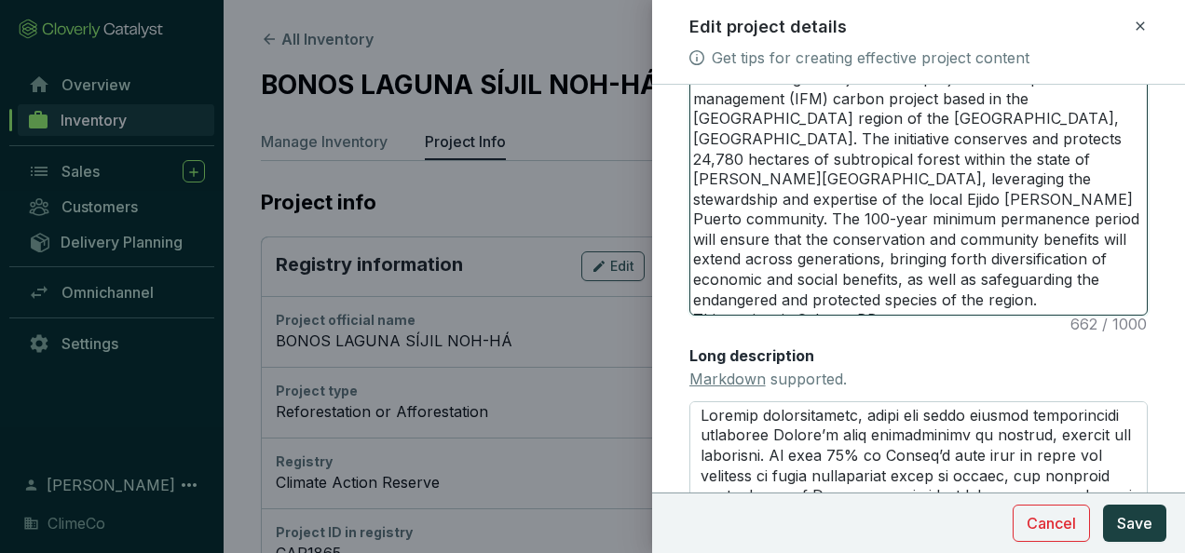
type textarea "The Bonos Laguna Síjil Noh-Há project is an improved forest management (IFM) ca…"
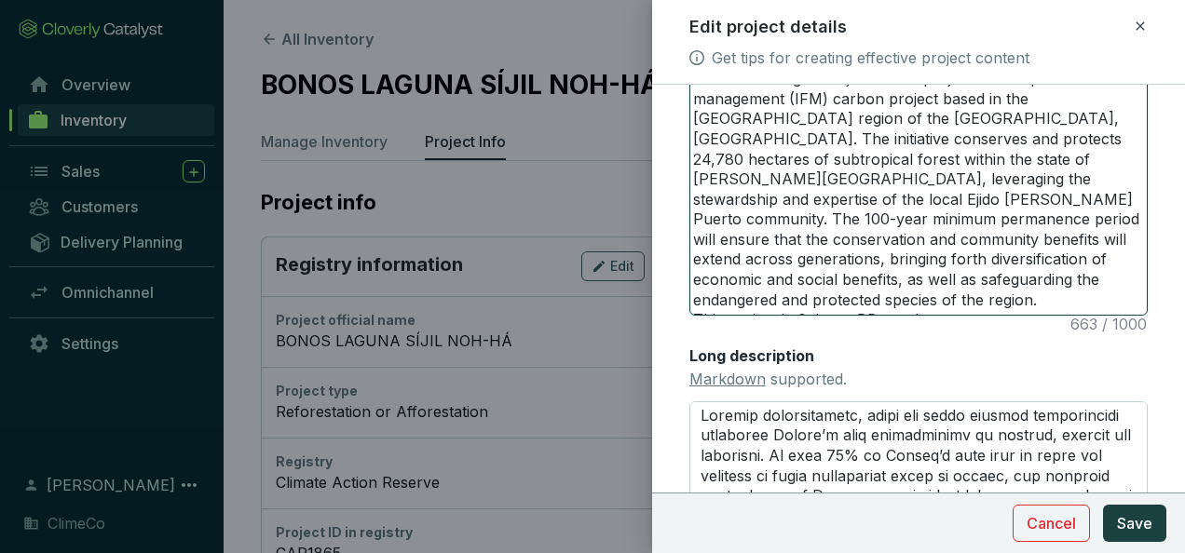
type textarea "The Bonos Laguna Síjil Noh-Há project is an improved forest management (IFM) ca…"
click at [835, 298] on textarea "The Bonos Laguna Síjil Noh-Há project is an improved forest management (IFM) ca…" at bounding box center [918, 190] width 456 height 250
click at [972, 292] on textarea "The Bonos Laguna Síjil Noh-Há project is an improved forest management (IFM) ca…" at bounding box center [918, 190] width 456 height 250
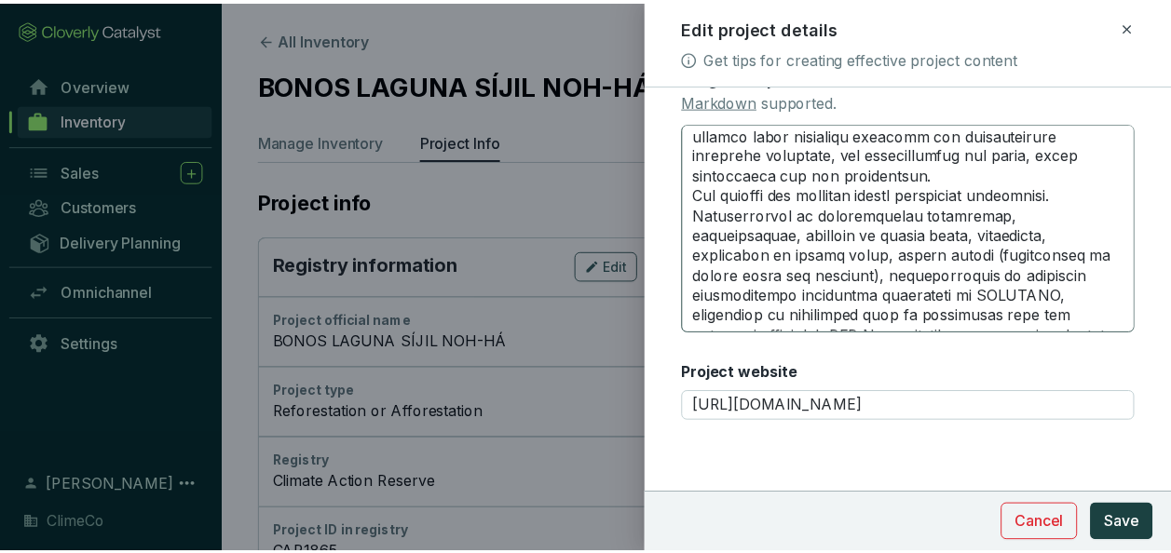
scroll to position [502, 0]
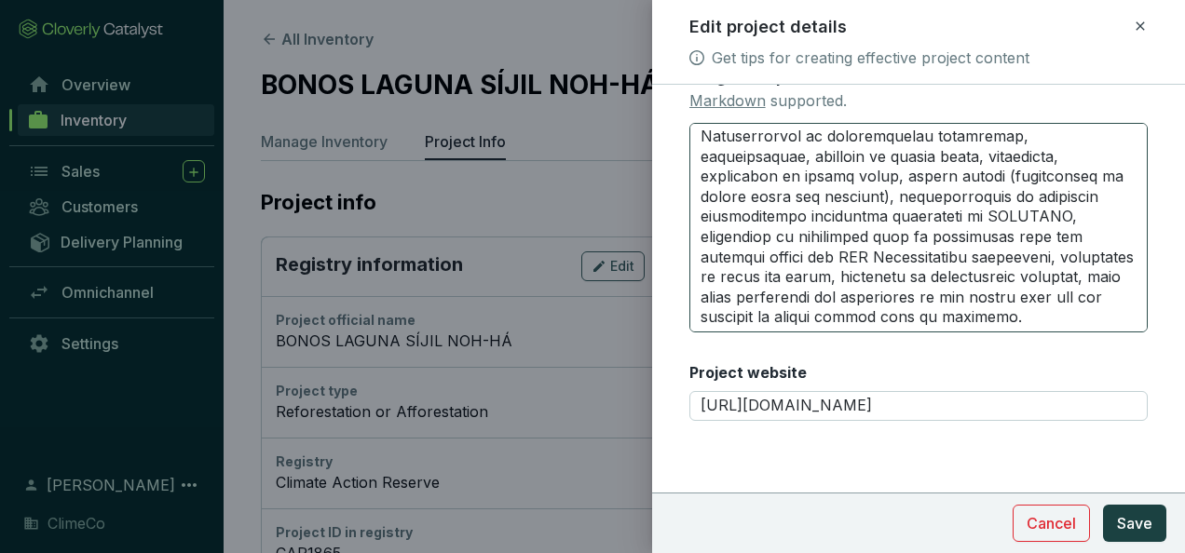
type textarea "The Bonos Laguna Síjil Noh-Há project is an improved forest management (IFM) ca…"
click at [941, 312] on textarea "Long description Markdown supported." at bounding box center [918, 228] width 458 height 210
type textarea "Loremip dolorsitametc, adipi eli seddo eiusmod temporincidi utlaboree Dolore’m …"
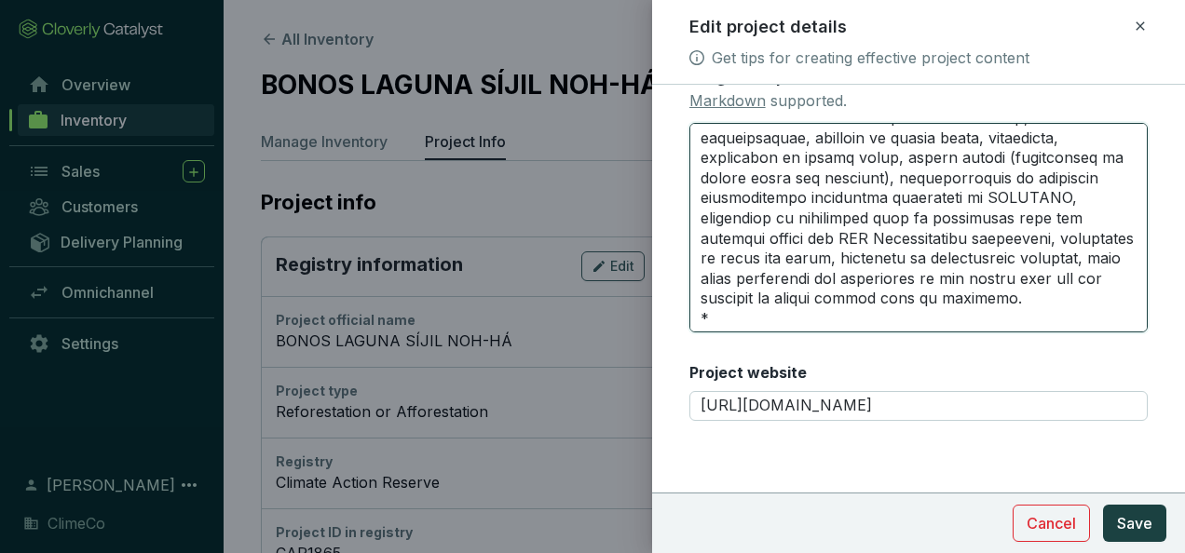
type textarea "Loremip dolorsitametc, adipi eli seddo eiusmod temporincidi utlaboree Dolore’m …"
paste textarea "This project is Sylvera-BB rated."
type textarea "Loremip dolorsitametc, adipi eli seddo eiusmod temporincidi utlaboree Dolore’m …"
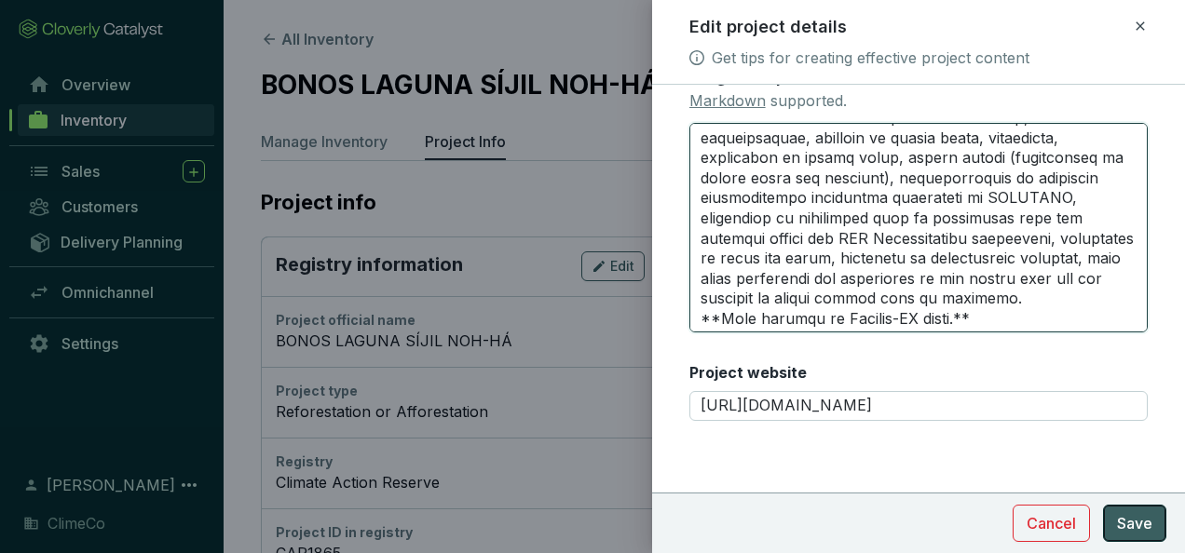
type textarea "Loremip dolorsitametc, adipi eli seddo eiusmod temporincidi utlaboree Dolore’m …"
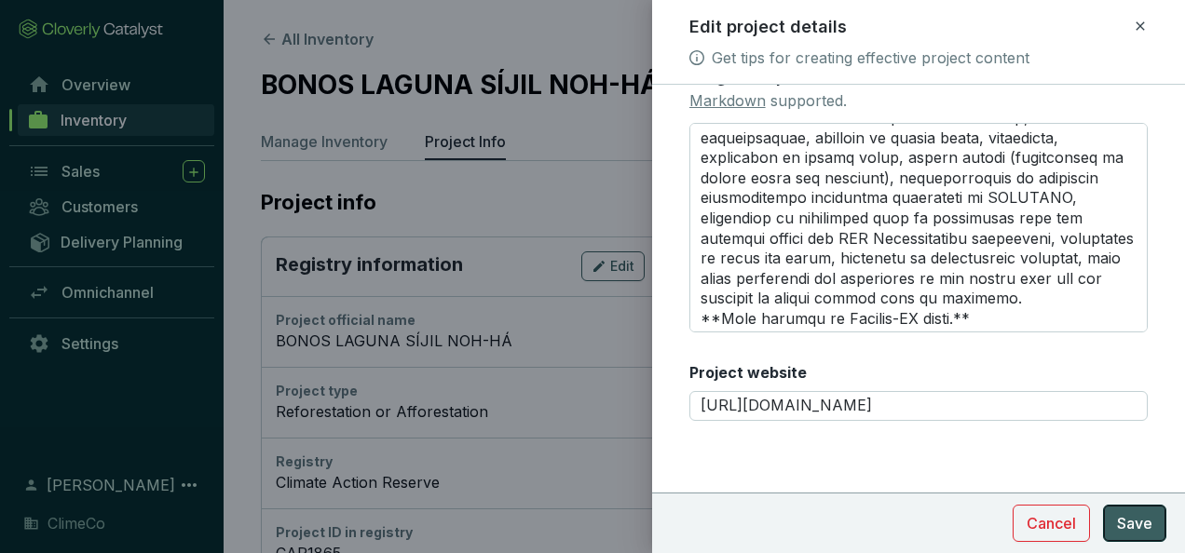
click at [1114, 512] on button "Save" at bounding box center [1134, 523] width 63 height 37
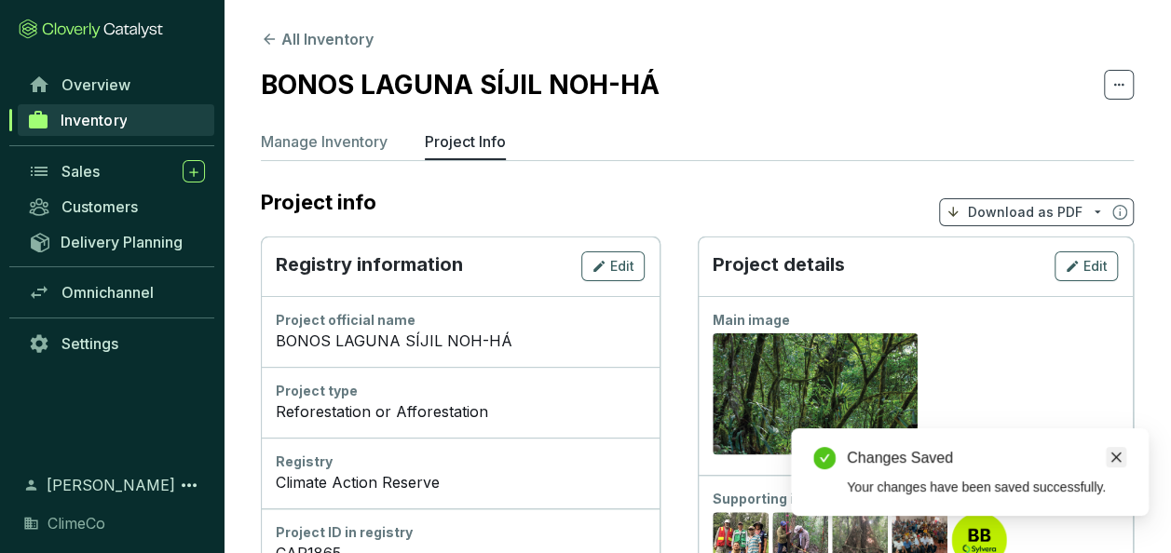
click at [1116, 455] on icon "close" at bounding box center [1115, 457] width 13 height 13
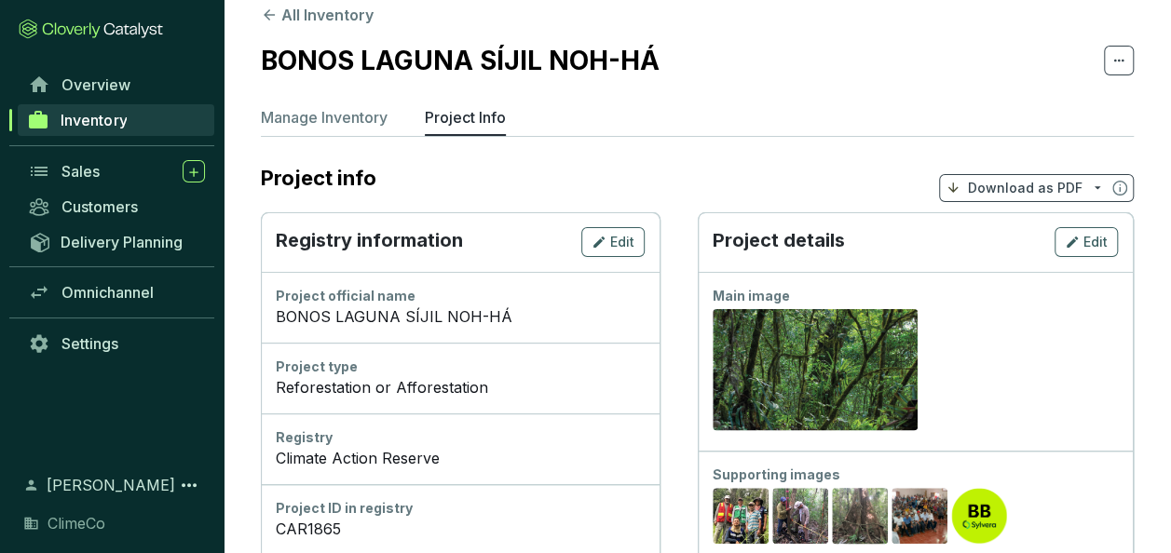
scroll to position [0, 0]
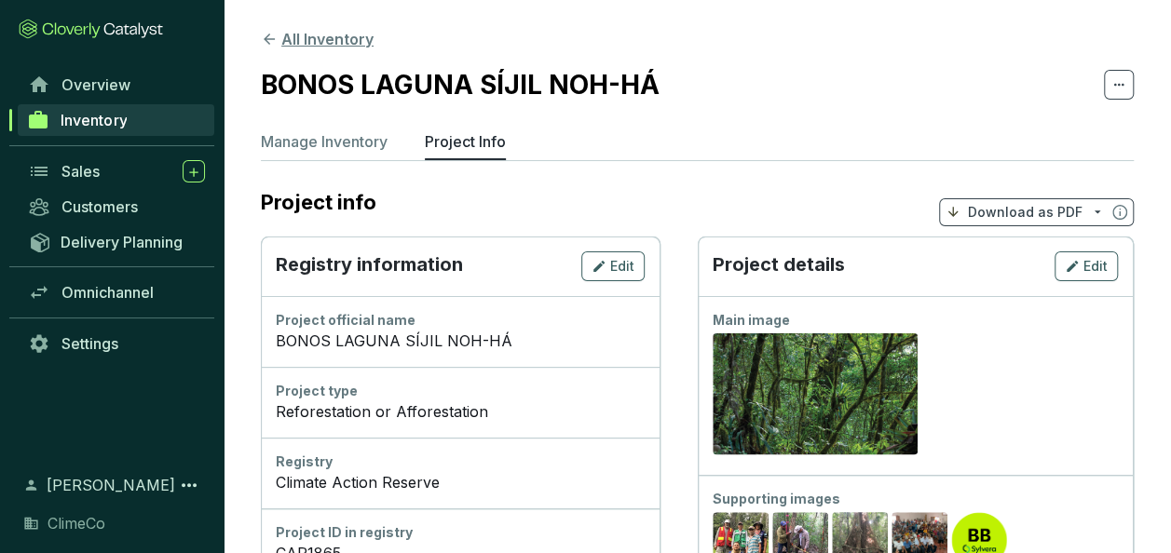
click at [323, 32] on button "All Inventory" at bounding box center [317, 39] width 113 height 22
